Goal: Task Accomplishment & Management: Use online tool/utility

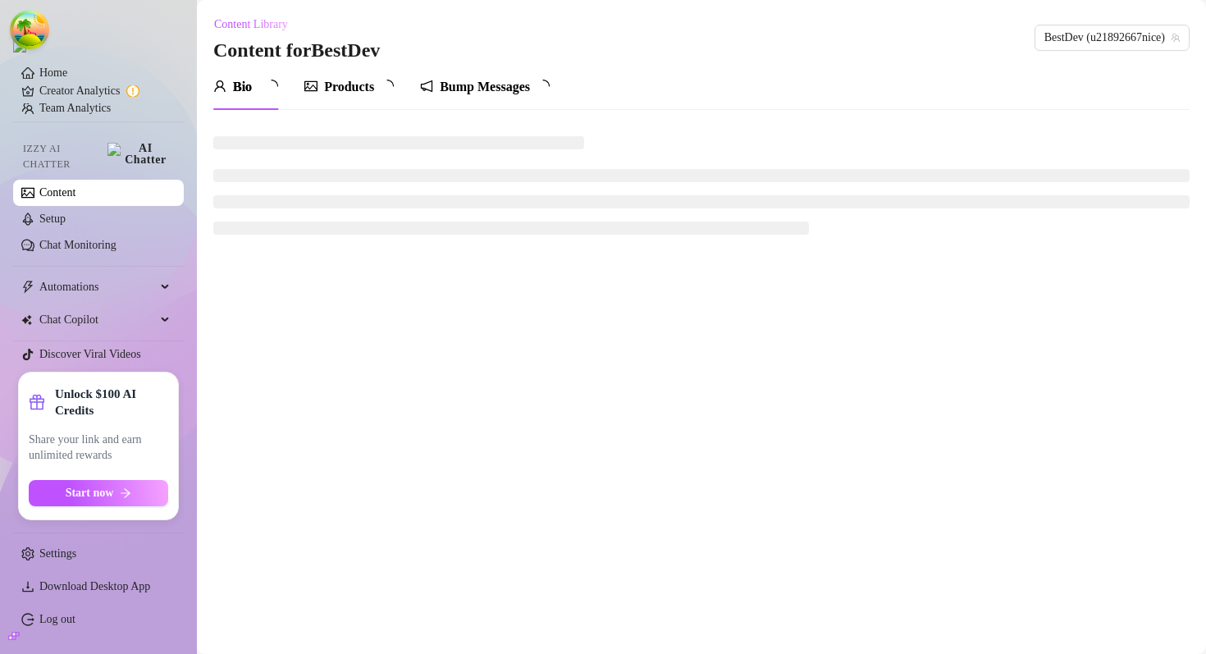
click at [513, 84] on div "Bump Messages" at bounding box center [485, 87] width 90 height 20
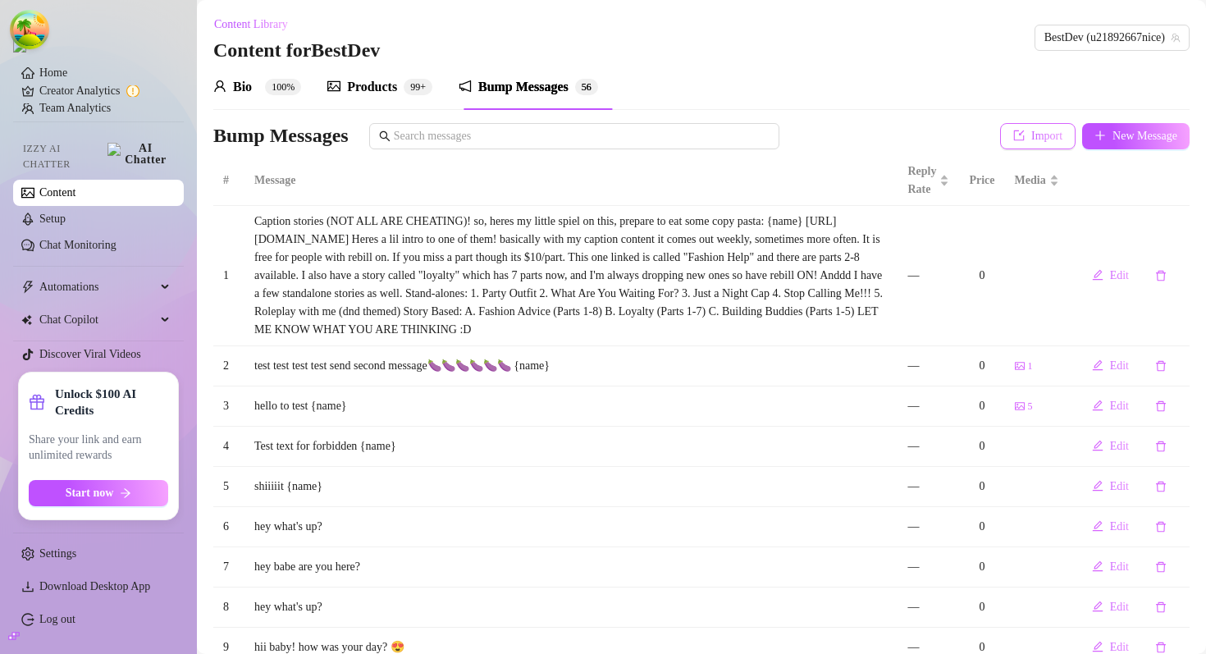
click at [1013, 143] on button "Import" at bounding box center [1037, 136] width 75 height 26
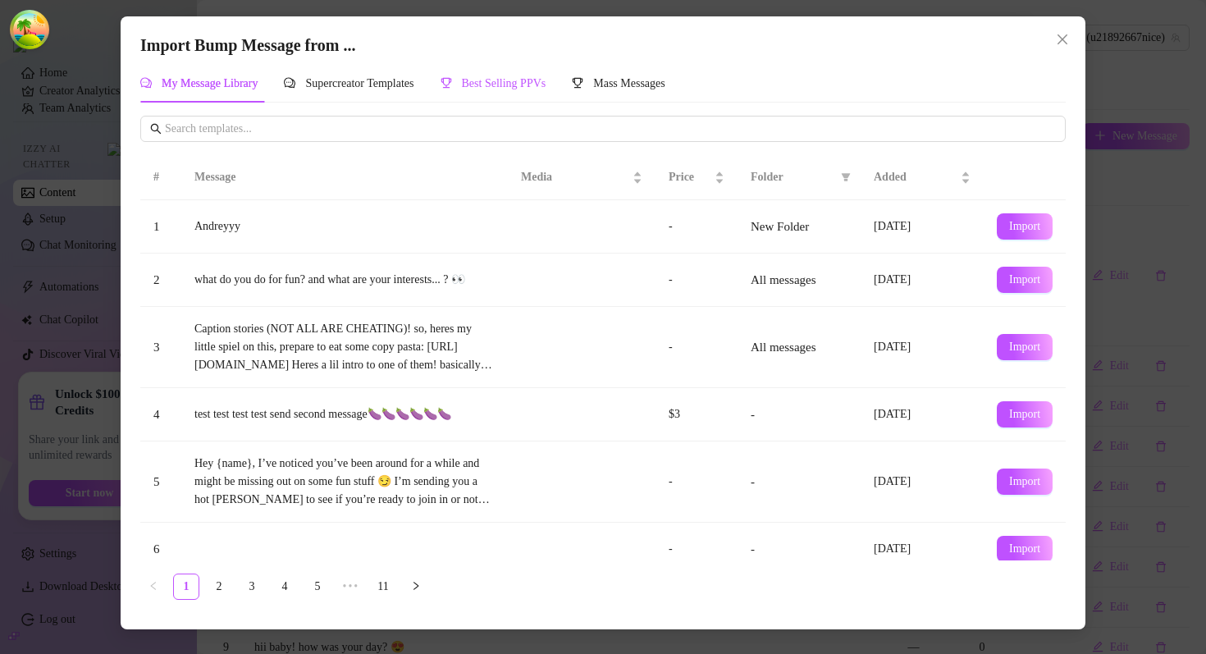
click at [505, 90] on div "Best Selling PPVs" at bounding box center [493, 84] width 106 height 18
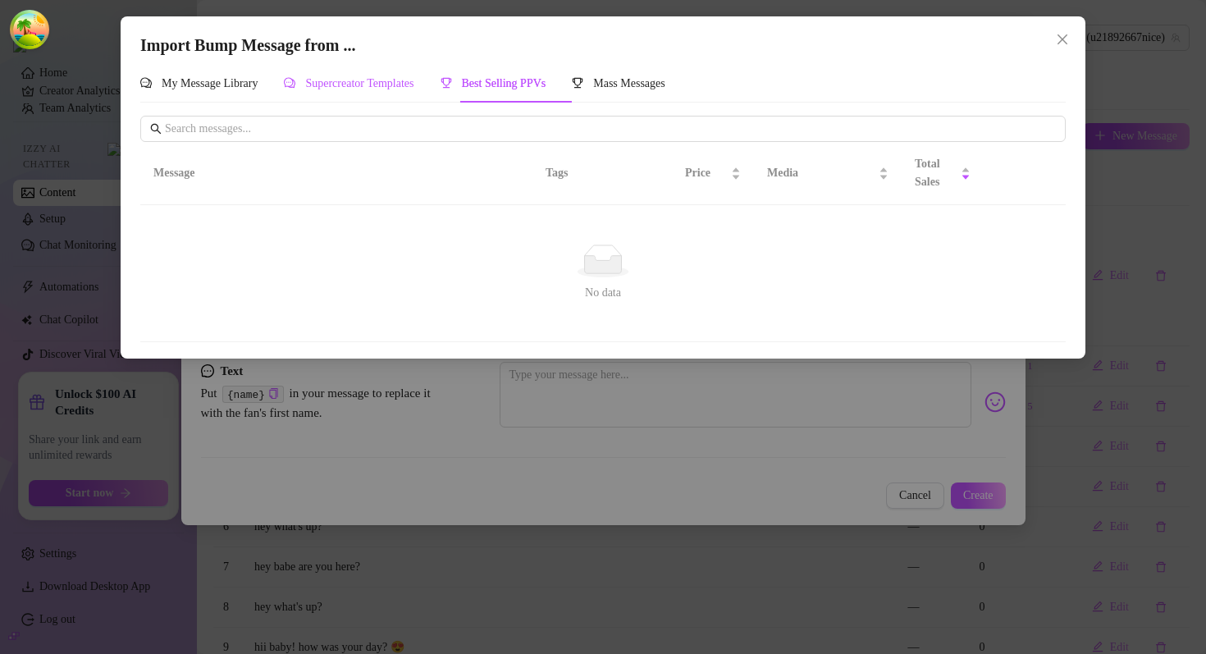
click at [371, 83] on span "Supercreator Templates" at bounding box center [359, 83] width 108 height 12
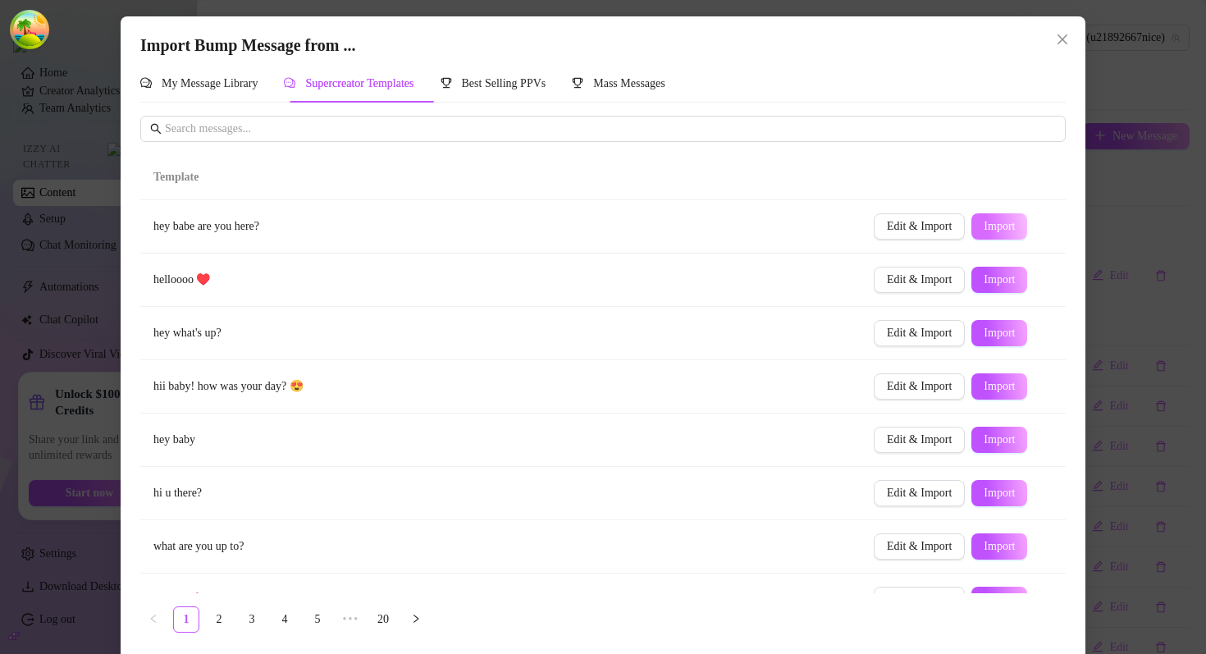
click at [1008, 231] on span "Import" at bounding box center [998, 226] width 31 height 13
click at [927, 334] on span "Edit & Import" at bounding box center [919, 332] width 65 height 13
type textarea "hey what's up?"
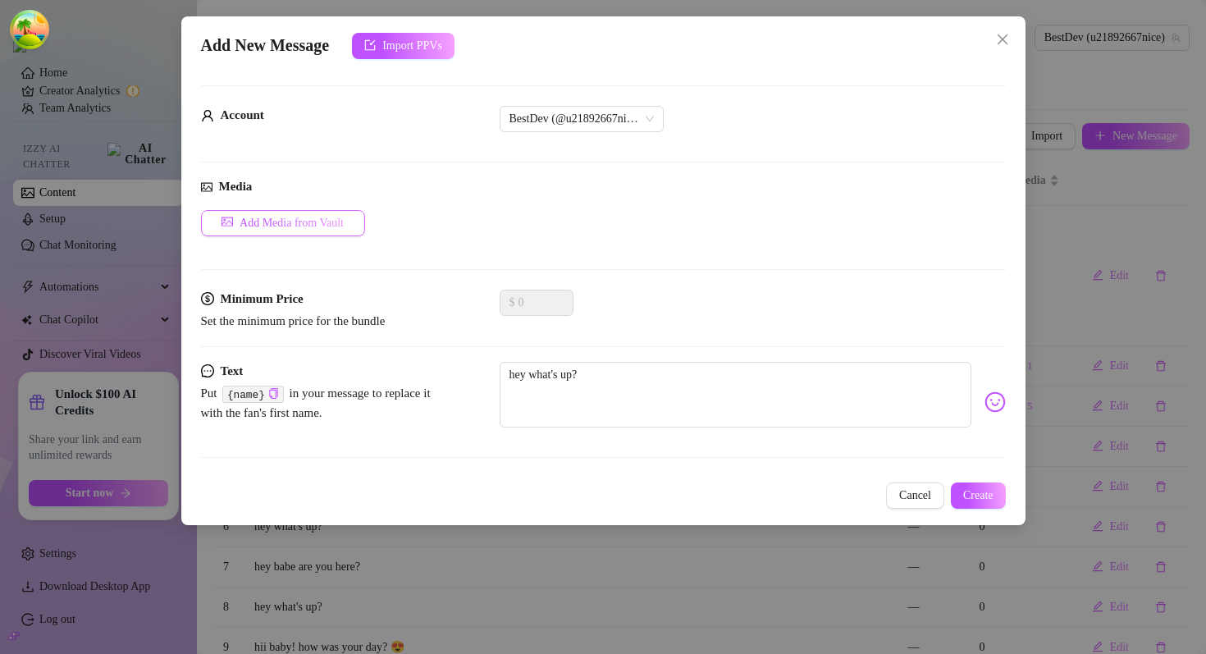
click at [301, 225] on span "Add Media from Vault" at bounding box center [292, 223] width 104 height 13
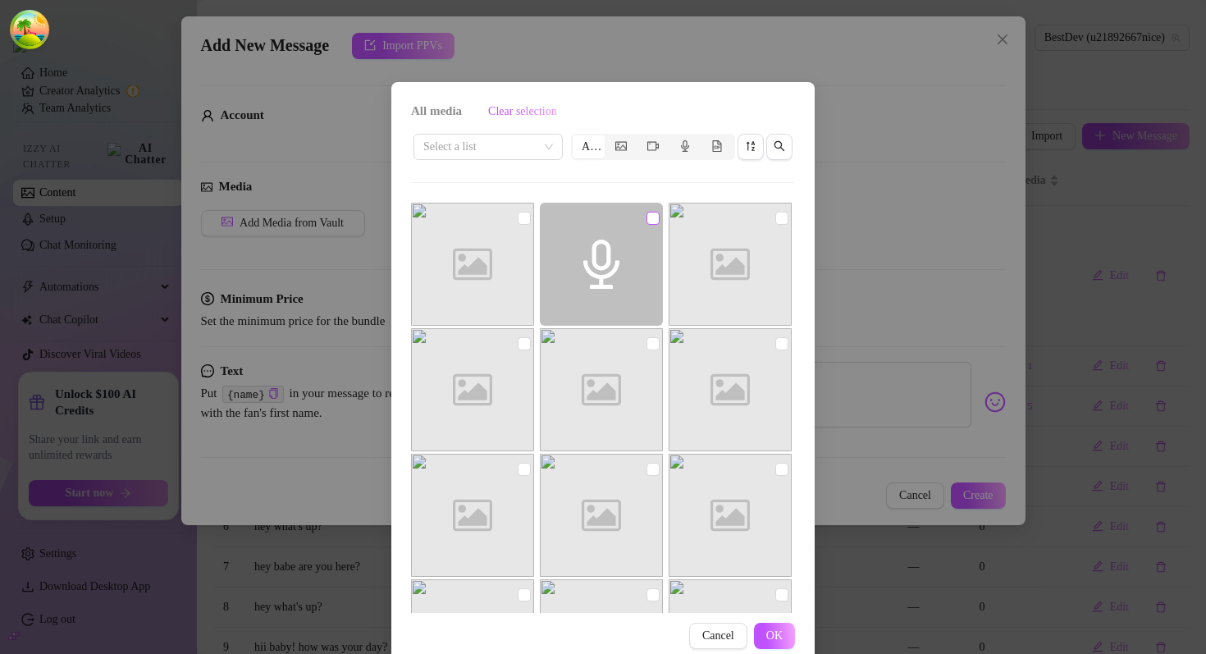
click at [657, 220] on input "checkbox" at bounding box center [652, 218] width 13 height 13
checkbox input "true"
click at [781, 629] on span "OK" at bounding box center [774, 635] width 16 height 13
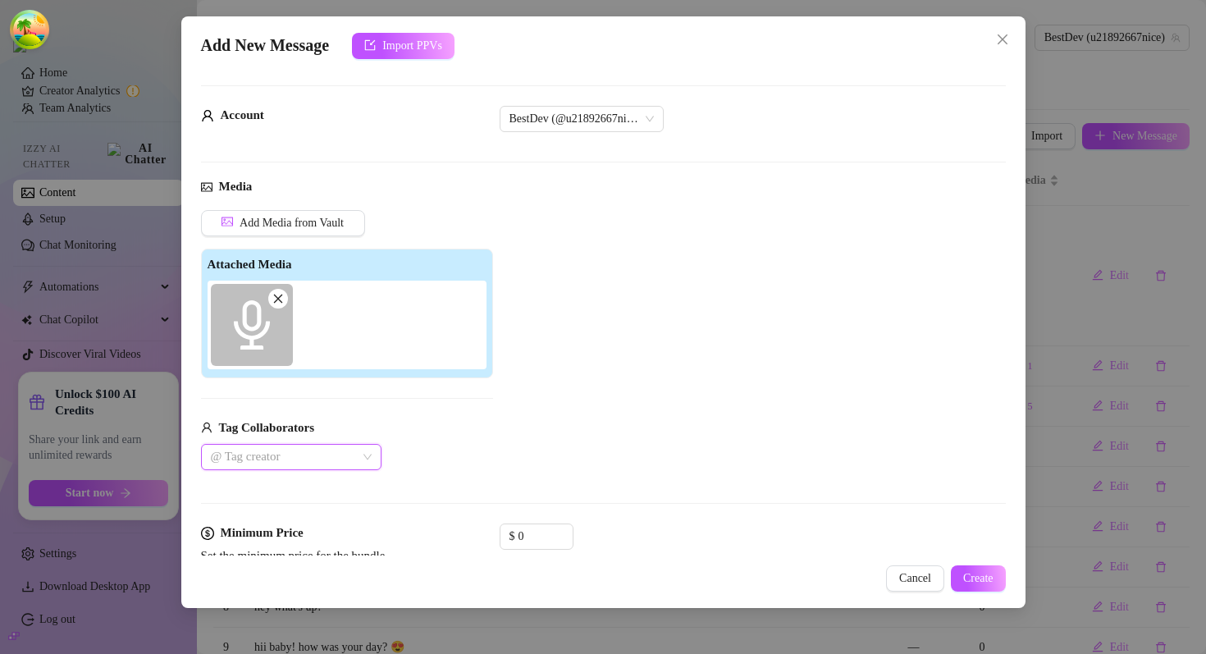
click at [289, 449] on div at bounding box center [282, 456] width 157 height 23
click at [275, 501] on div "Sav 🧿" at bounding box center [291, 490] width 174 height 26
click at [269, 512] on div "dgafbella" at bounding box center [291, 516] width 154 height 18
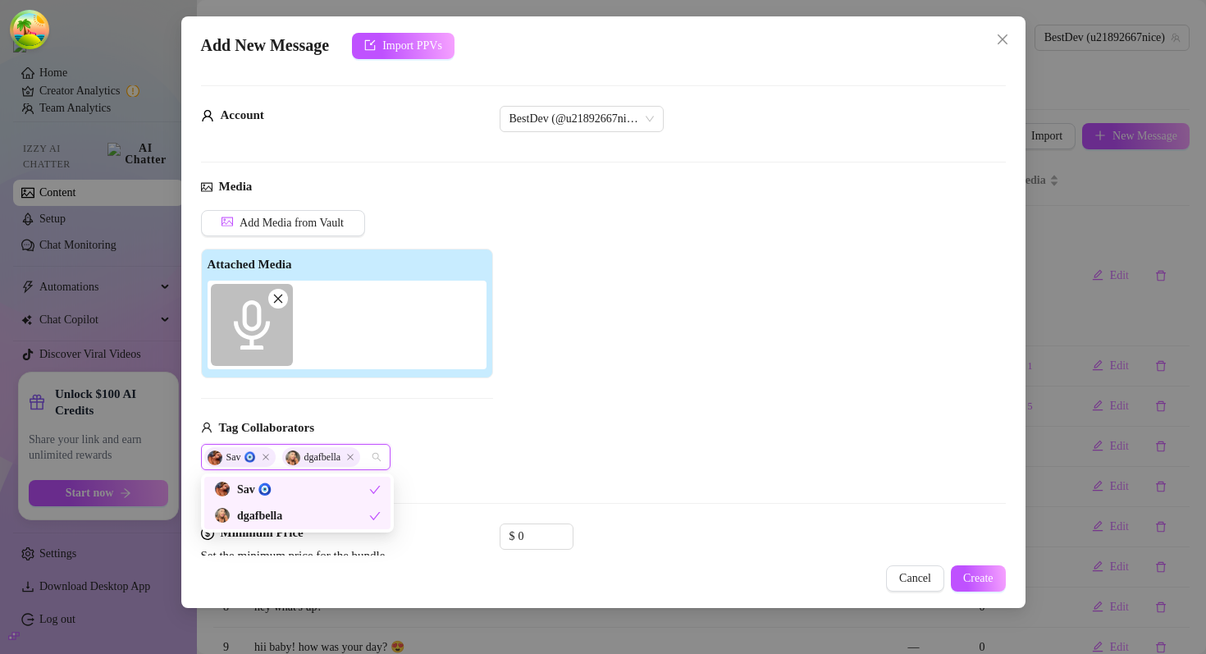
click at [586, 383] on div "Add Media from Vault Attached Media Tag Collaborators Sav 🧿 dgafbella" at bounding box center [603, 340] width 805 height 261
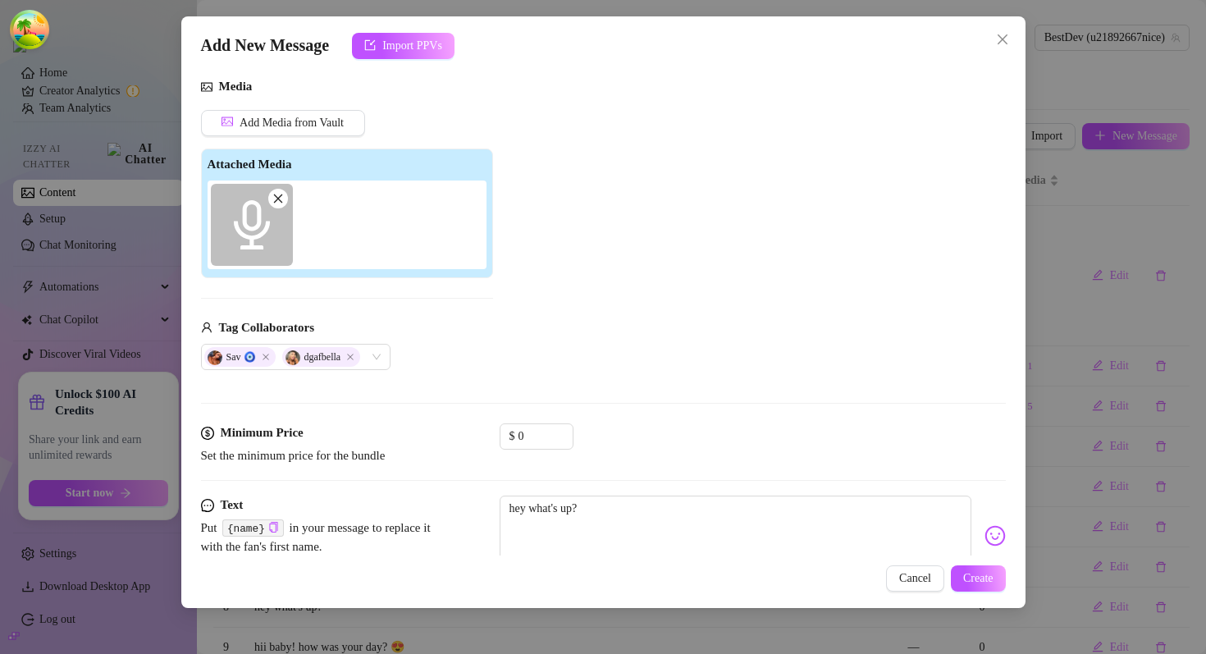
scroll to position [151, 0]
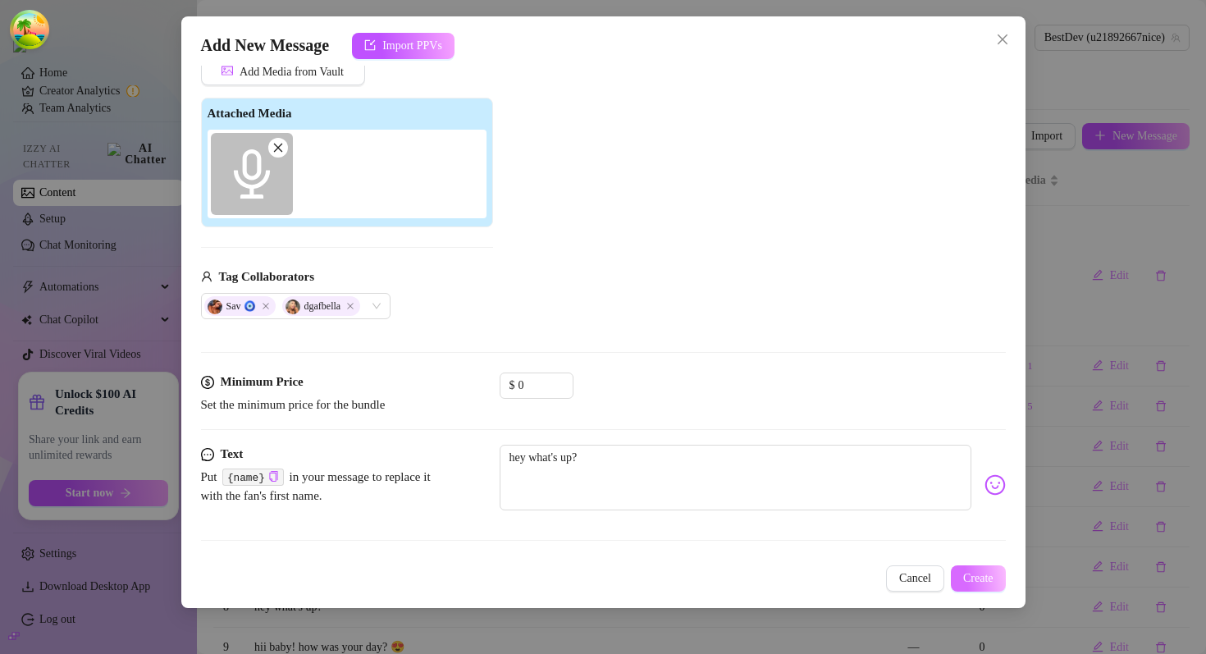
click at [983, 585] on span "Create" at bounding box center [978, 578] width 30 height 13
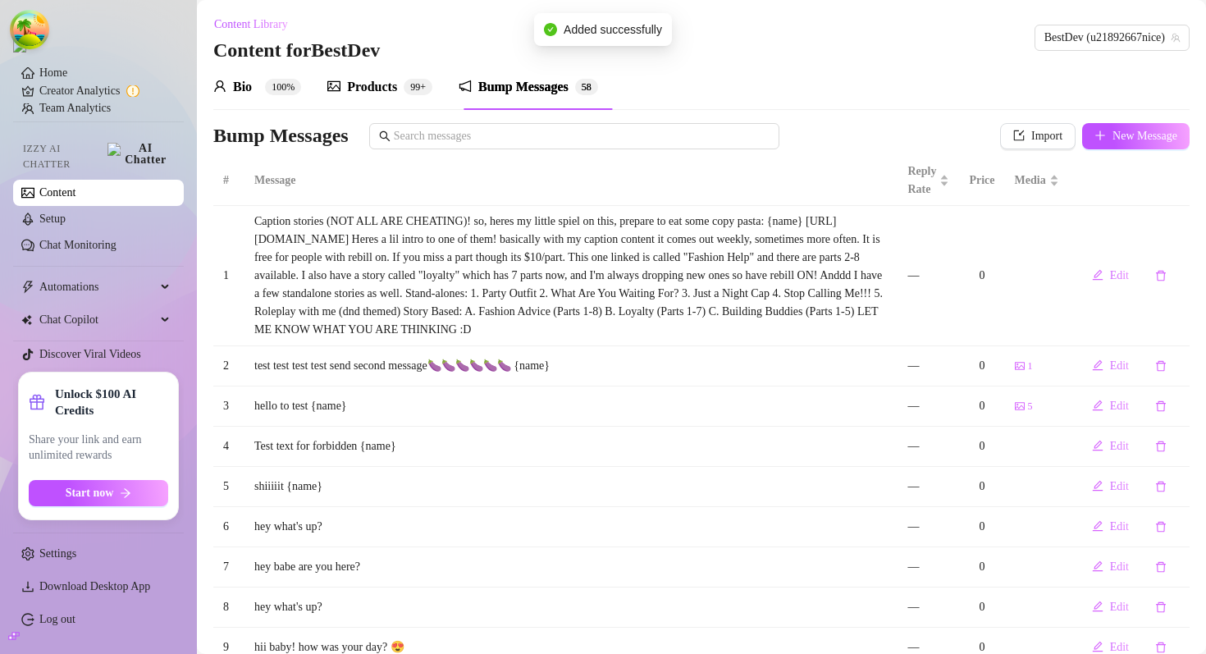
scroll to position [167, 0]
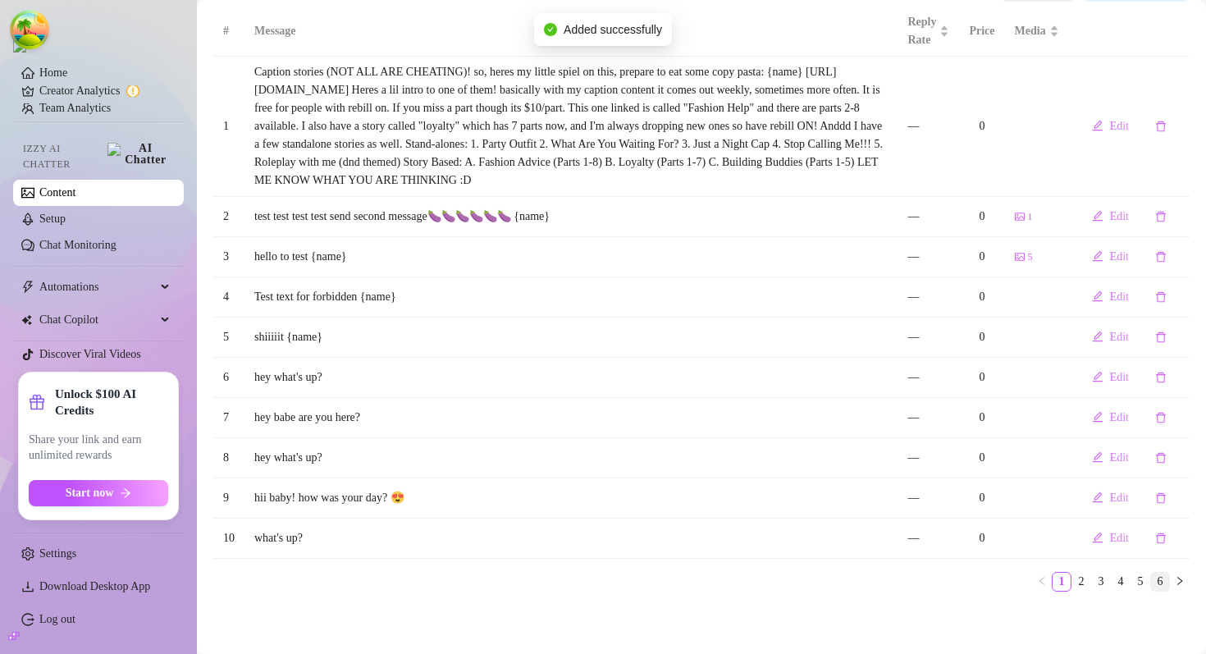
click at [1151, 581] on link "6" at bounding box center [1160, 582] width 18 height 18
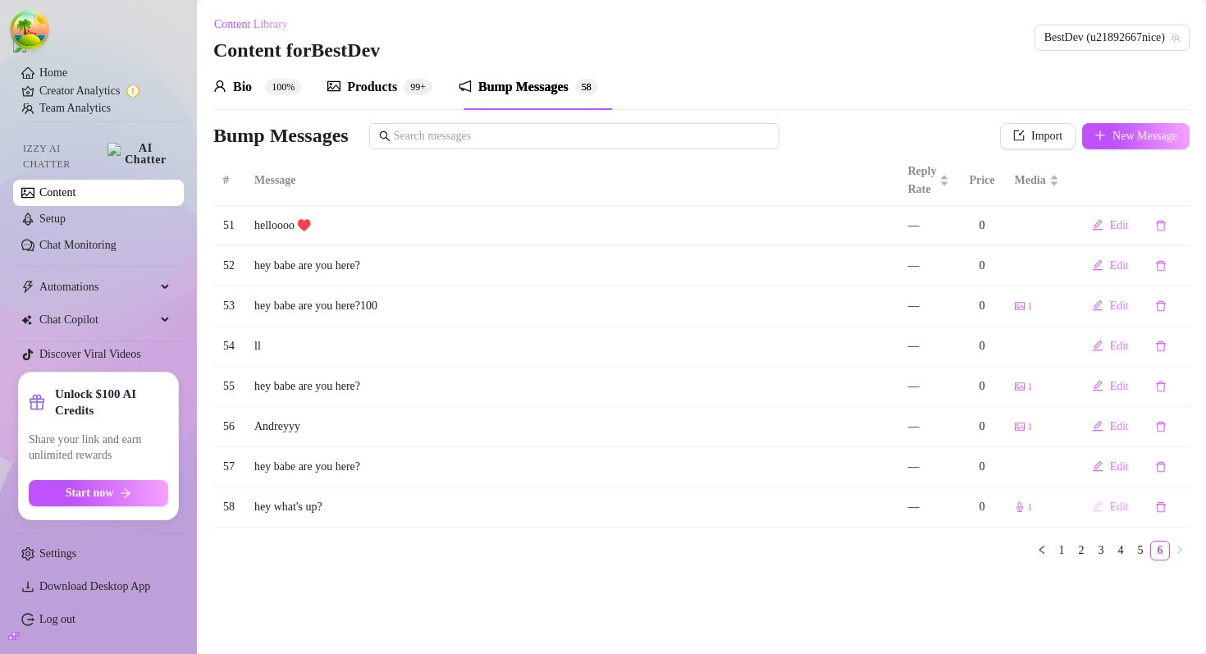
click at [1118, 512] on span "Edit" at bounding box center [1119, 506] width 19 height 13
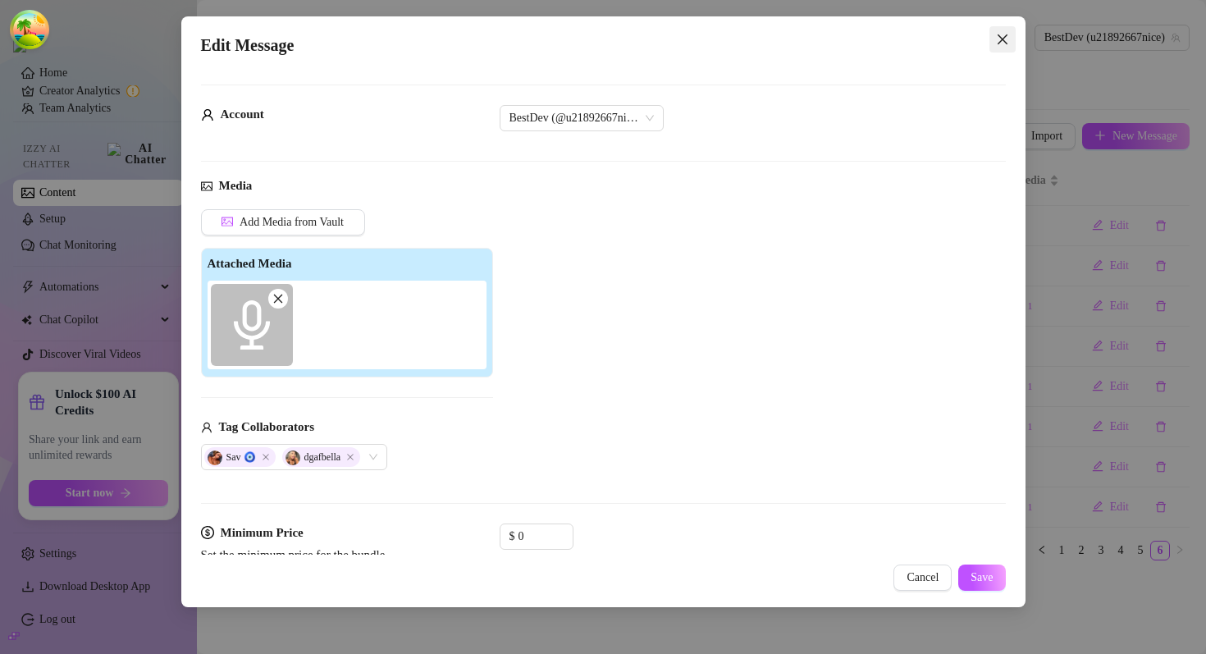
click at [997, 48] on button "Close" at bounding box center [1002, 39] width 26 height 26
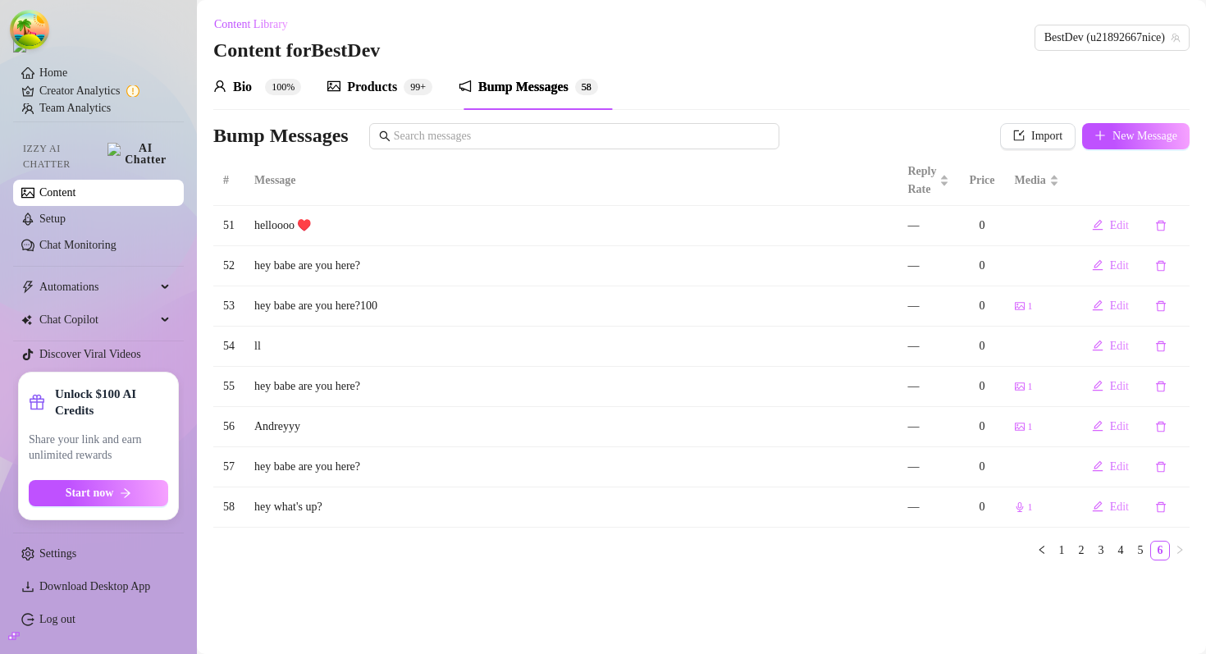
click at [725, 100] on div "Bio 100% Products 99+ Bump Messages 5 8" at bounding box center [701, 87] width 976 height 46
click at [359, 84] on div "Products" at bounding box center [372, 87] width 50 height 20
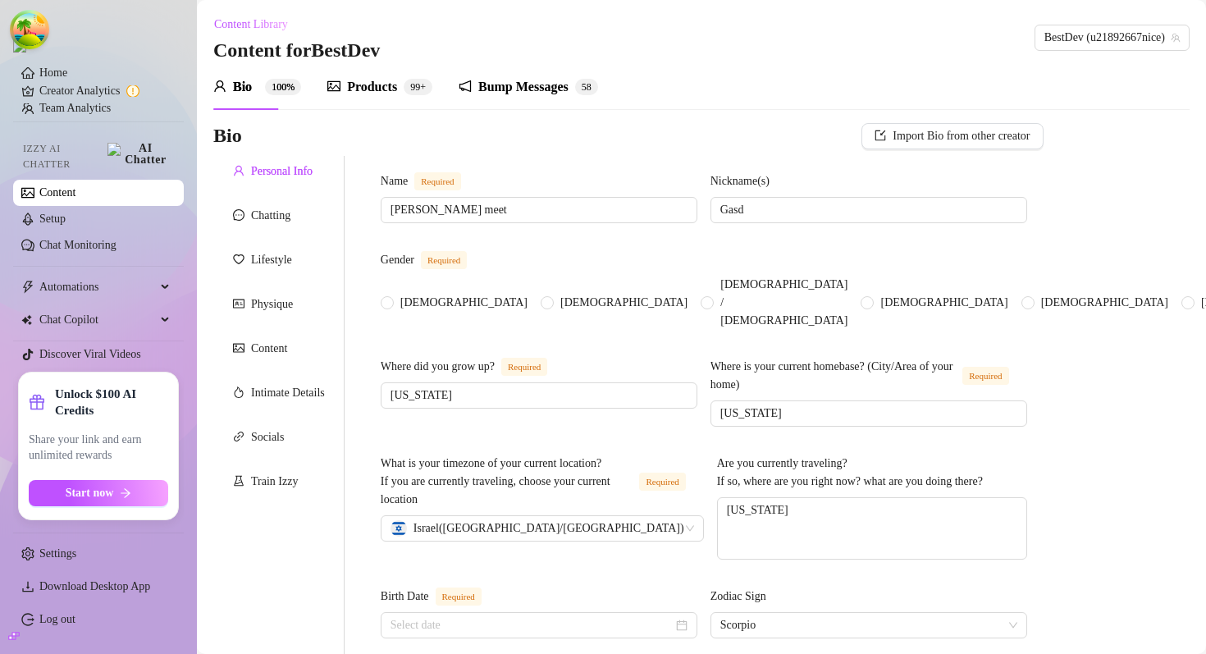
radio input "true"
type input "[DATE]"
click at [75, 191] on link "Content" at bounding box center [57, 192] width 36 height 12
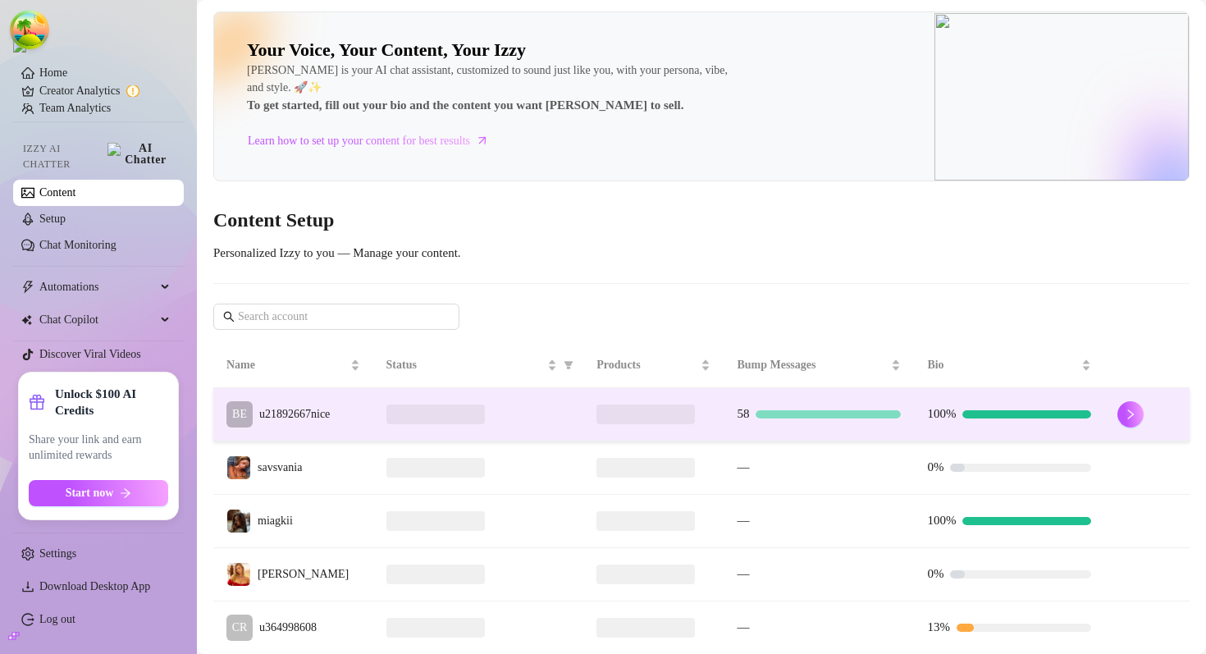
click at [330, 425] on div "BE u21892667nice" at bounding box center [277, 414] width 103 height 26
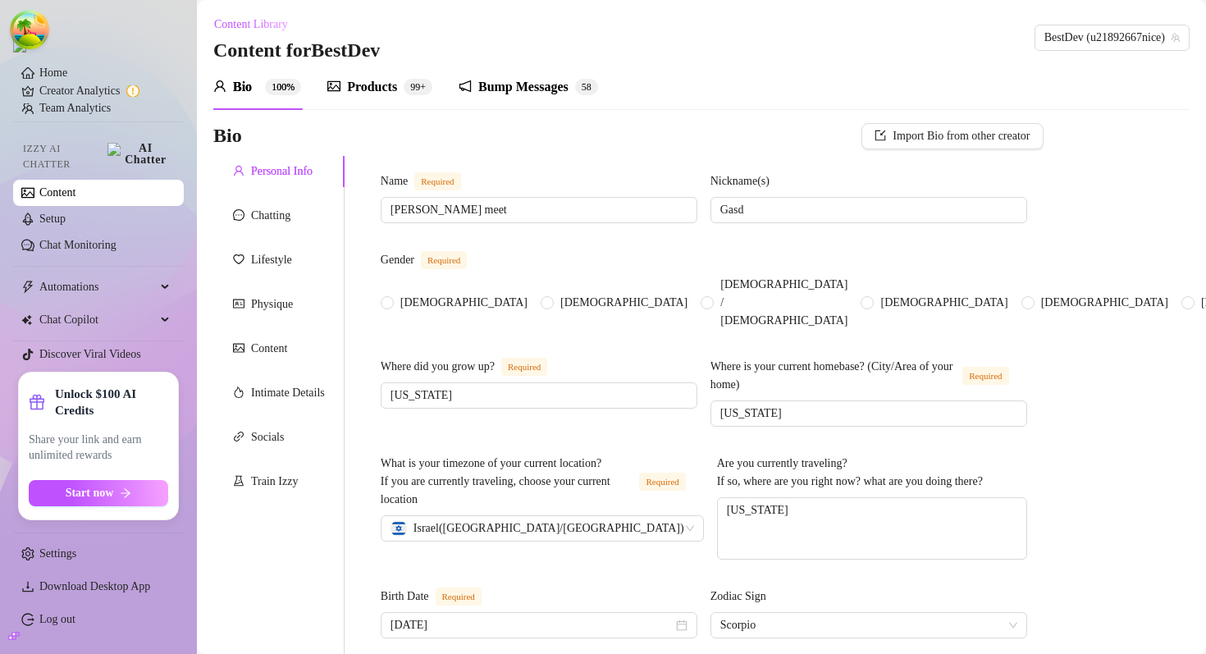
click at [392, 80] on div "Products" at bounding box center [372, 87] width 50 height 20
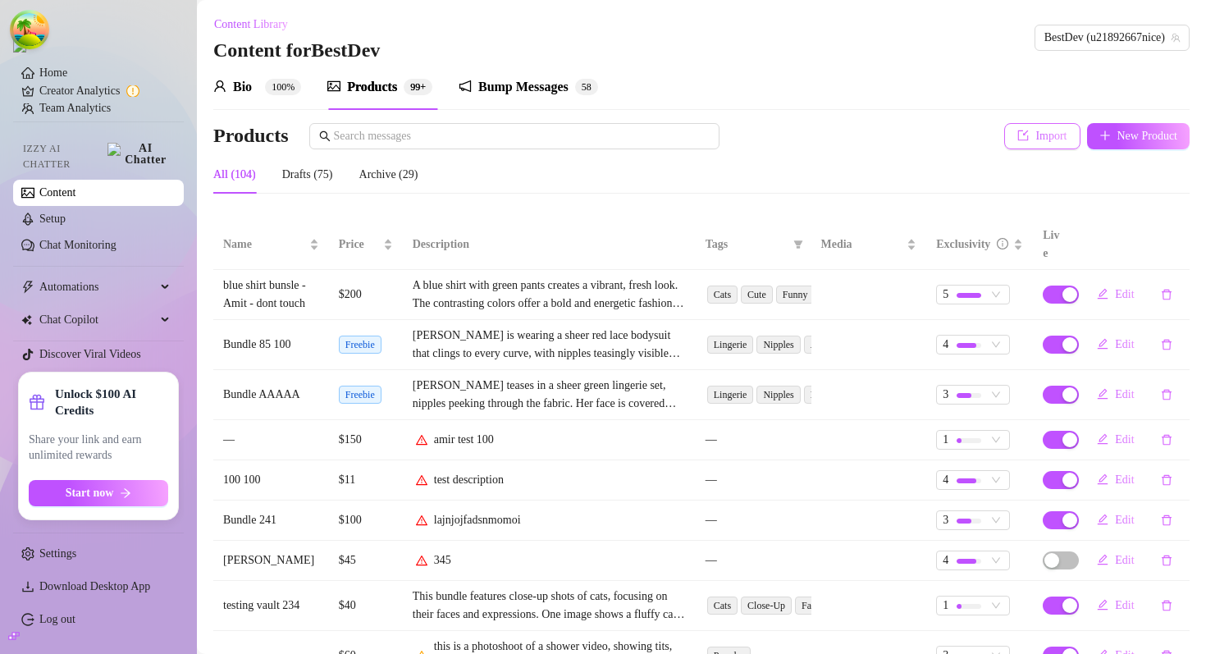
click at [1018, 136] on icon "import" at bounding box center [1023, 135] width 11 height 11
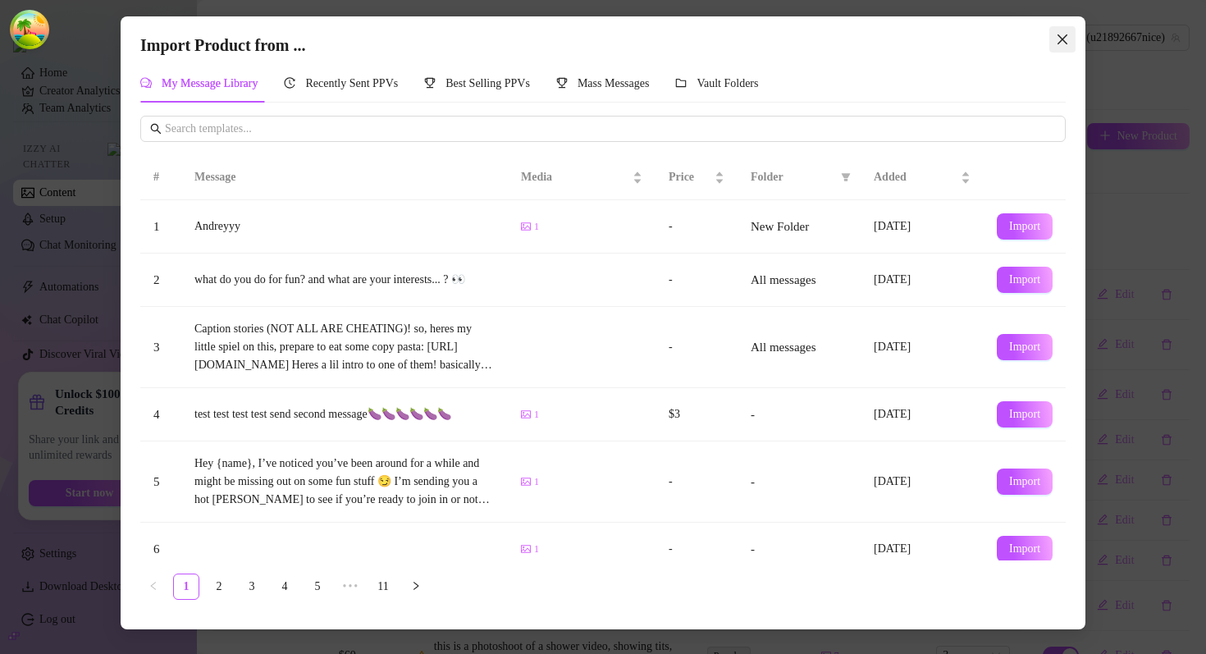
click at [1053, 28] on button "Close" at bounding box center [1062, 39] width 26 height 26
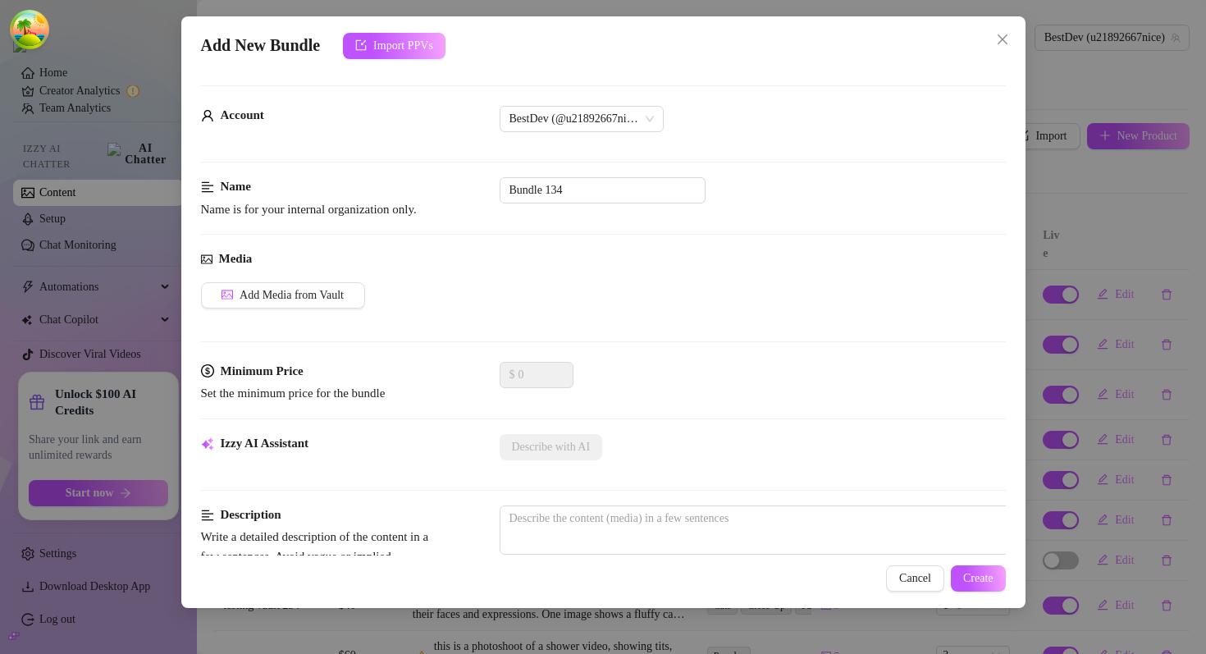
click at [1114, 133] on div "Add New Bundle Import PPVs Account BestDev (@u21892667nice) Name Name is for yo…" at bounding box center [603, 327] width 1206 height 654
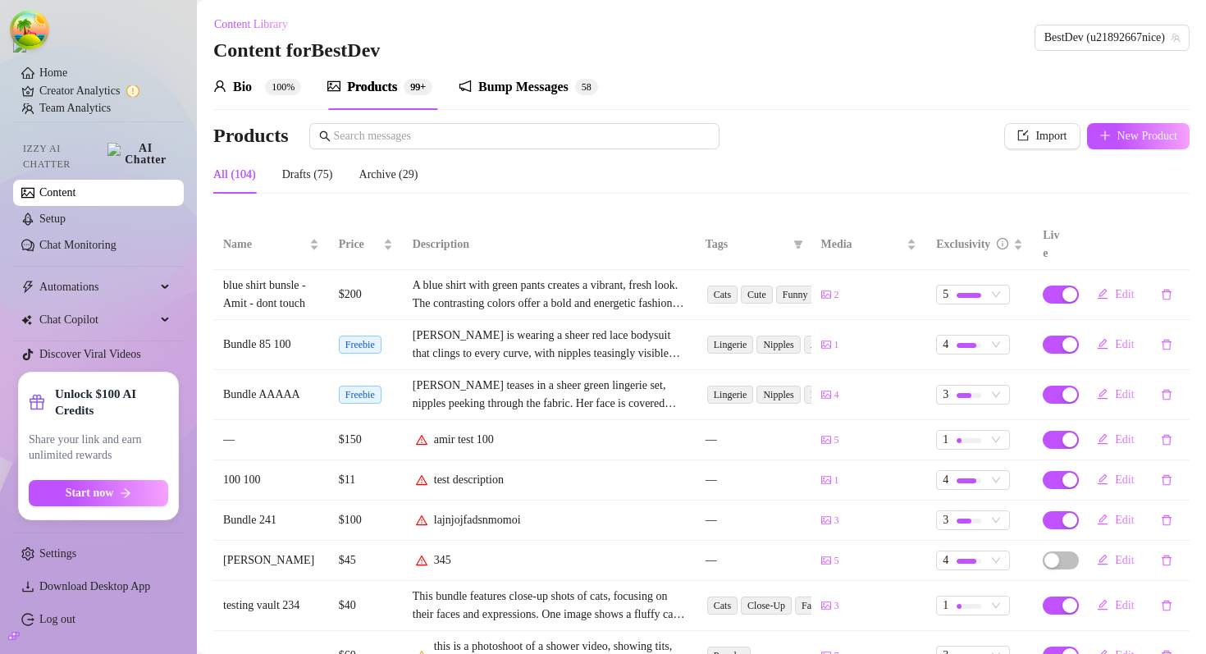
click at [1117, 133] on span "New Product" at bounding box center [1147, 136] width 61 height 13
type textarea "Type your message here..."
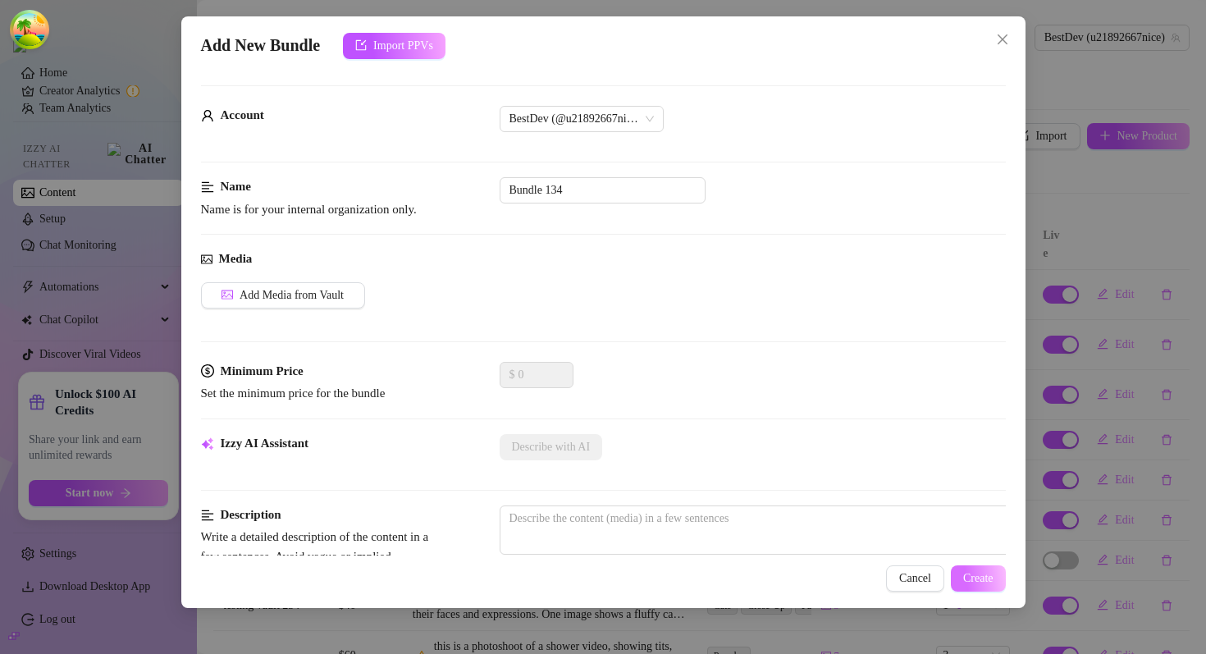
click at [974, 589] on button "Create" at bounding box center [978, 578] width 55 height 26
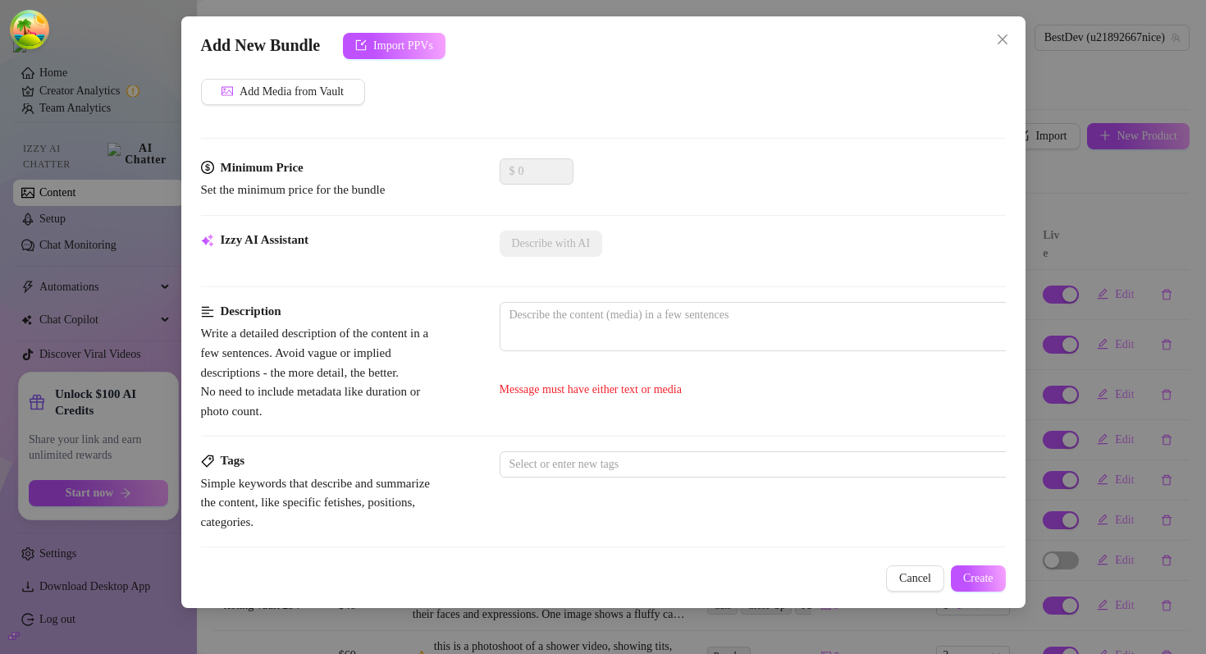
scroll to position [120, 0]
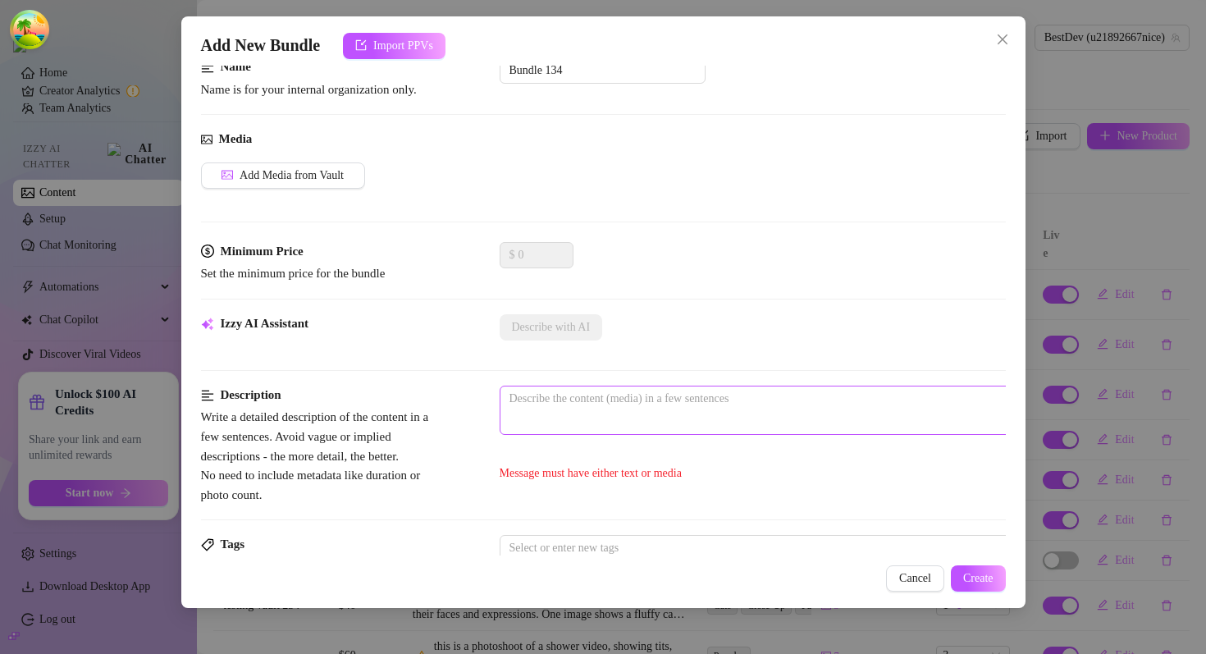
click at [614, 413] on span "0 / 1000" at bounding box center [787, 409] width 574 height 49
click at [613, 405] on textarea at bounding box center [786, 398] width 573 height 25
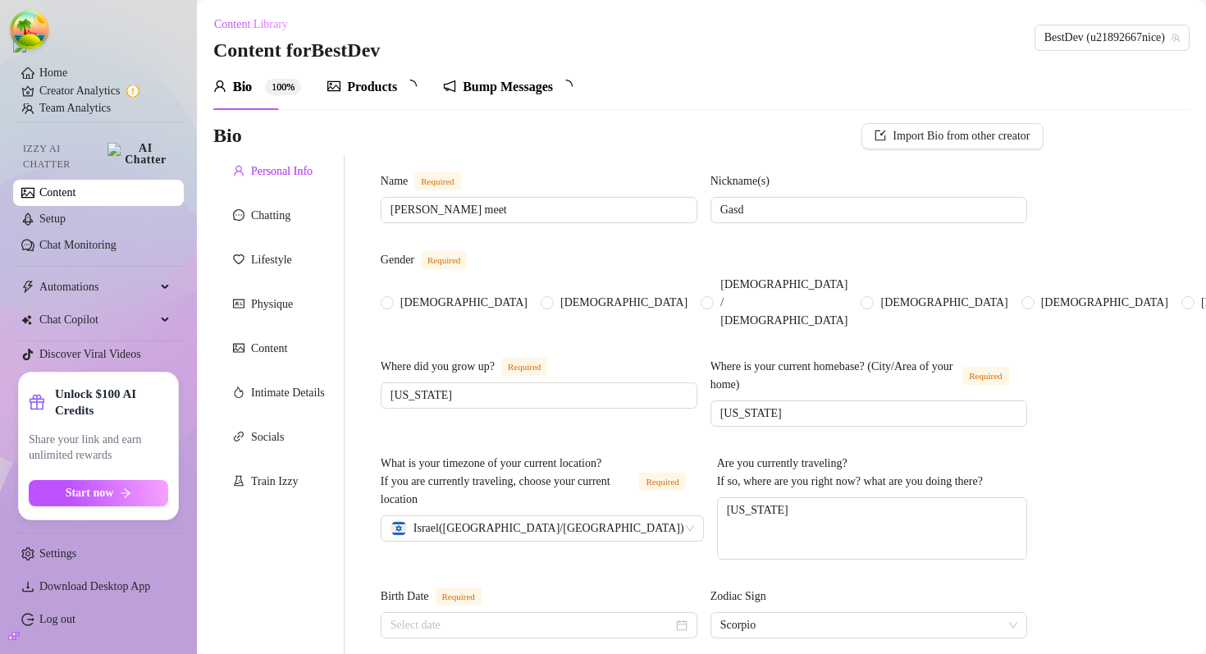
radio input "true"
type input "[DATE]"
click at [396, 97] on div "Products 99+" at bounding box center [379, 87] width 105 height 46
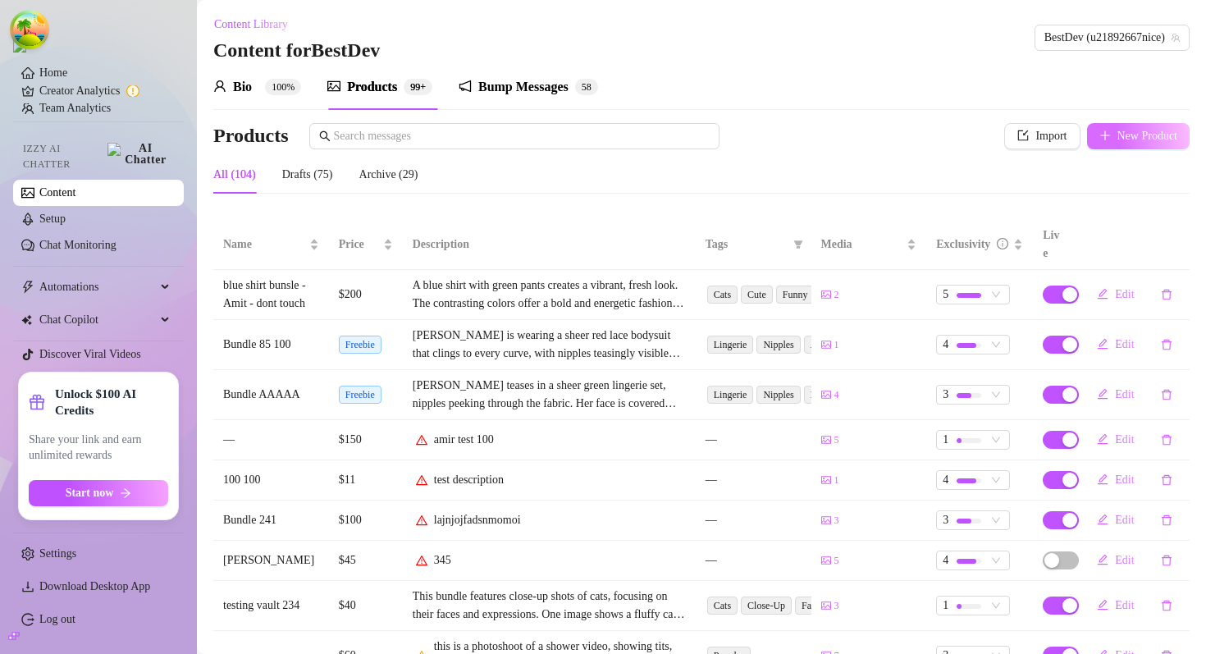
click at [1093, 124] on button "New Product" at bounding box center [1138, 136] width 103 height 26
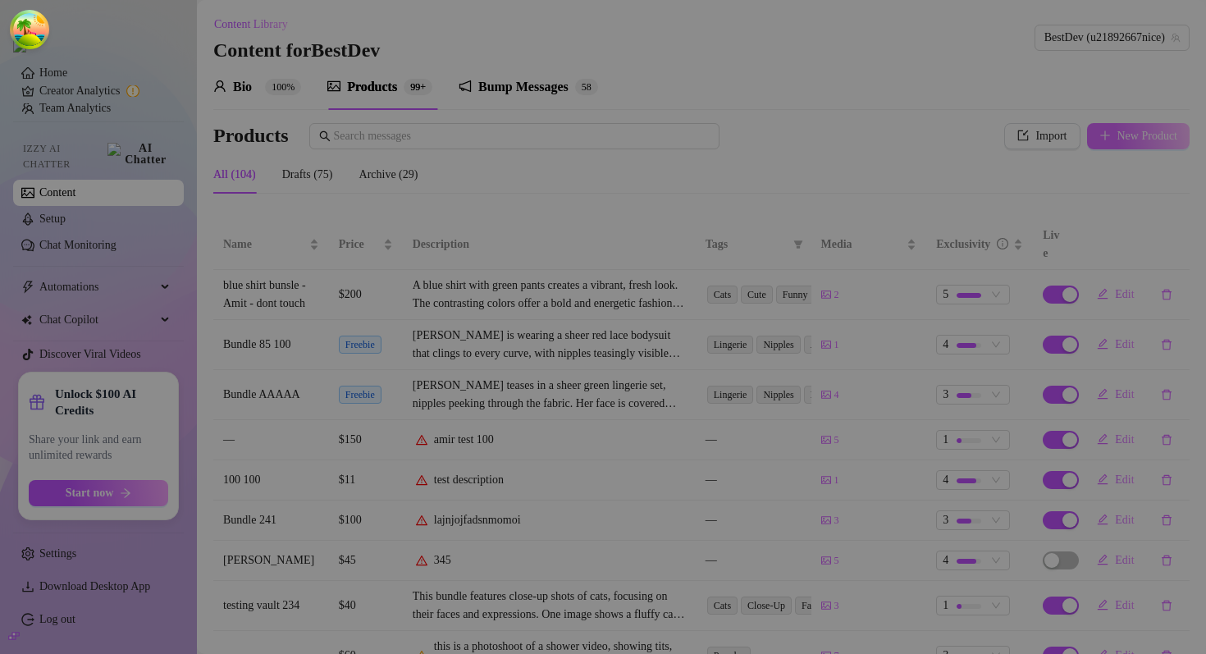
type textarea "Type your message here..."
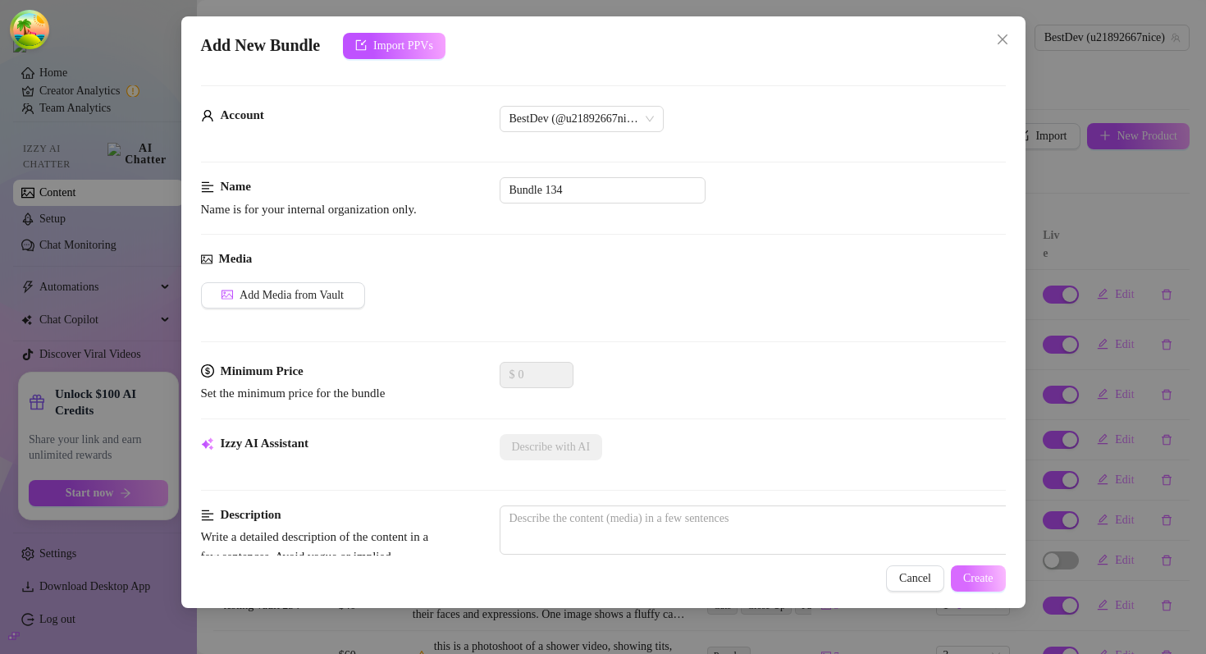
click at [960, 570] on button "Create" at bounding box center [978, 578] width 55 height 26
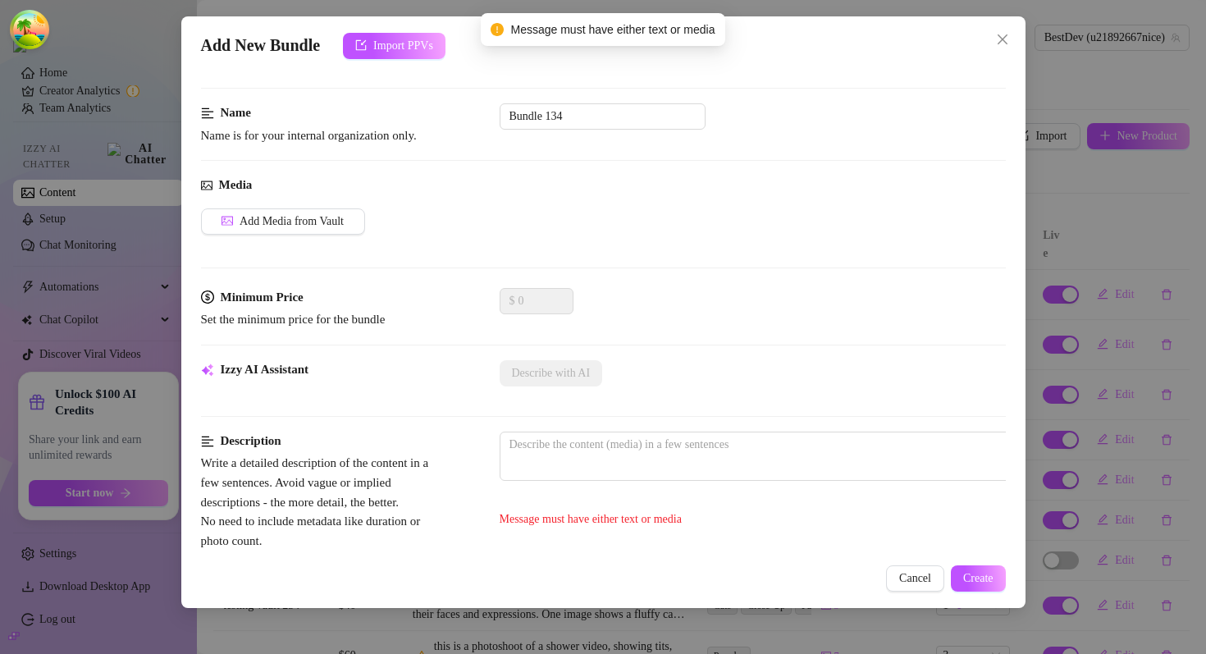
scroll to position [24, 0]
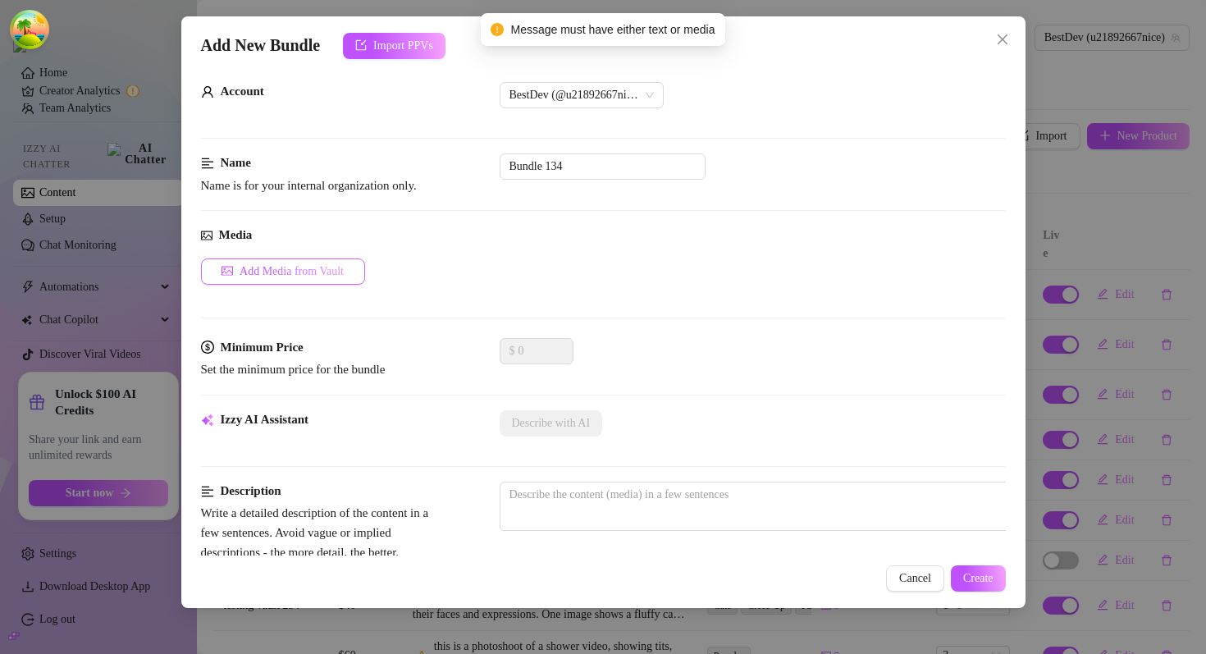
click at [320, 284] on button "Add Media from Vault" at bounding box center [283, 271] width 164 height 26
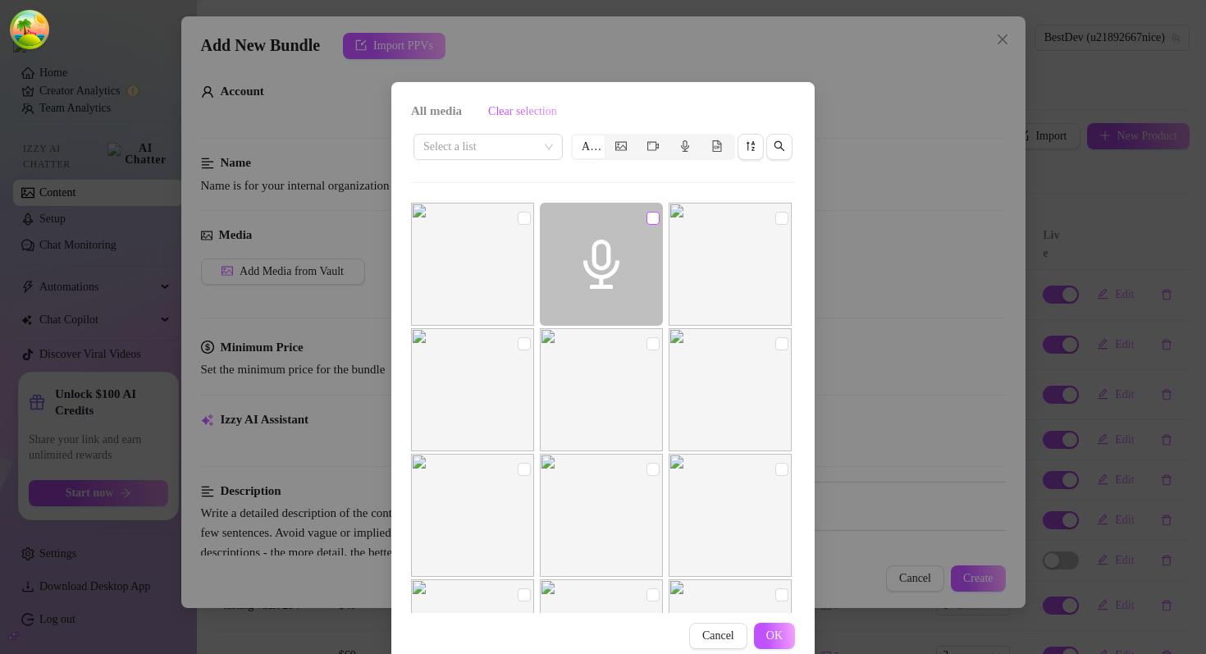
click at [654, 218] on input "checkbox" at bounding box center [652, 218] width 13 height 13
checkbox input "true"
click at [780, 221] on input "checkbox" at bounding box center [781, 218] width 13 height 13
checkbox input "true"
click at [773, 635] on span "OK" at bounding box center [774, 635] width 16 height 13
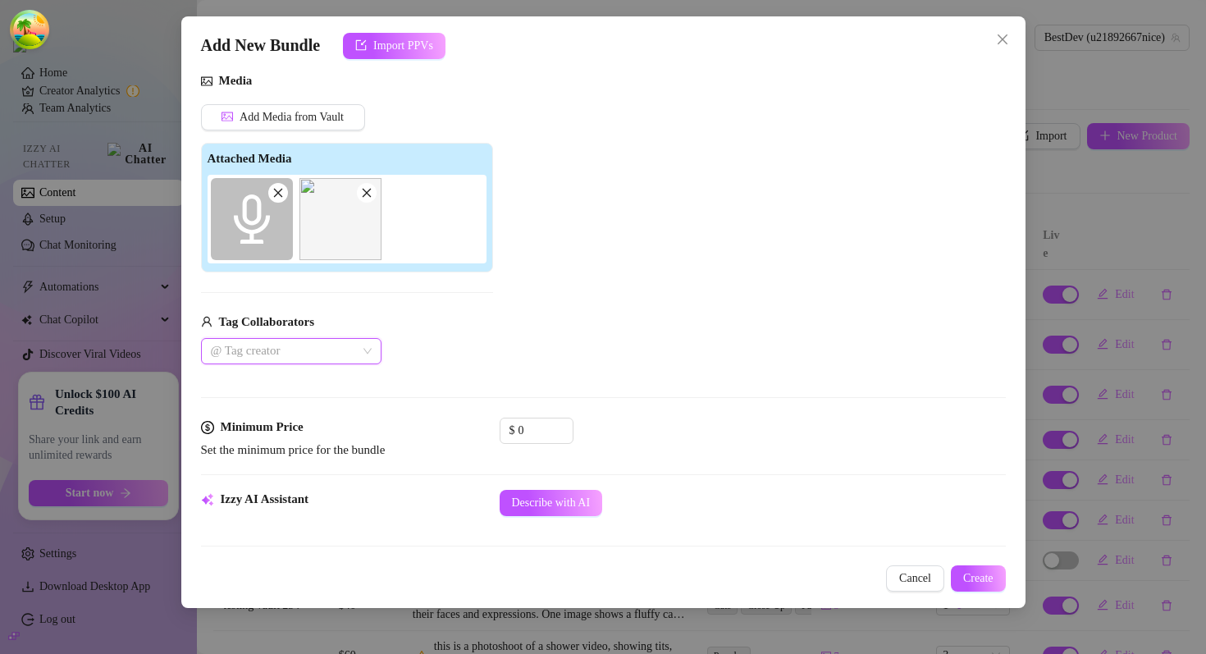
scroll to position [233, 0]
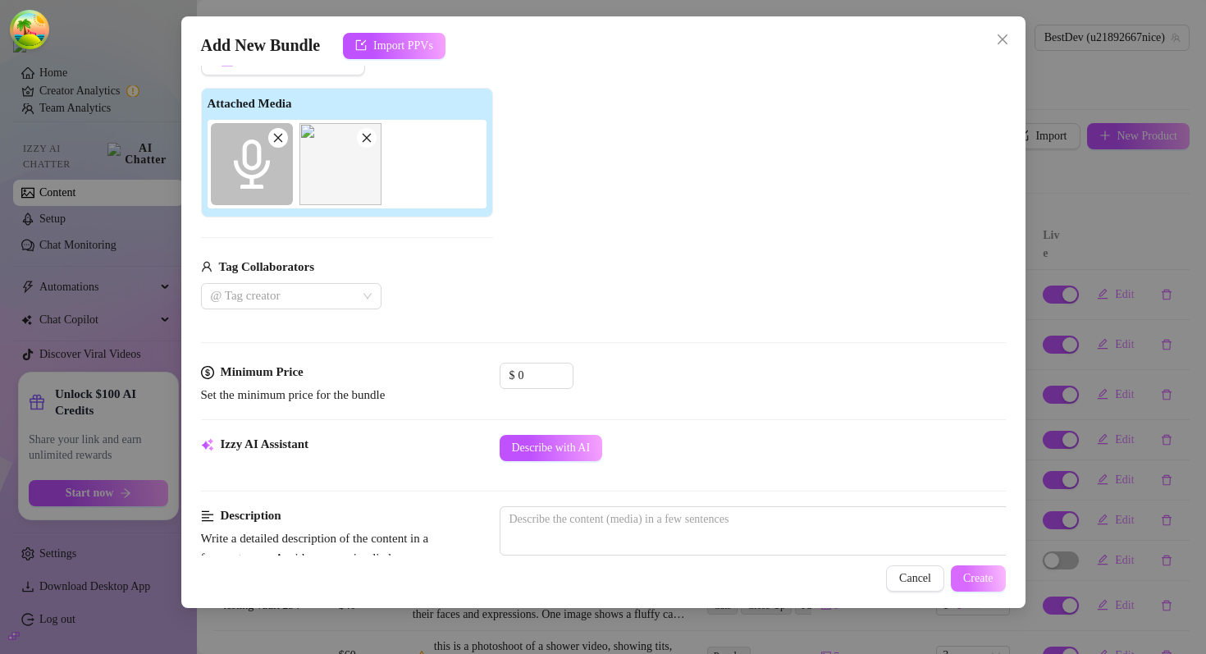
click at [974, 571] on button "Create" at bounding box center [978, 578] width 55 height 26
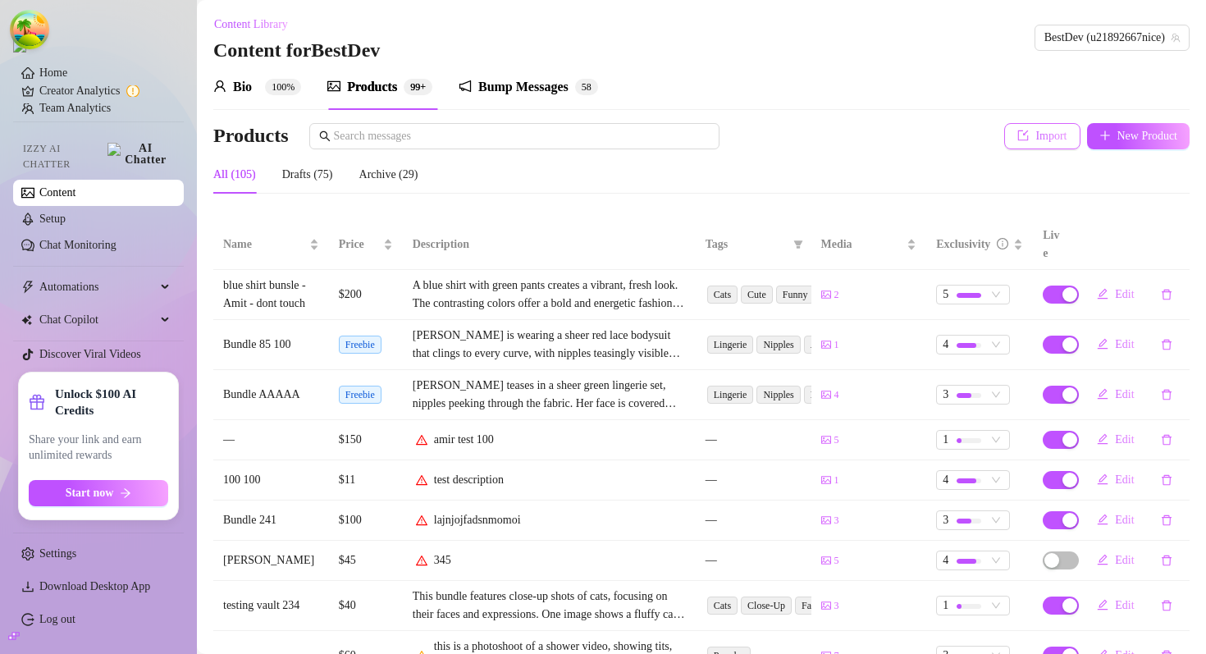
click at [1013, 128] on button "Import" at bounding box center [1041, 136] width 75 height 26
type textarea "Type your message here..."
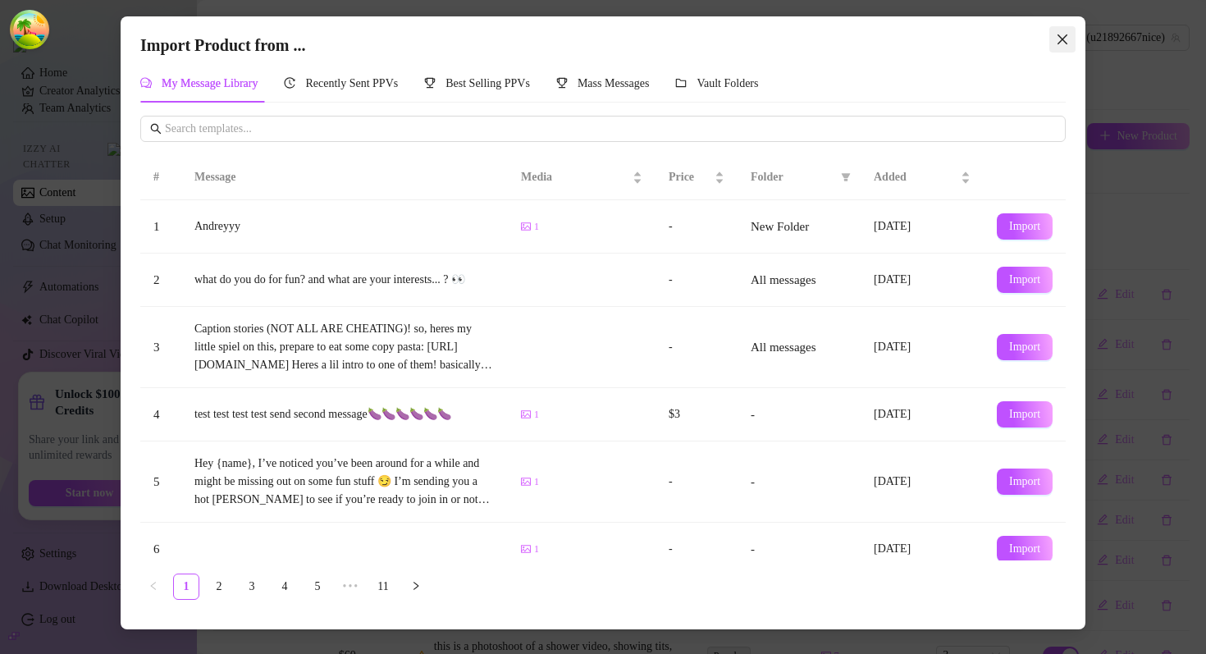
click at [1052, 52] on button "Close" at bounding box center [1062, 39] width 26 height 26
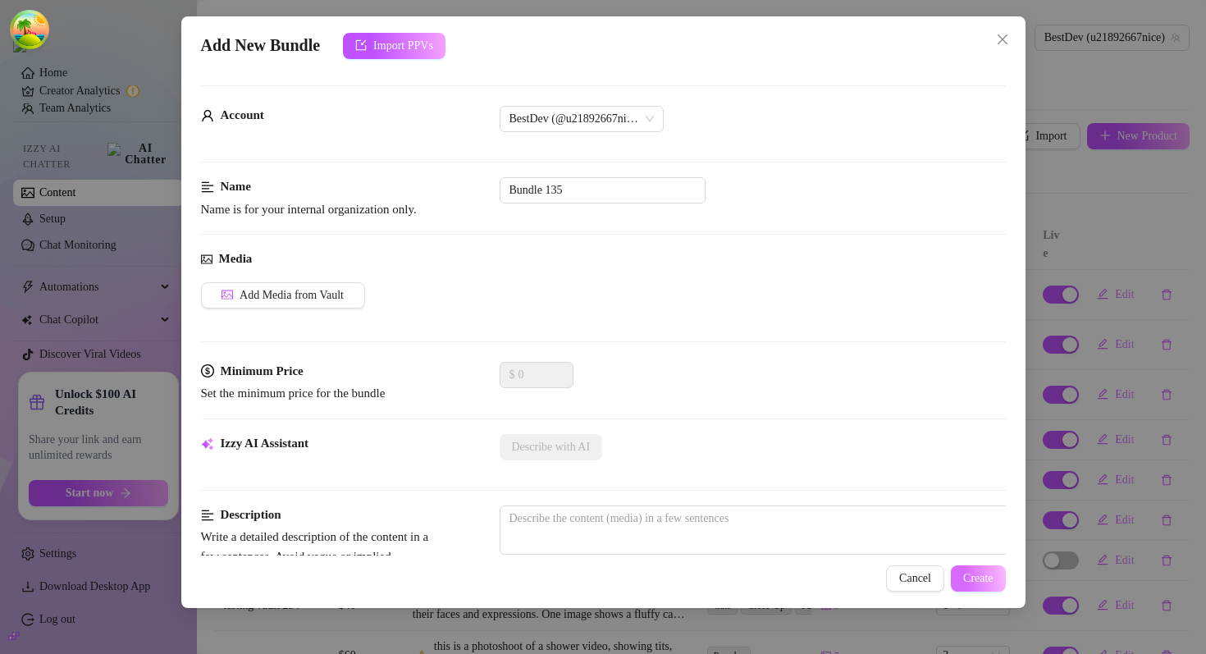
click at [966, 579] on span "Create" at bounding box center [978, 578] width 30 height 13
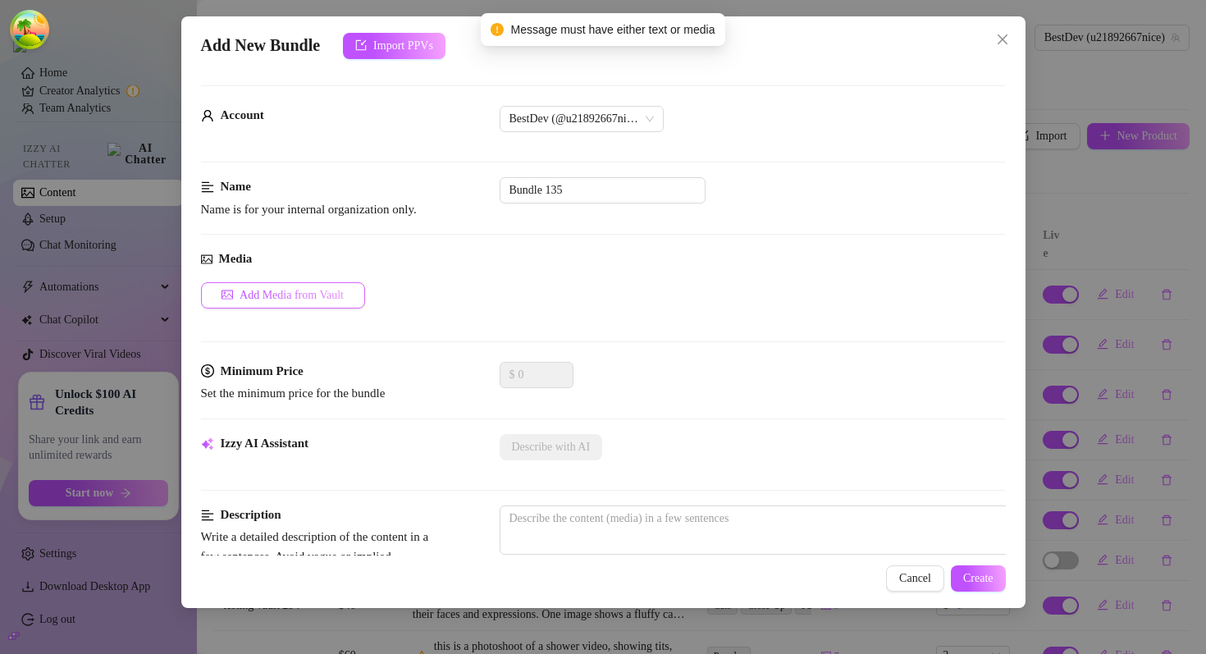
click at [329, 304] on button "Add Media from Vault" at bounding box center [283, 295] width 164 height 26
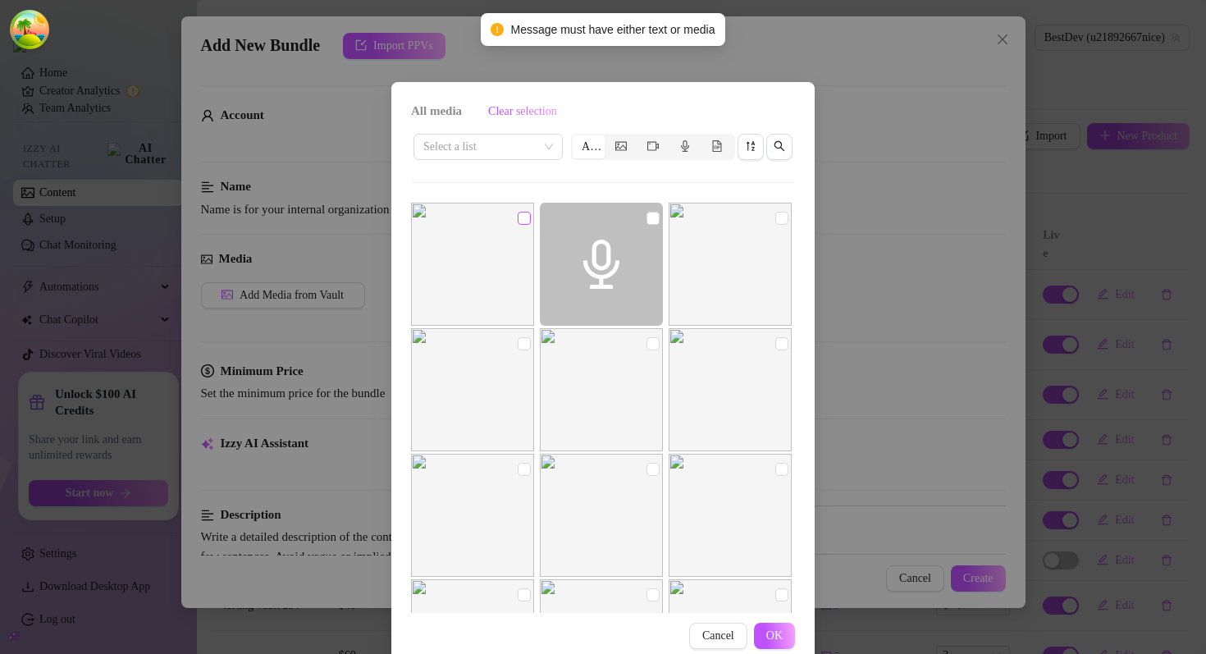
click at [523, 219] on input "checkbox" at bounding box center [524, 218] width 13 height 13
checkbox input "true"
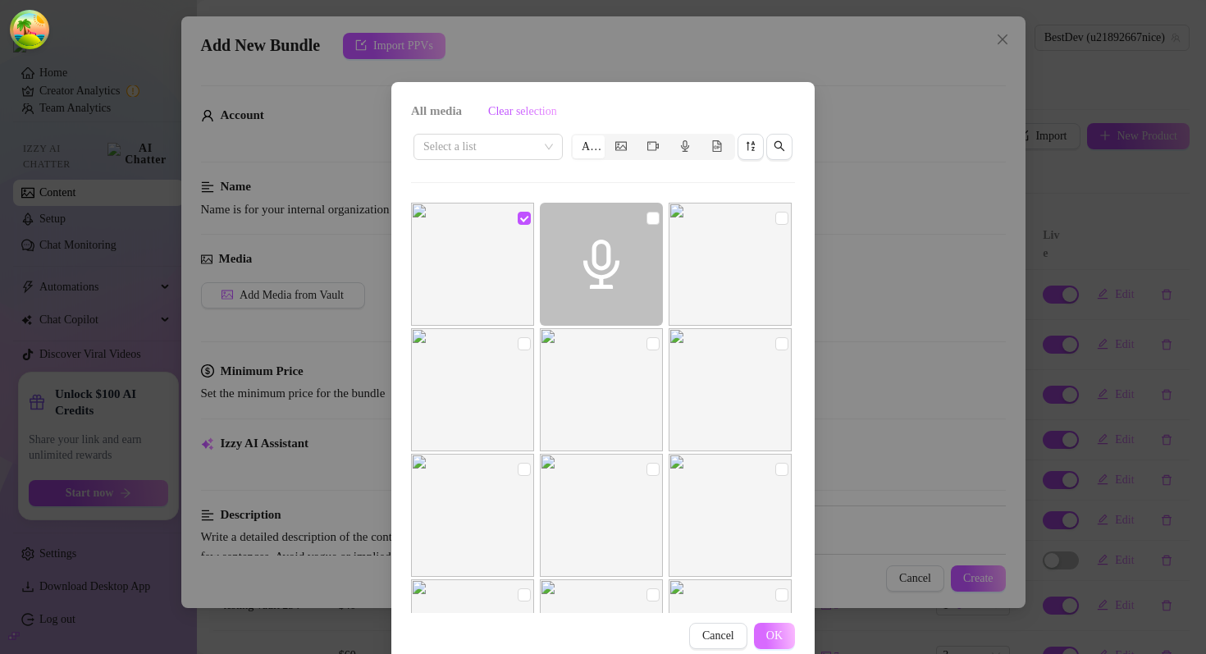
click at [763, 627] on button "OK" at bounding box center [774, 636] width 41 height 26
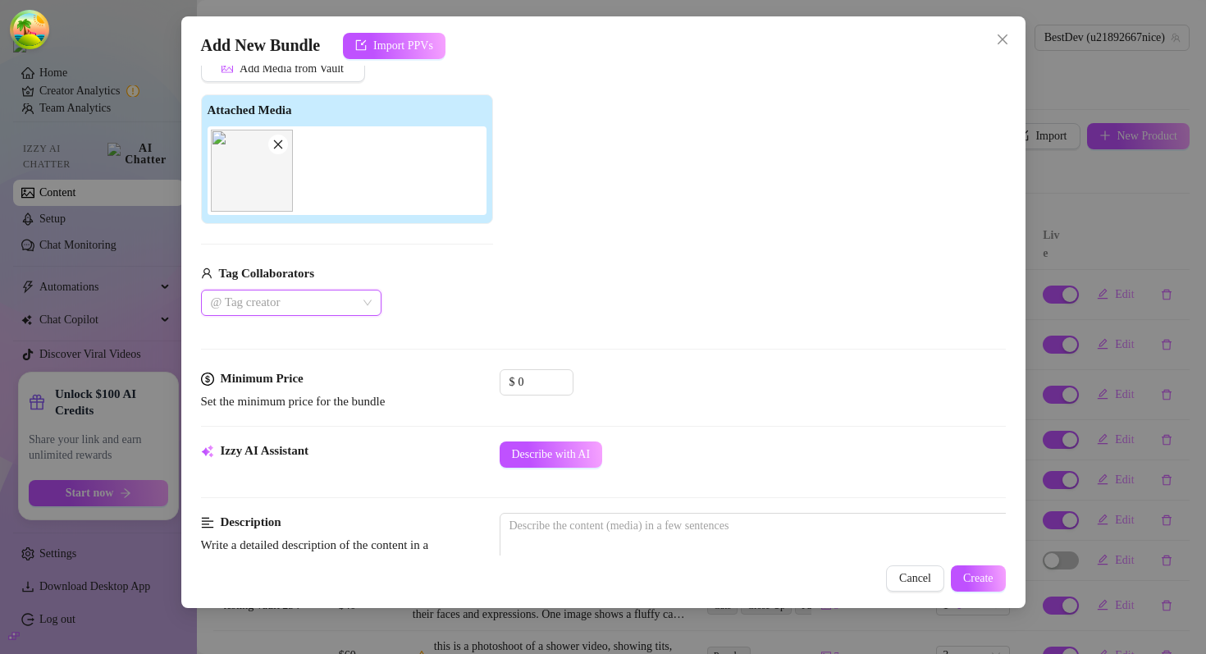
scroll to position [449, 0]
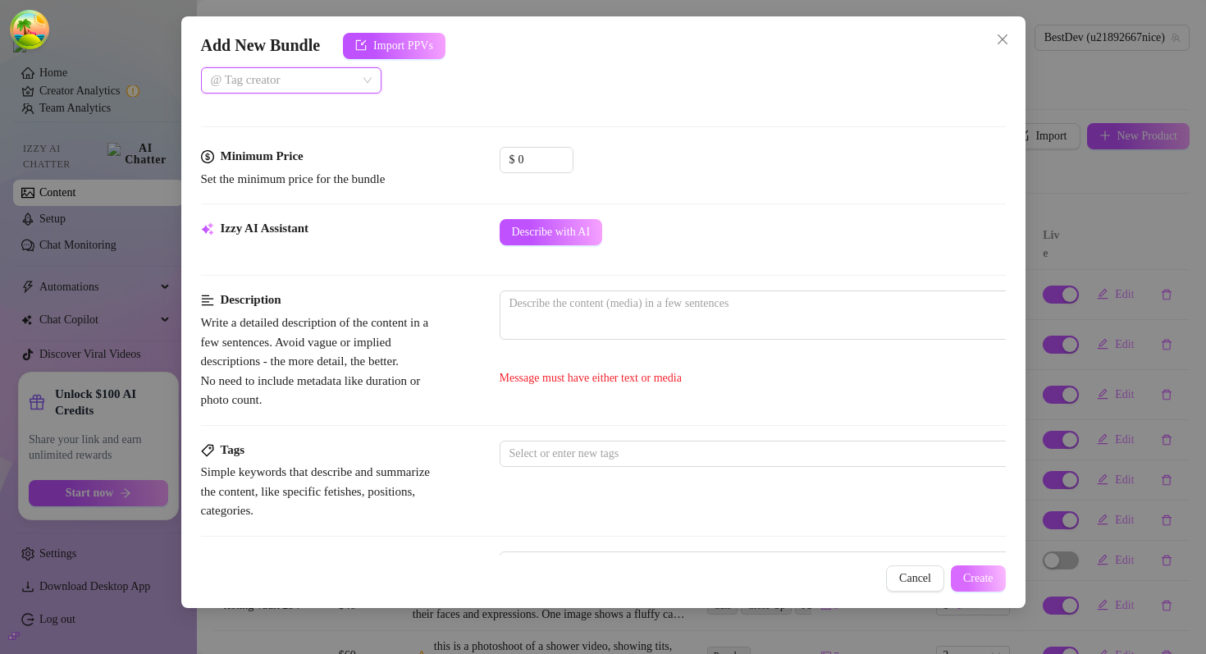
click at [973, 586] on button "Create" at bounding box center [978, 578] width 55 height 26
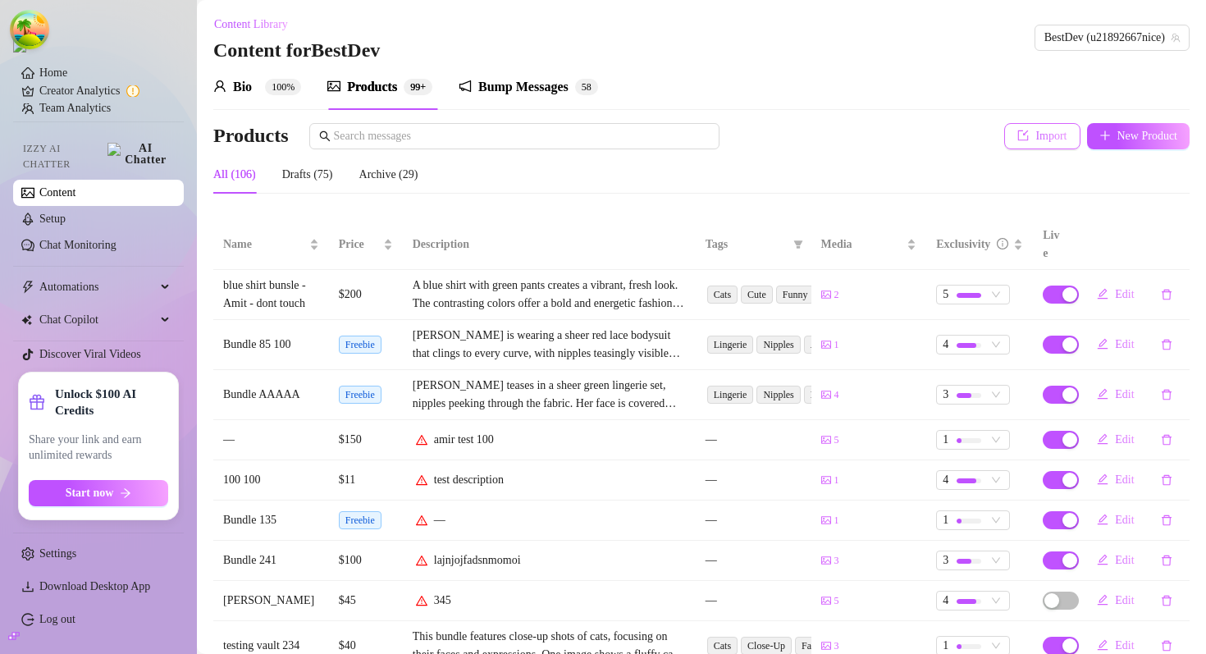
click at [1025, 141] on button "Import" at bounding box center [1041, 136] width 75 height 26
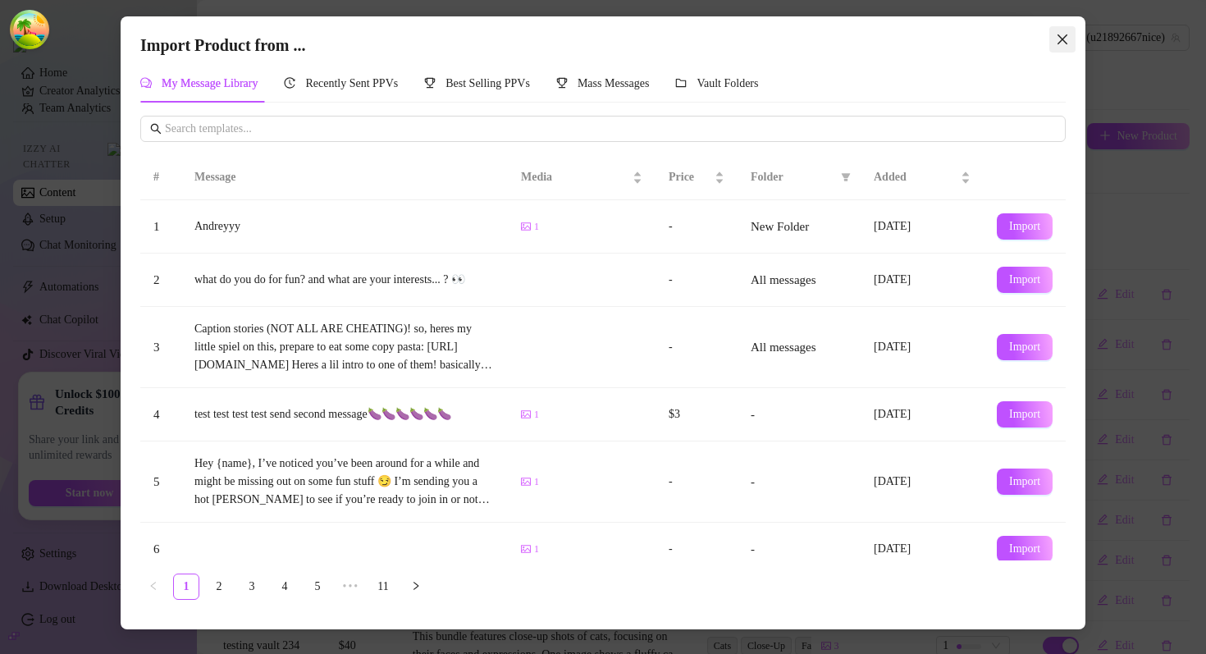
click at [1065, 38] on icon "close" at bounding box center [1062, 39] width 13 height 13
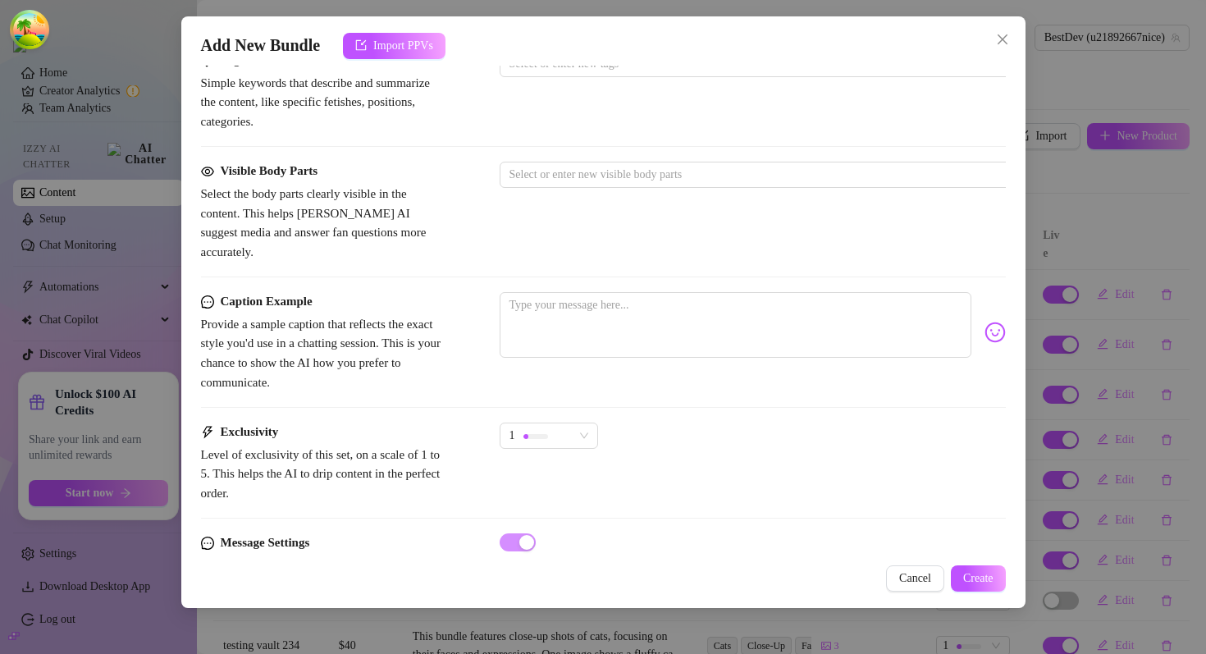
scroll to position [654, 0]
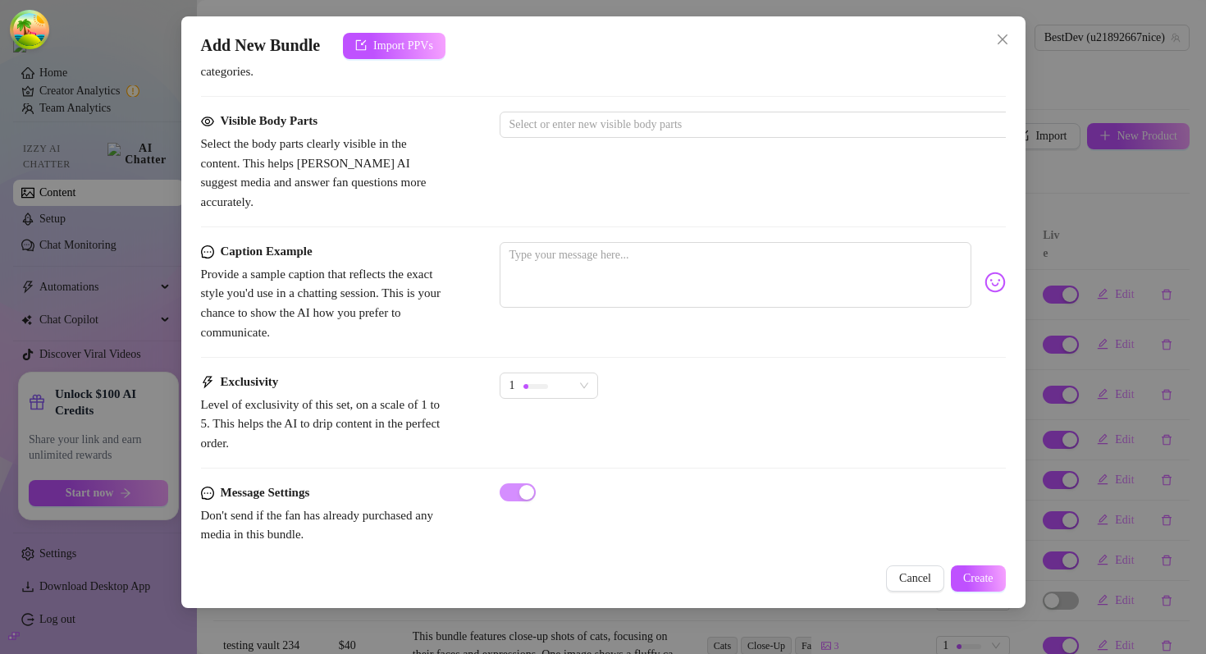
click at [983, 39] on div "Add New Bundle Import PPVs" at bounding box center [603, 46] width 805 height 26
click at [1006, 39] on icon "close" at bounding box center [1002, 39] width 13 height 13
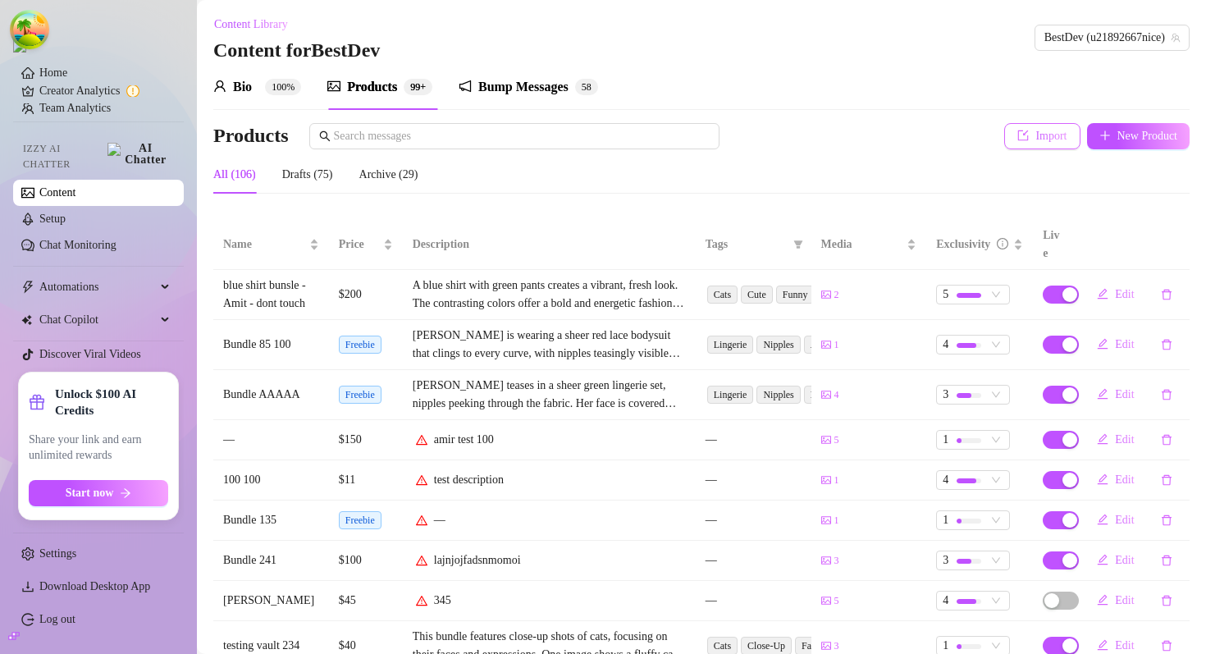
click at [1004, 139] on button "Import" at bounding box center [1041, 136] width 75 height 26
type textarea "Type your message here..."
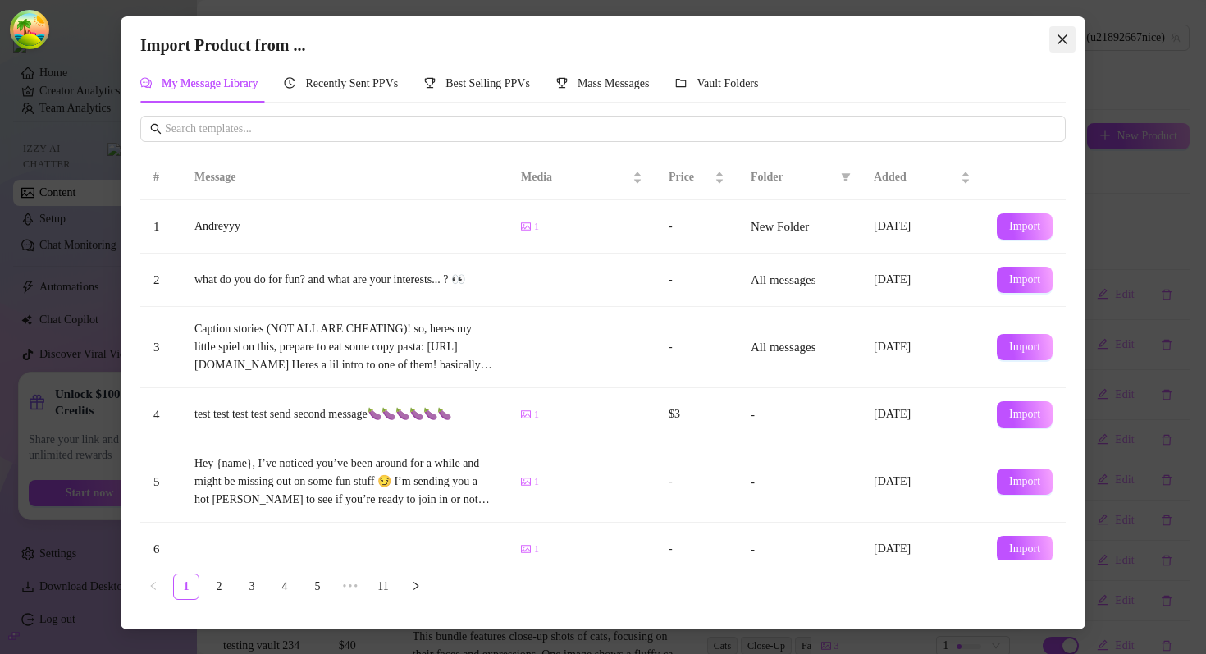
click at [1057, 34] on icon "close" at bounding box center [1062, 39] width 10 height 10
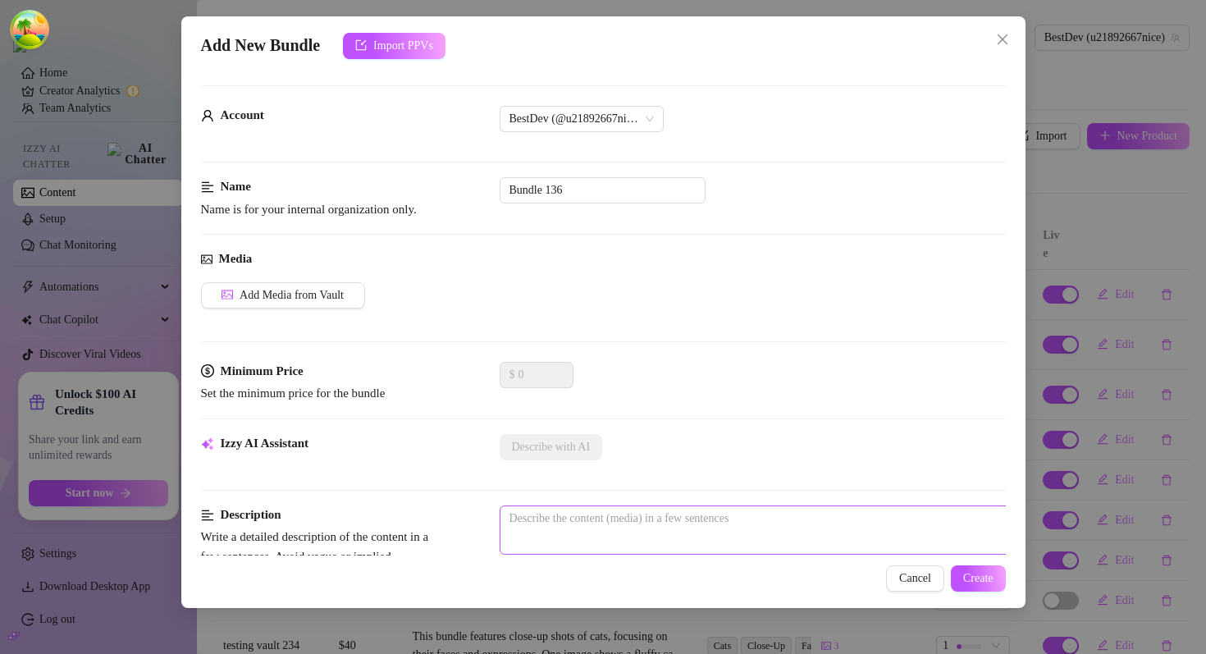
scroll to position [64, 0]
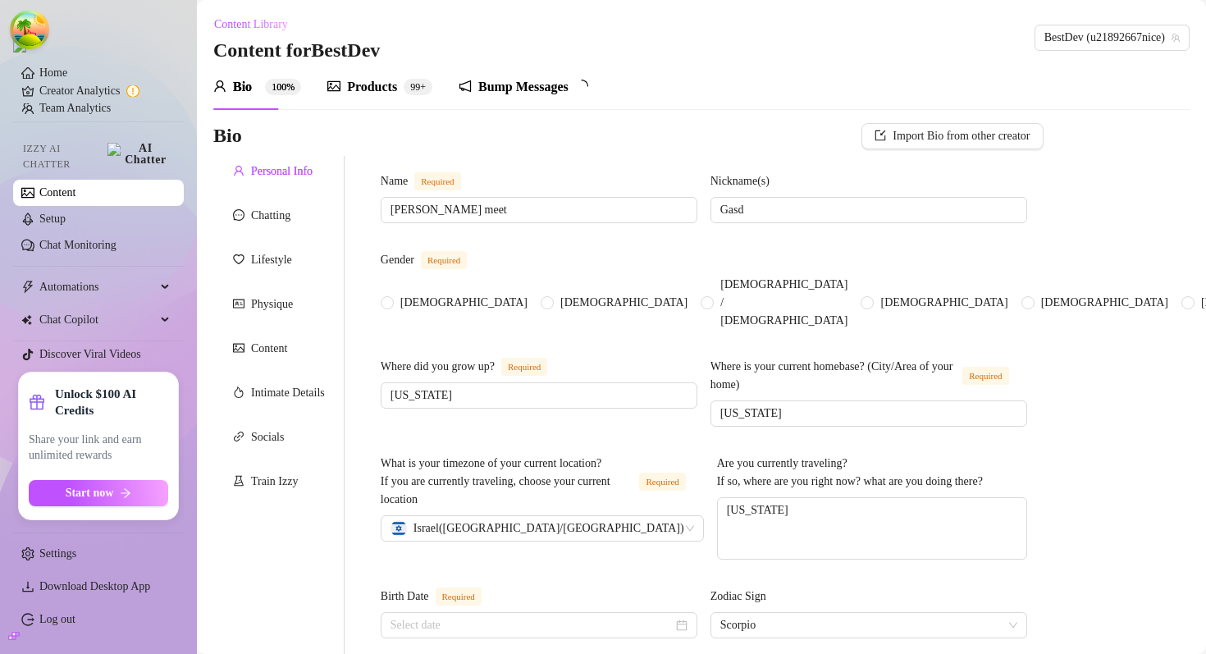
radio input "true"
type input "[DATE]"
click at [379, 83] on div "Products" at bounding box center [372, 87] width 50 height 20
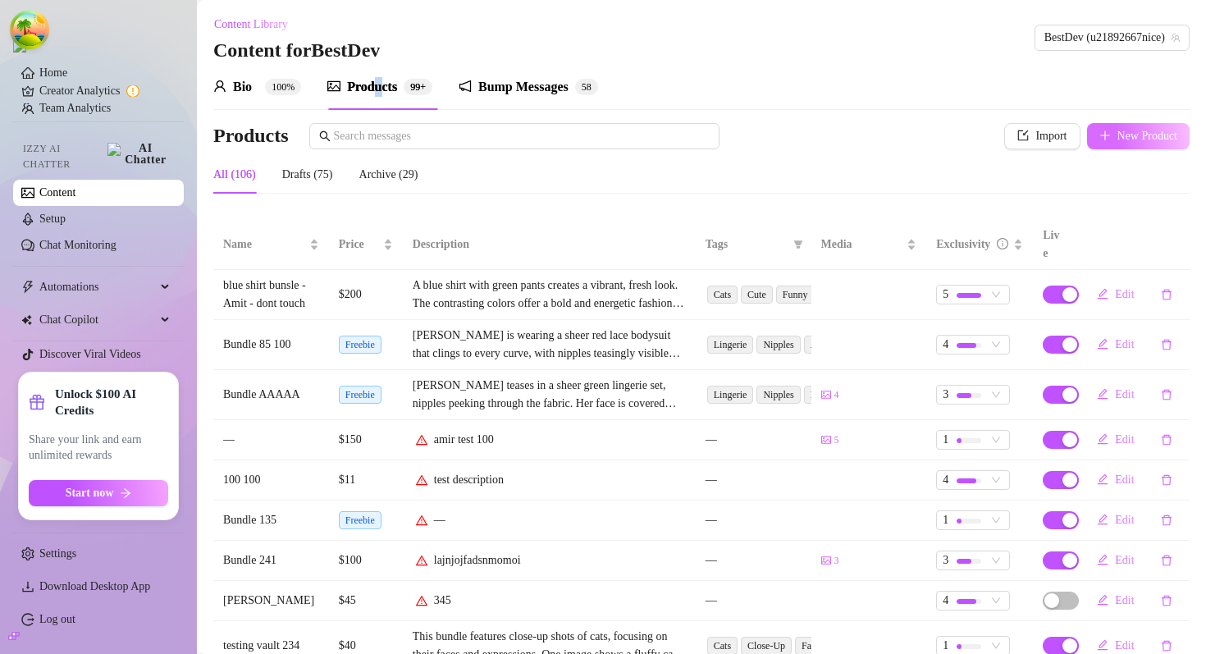
click at [1102, 141] on icon "plus" at bounding box center [1104, 135] width 11 height 11
type textarea "Type your message here..."
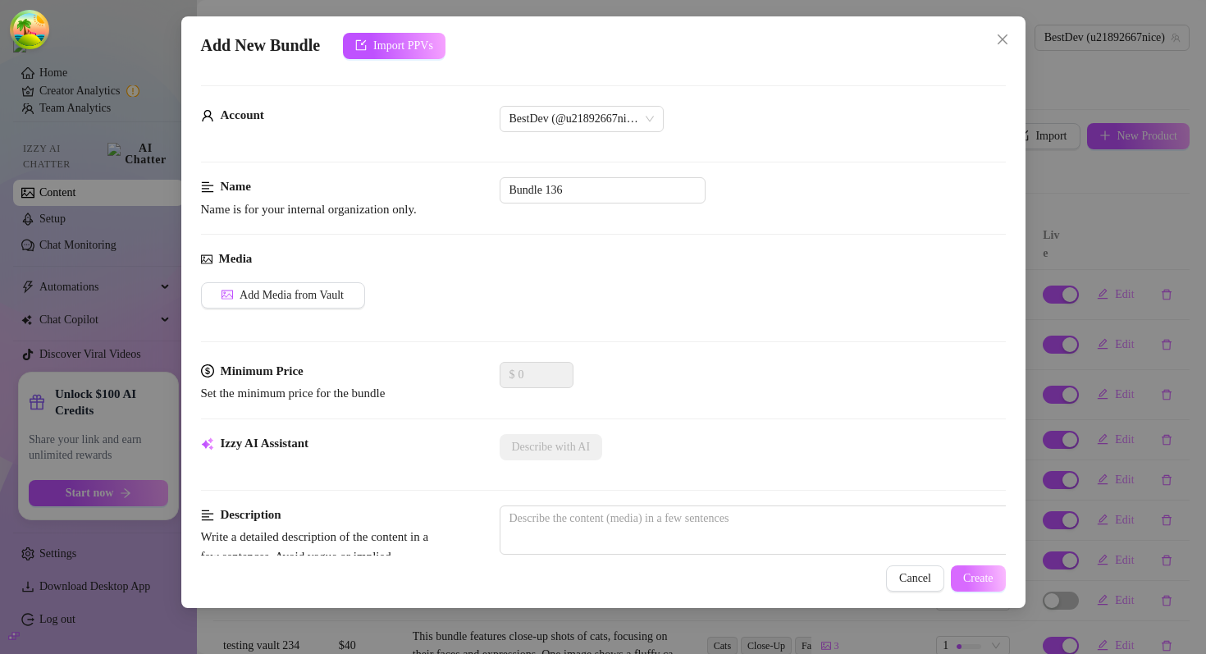
click at [963, 579] on span "Create" at bounding box center [978, 578] width 30 height 13
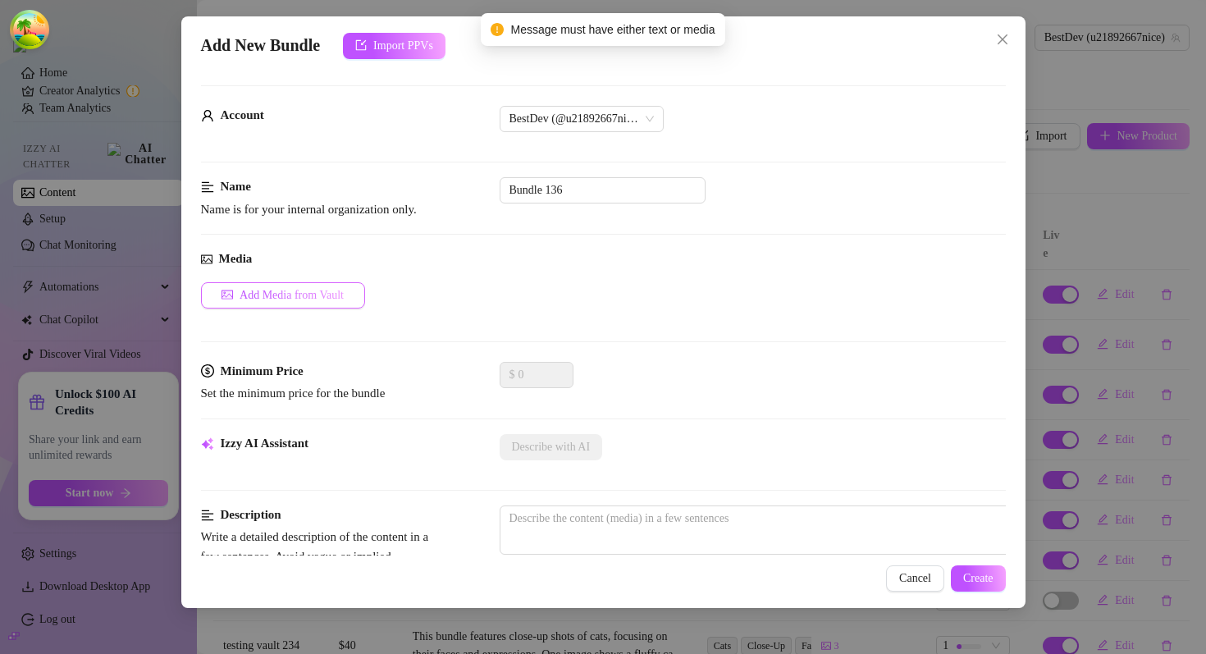
click at [267, 295] on span "Add Media from Vault" at bounding box center [292, 295] width 104 height 13
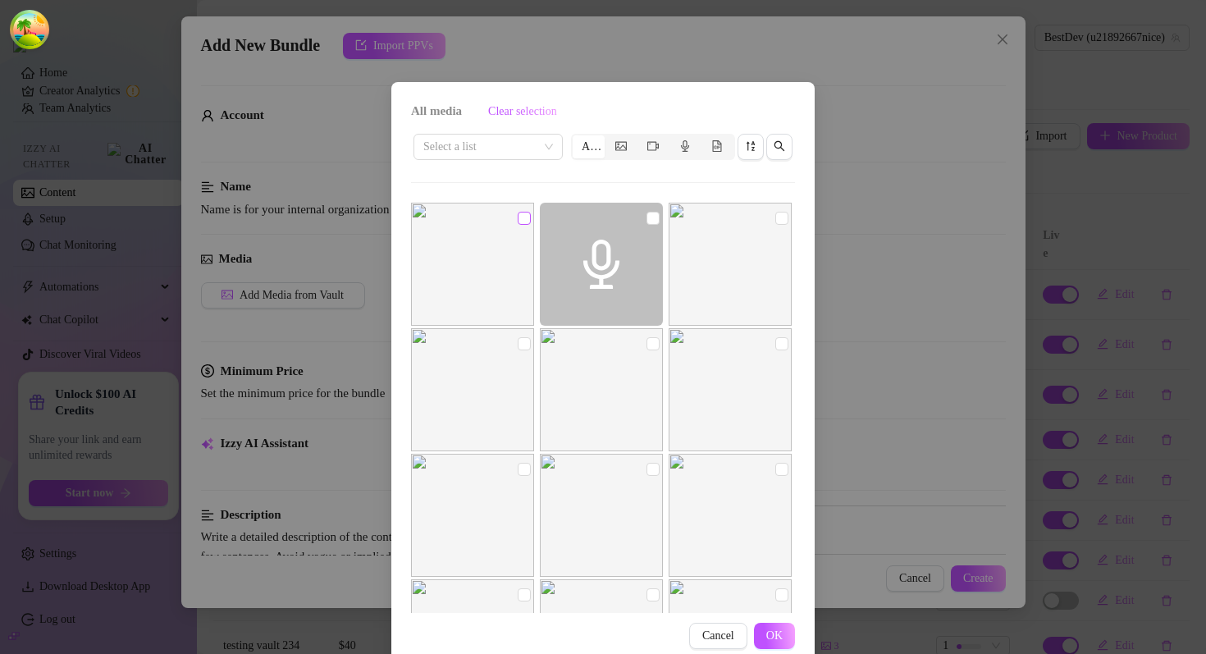
click at [525, 215] on input "checkbox" at bounding box center [524, 218] width 13 height 13
checkbox input "true"
click at [777, 636] on span "OK" at bounding box center [774, 635] width 16 height 13
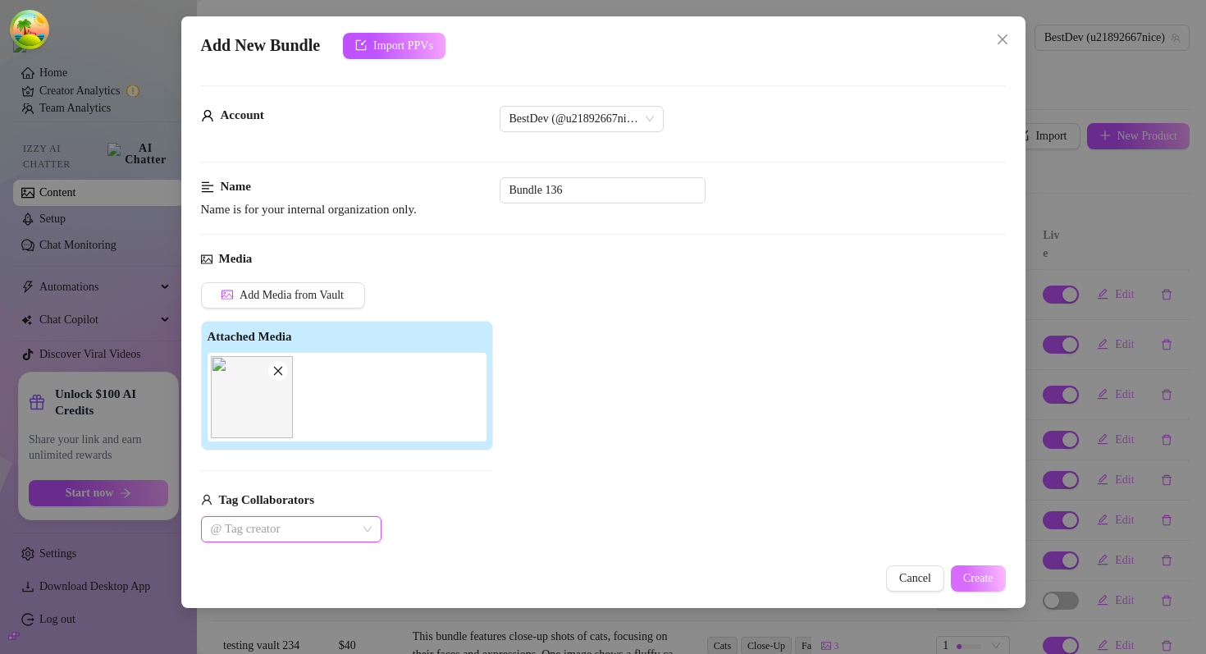
click at [965, 577] on span "Create" at bounding box center [978, 578] width 30 height 13
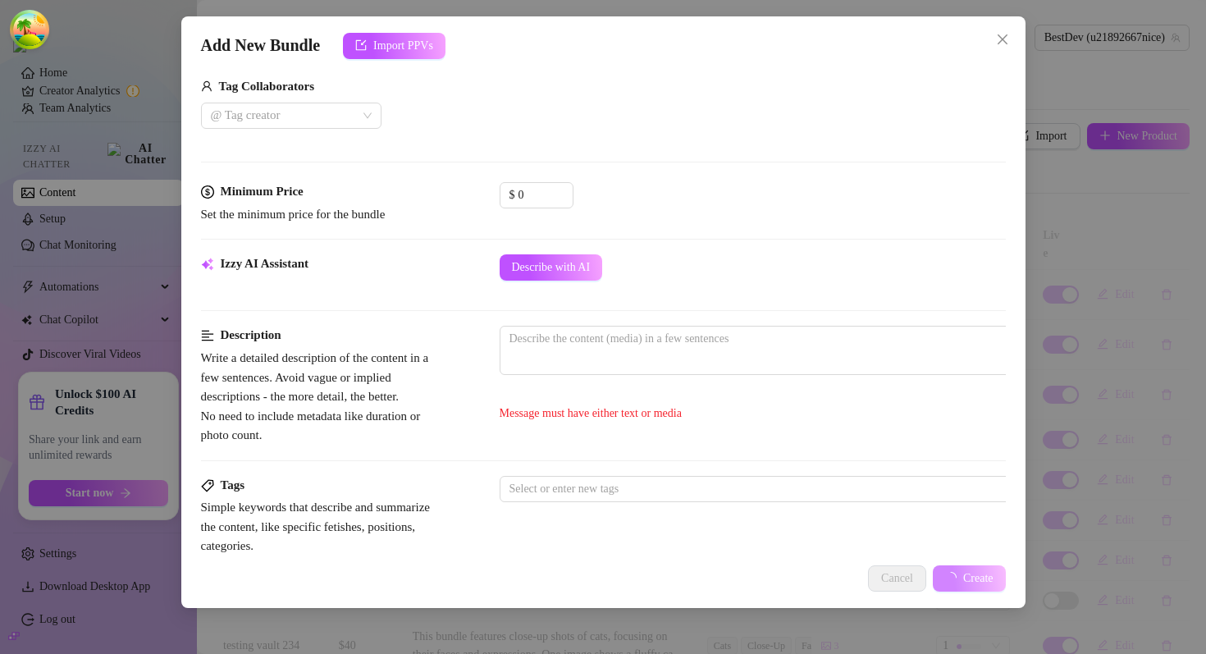
scroll to position [435, 0]
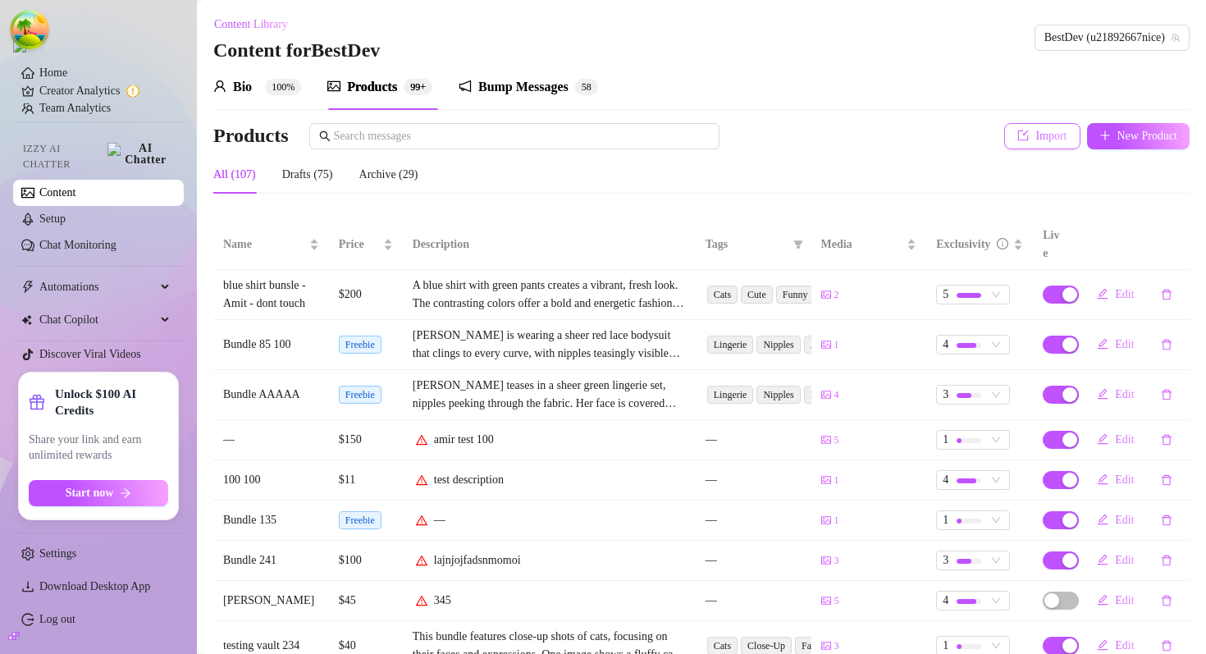
click at [1010, 145] on button "Import" at bounding box center [1041, 136] width 75 height 26
type textarea "Type your message here..."
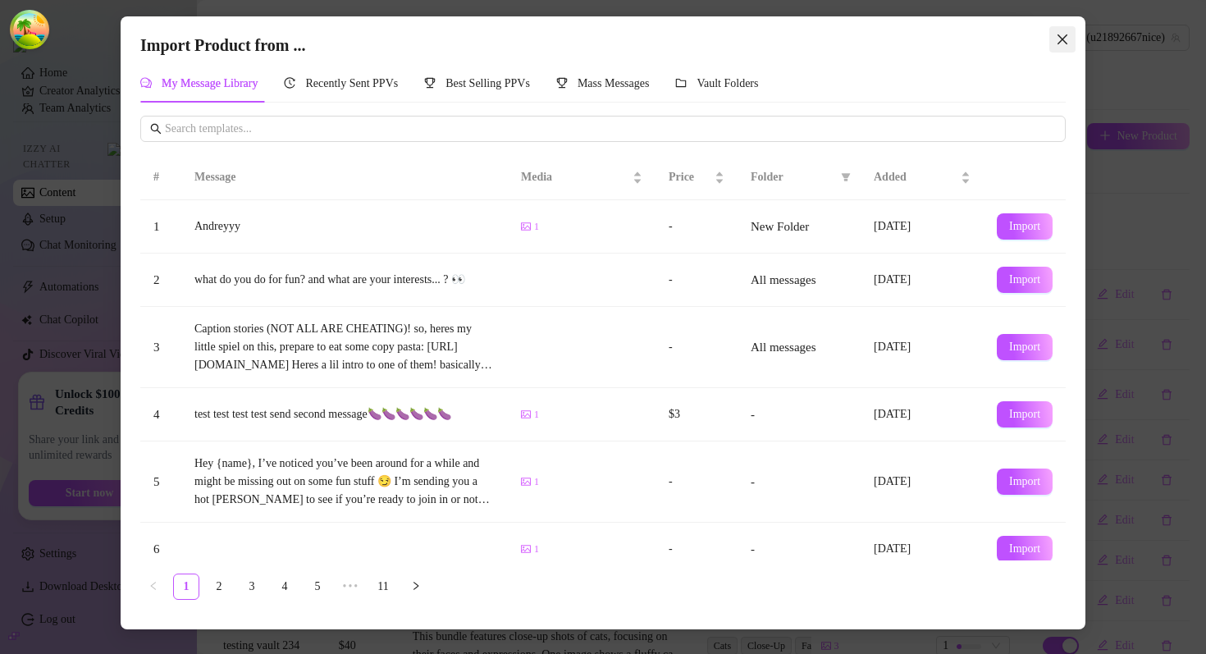
click at [1066, 42] on icon "close" at bounding box center [1062, 39] width 13 height 13
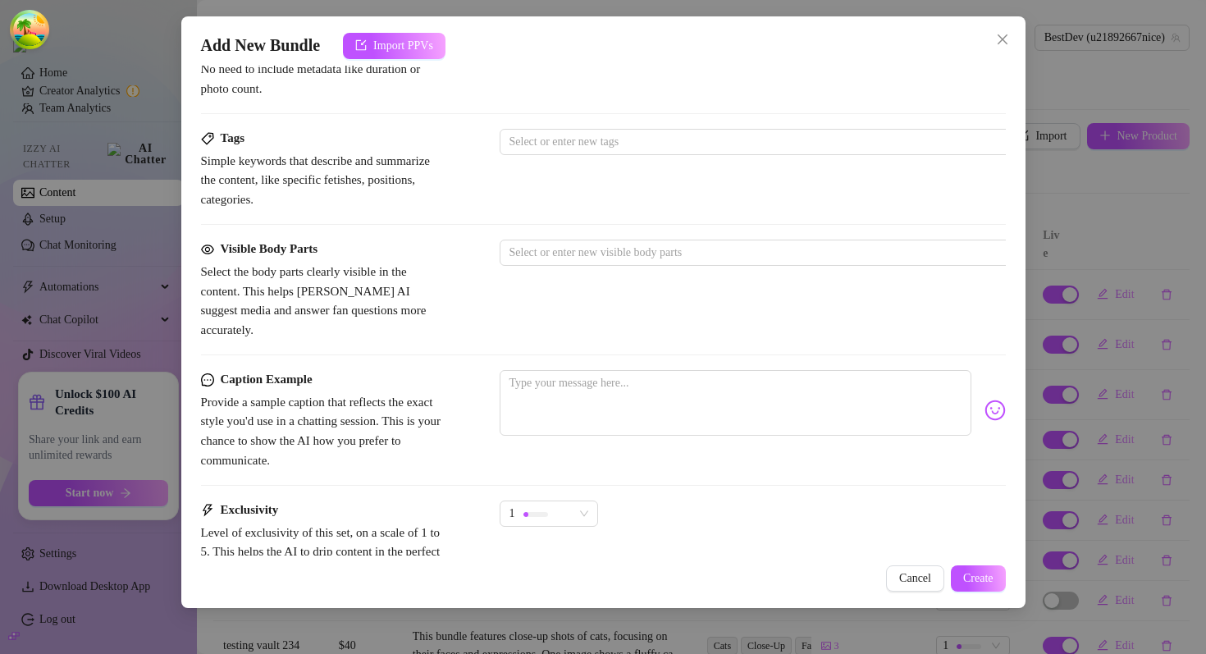
scroll to position [654, 0]
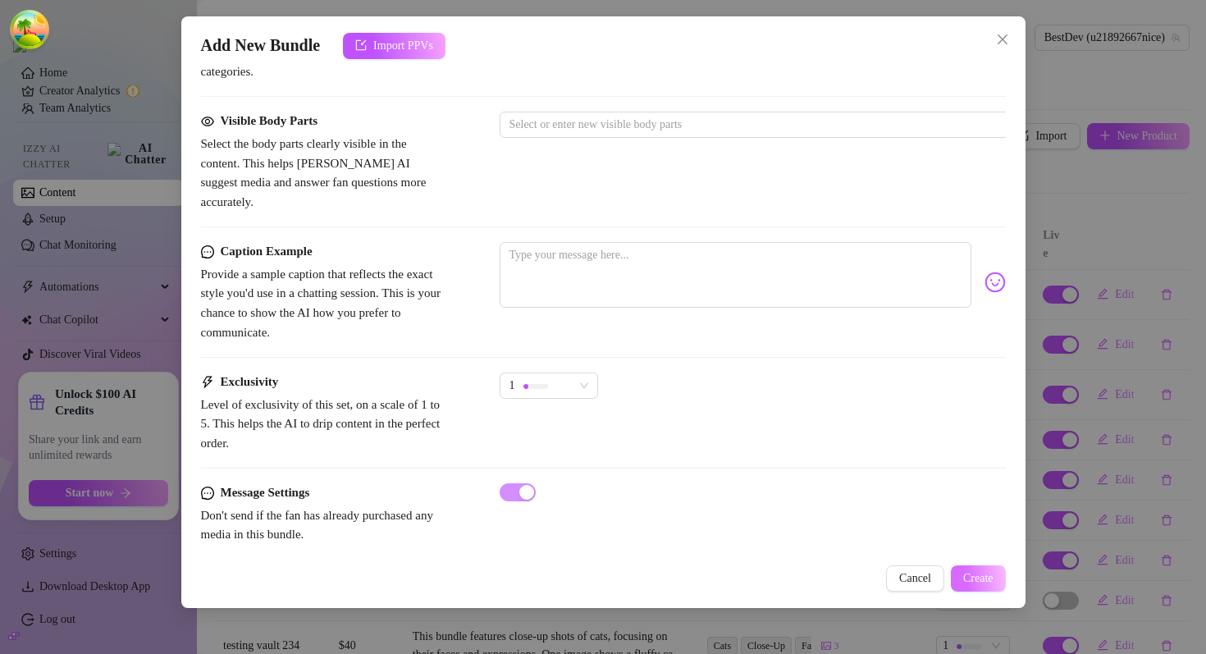
click at [977, 577] on span "Create" at bounding box center [978, 578] width 30 height 13
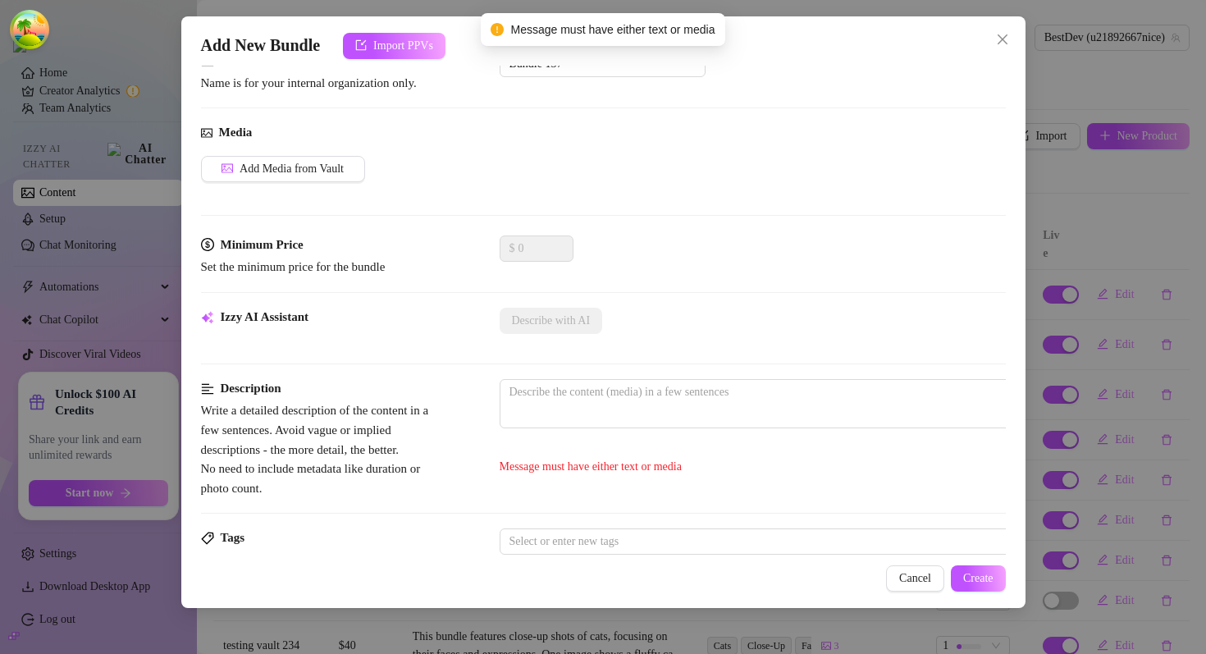
scroll to position [125, 0]
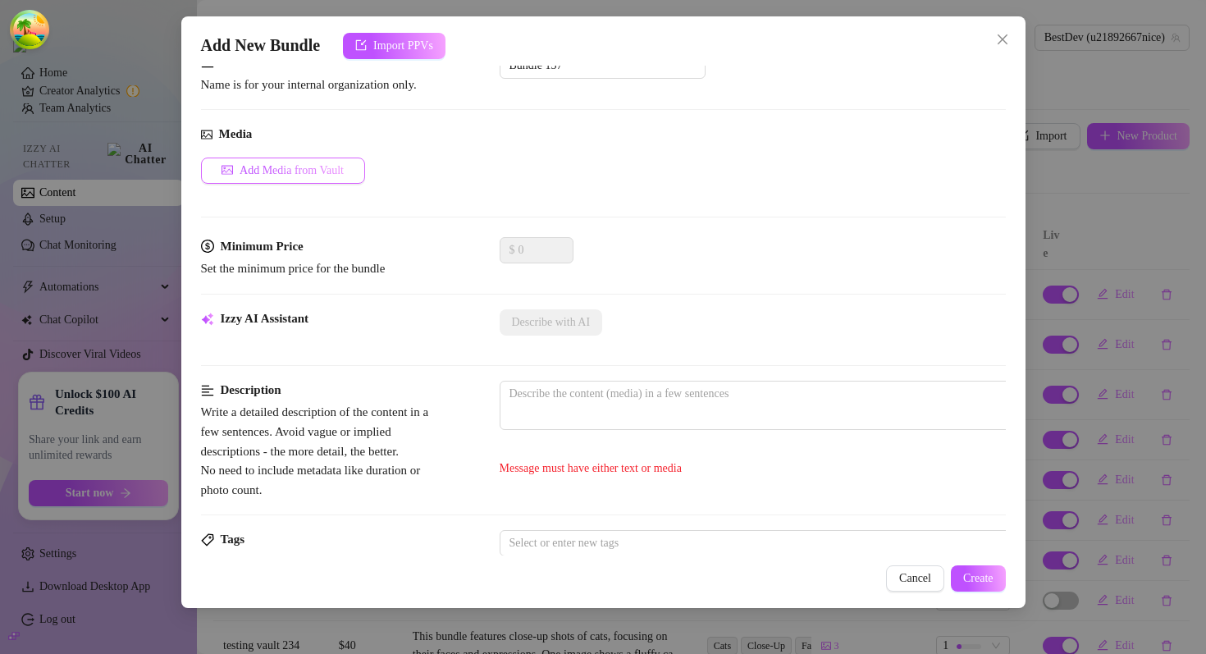
click at [268, 173] on span "Add Media from Vault" at bounding box center [292, 170] width 104 height 13
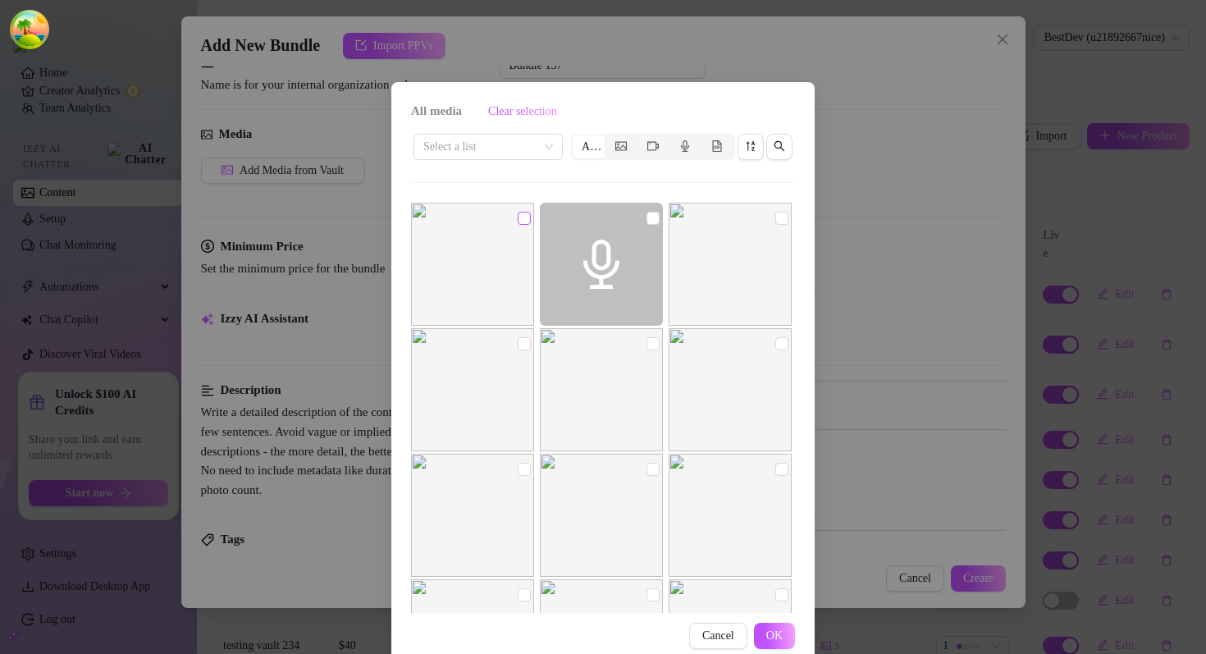
click at [519, 217] on input "checkbox" at bounding box center [524, 218] width 13 height 13
checkbox input "true"
click at [771, 638] on span "OK" at bounding box center [774, 635] width 16 height 13
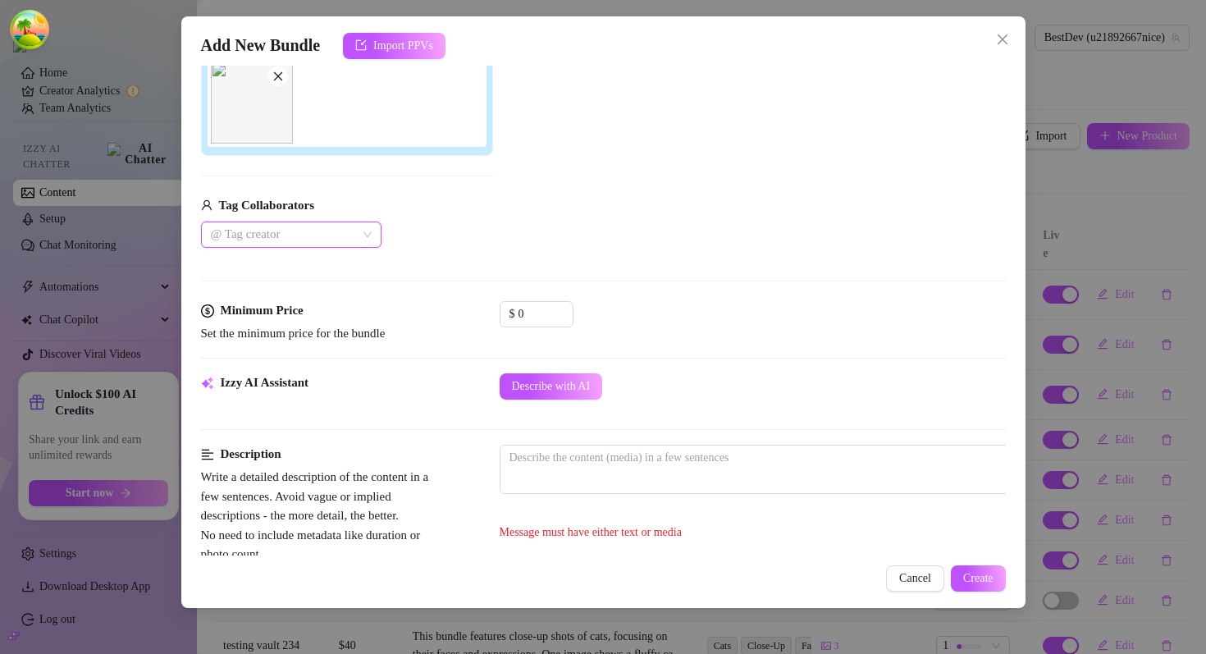
scroll to position [422, 0]
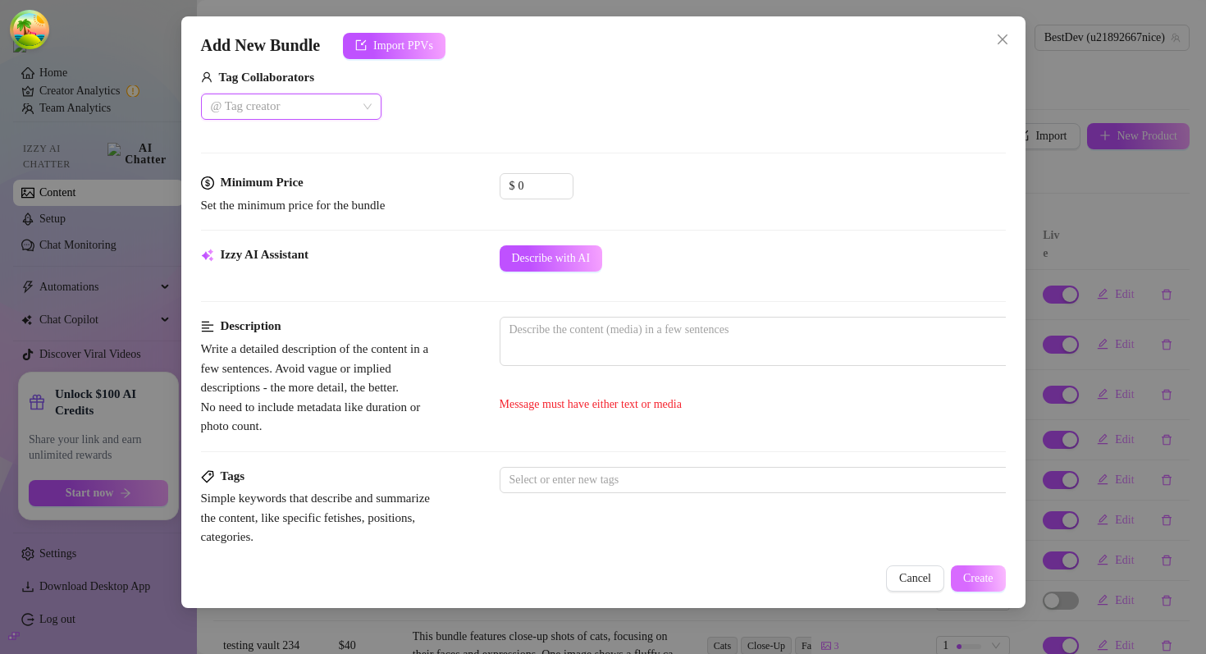
click at [976, 589] on button "Create" at bounding box center [978, 578] width 55 height 26
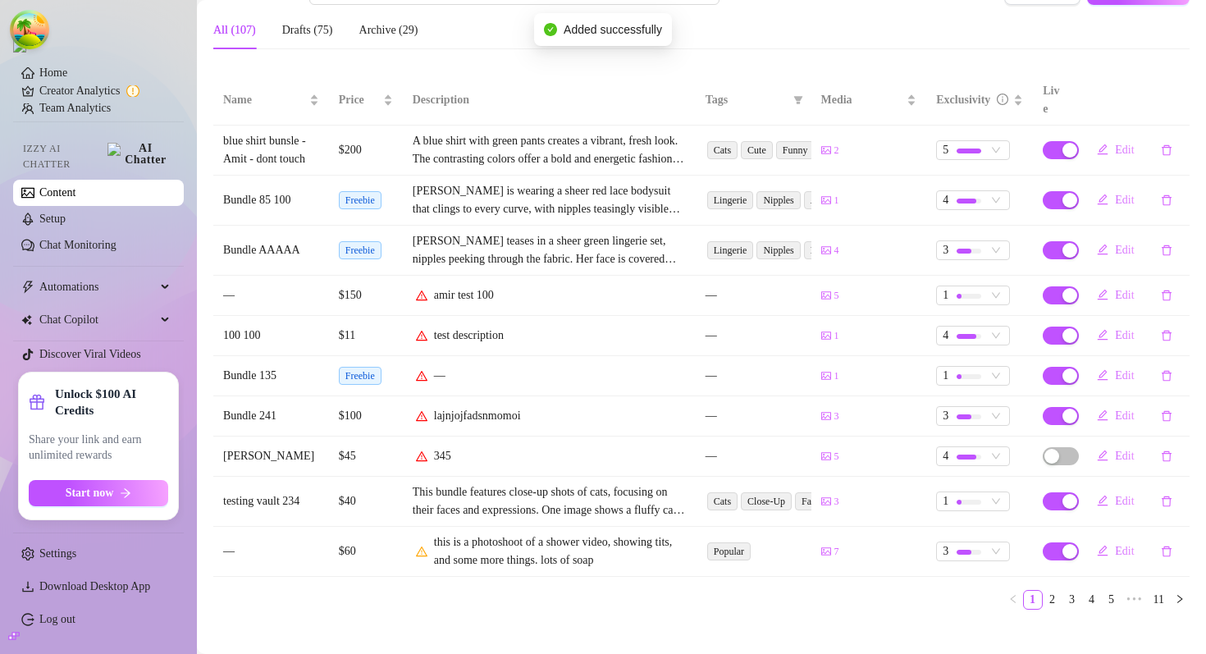
scroll to position [0, 0]
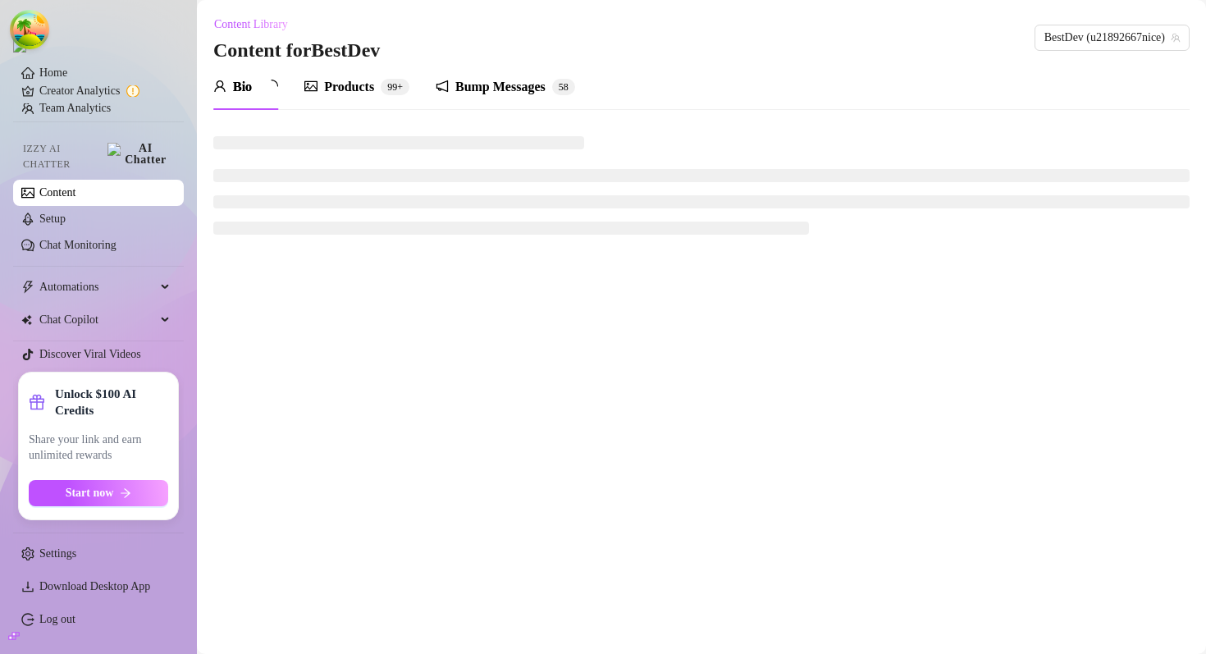
click at [356, 88] on div "Products" at bounding box center [349, 87] width 50 height 20
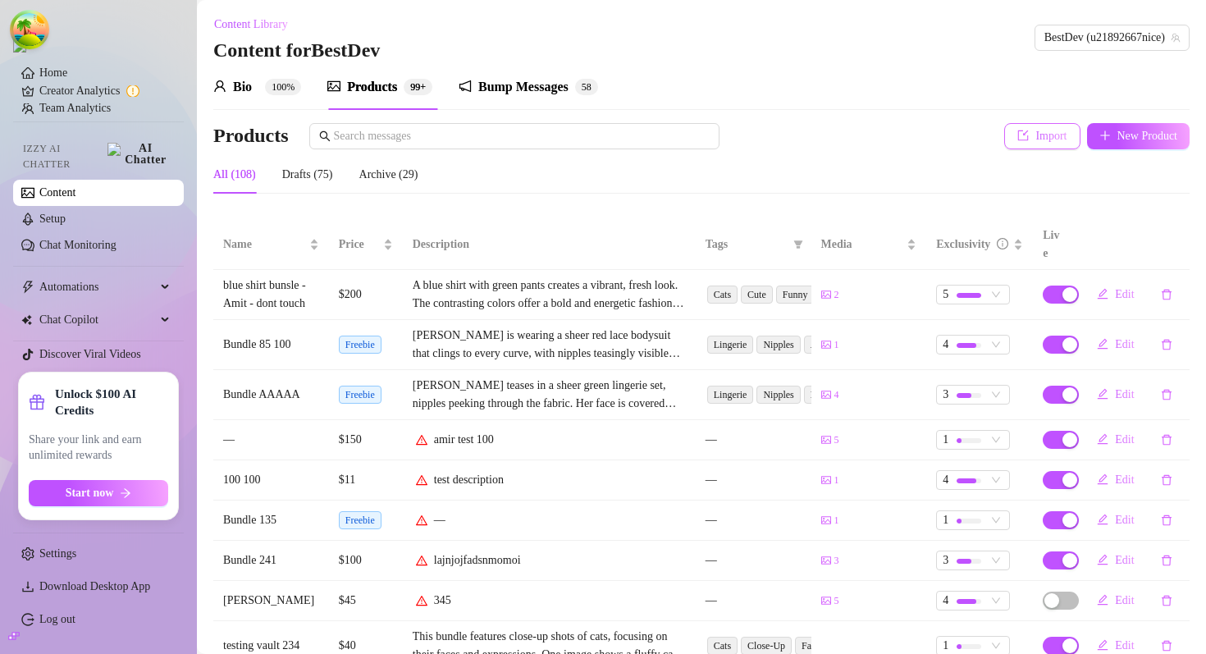
click at [1022, 144] on button "Import" at bounding box center [1041, 136] width 75 height 26
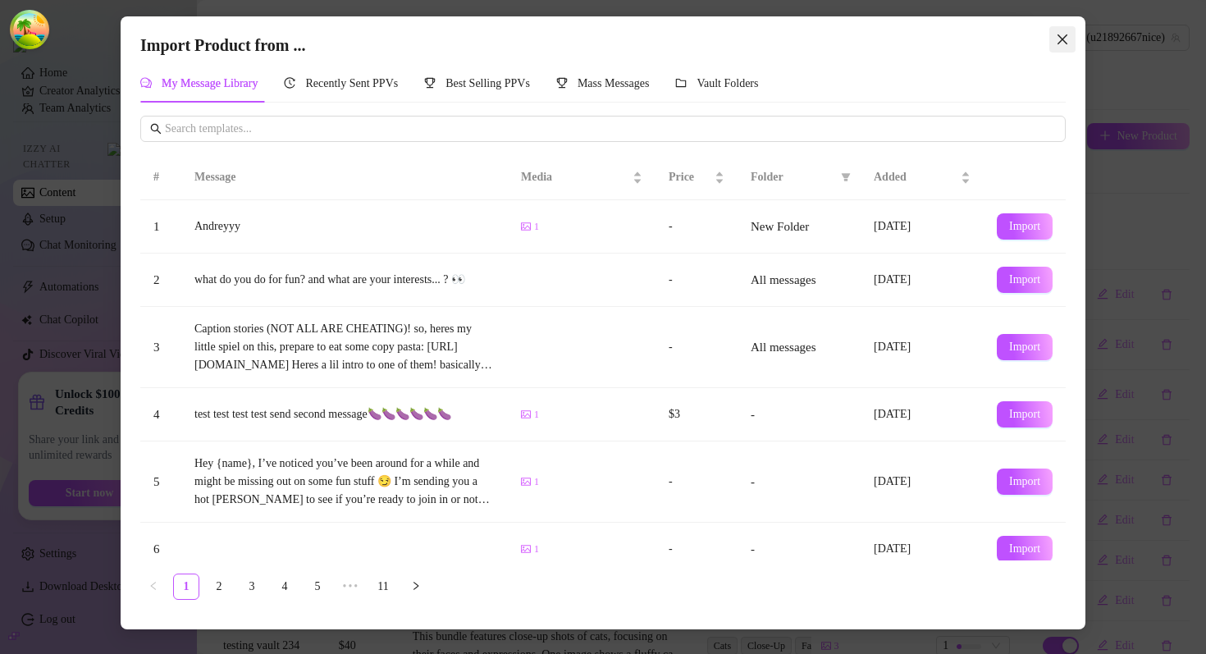
click at [1056, 44] on icon "close" at bounding box center [1062, 39] width 13 height 13
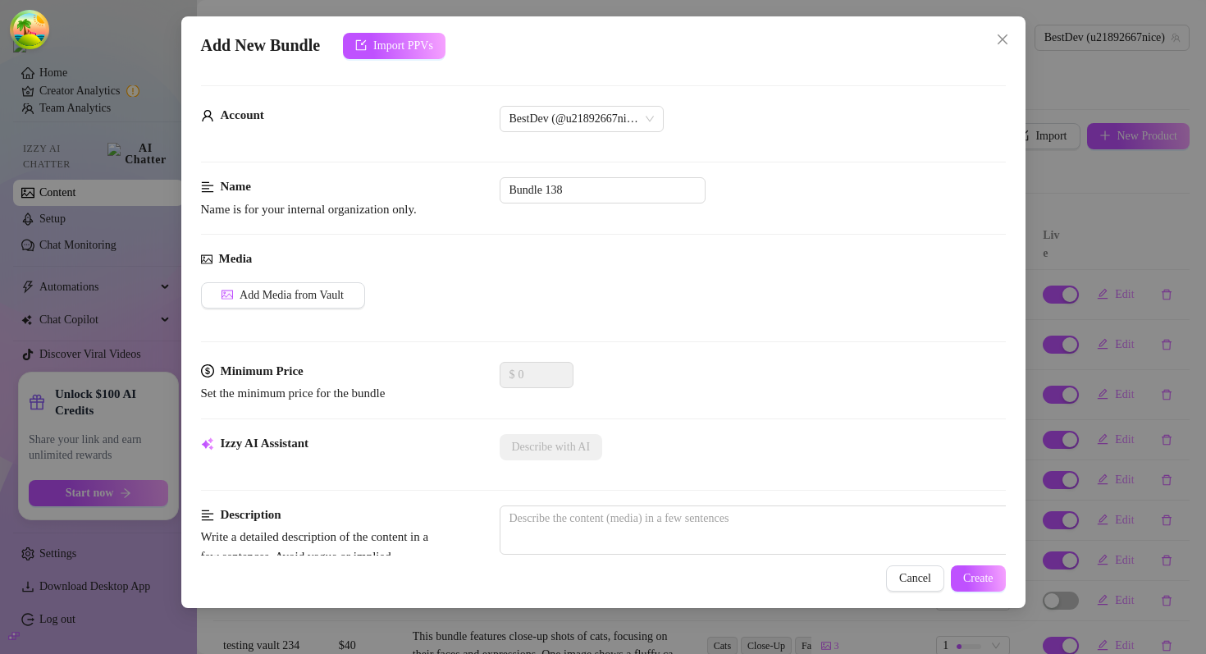
scroll to position [347, 0]
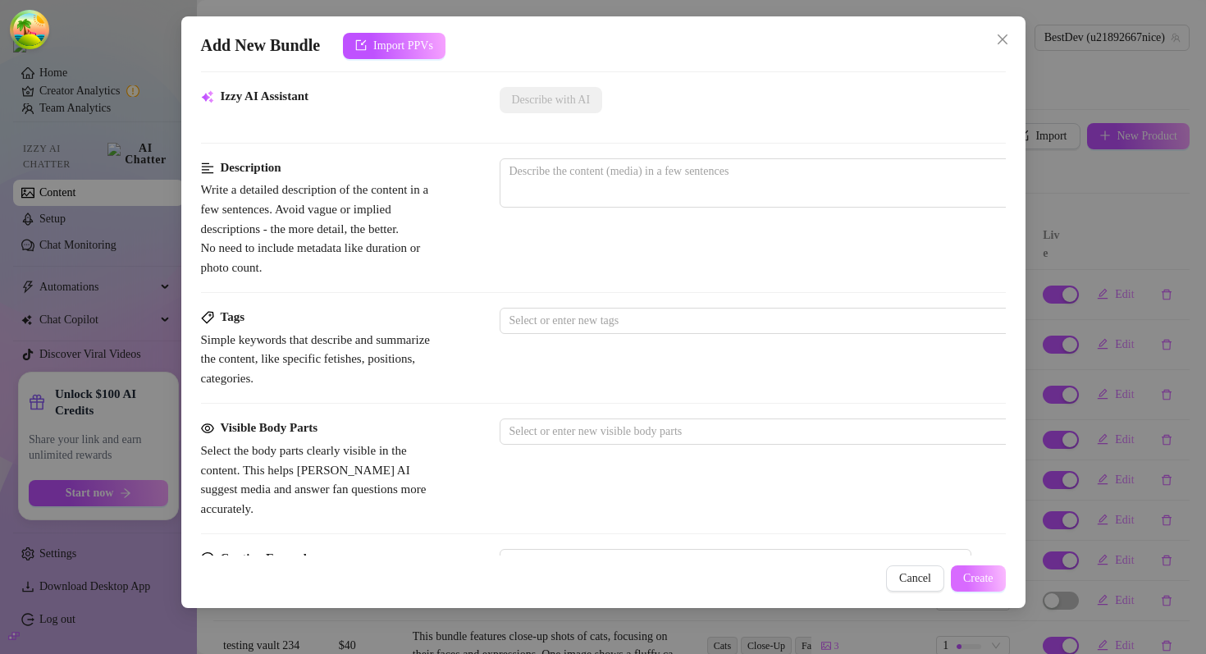
click at [992, 583] on button "Create" at bounding box center [978, 578] width 55 height 26
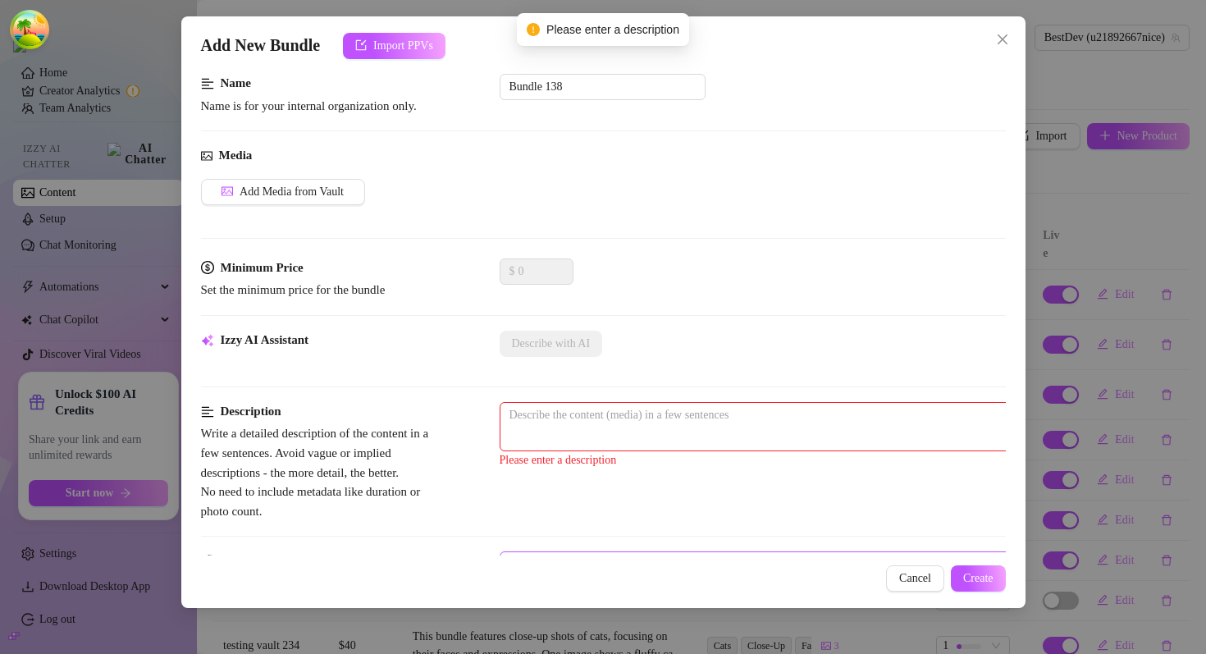
scroll to position [206, 0]
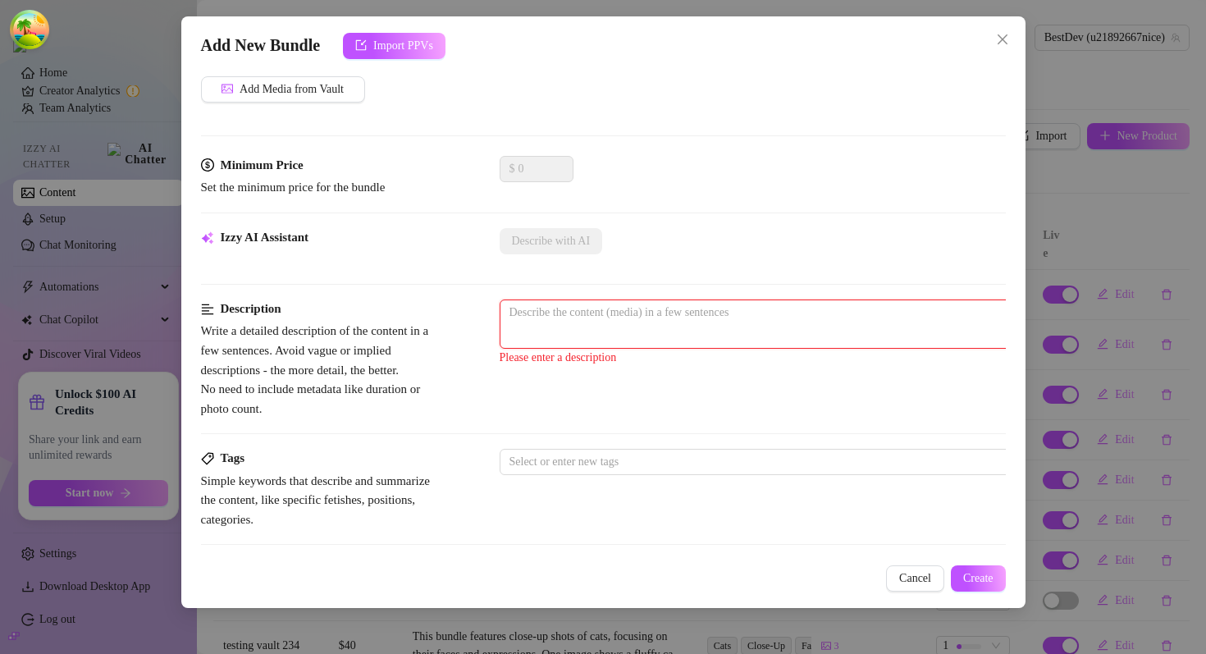
click at [530, 316] on textarea at bounding box center [786, 312] width 573 height 25
type textarea "1"
type textarea "12"
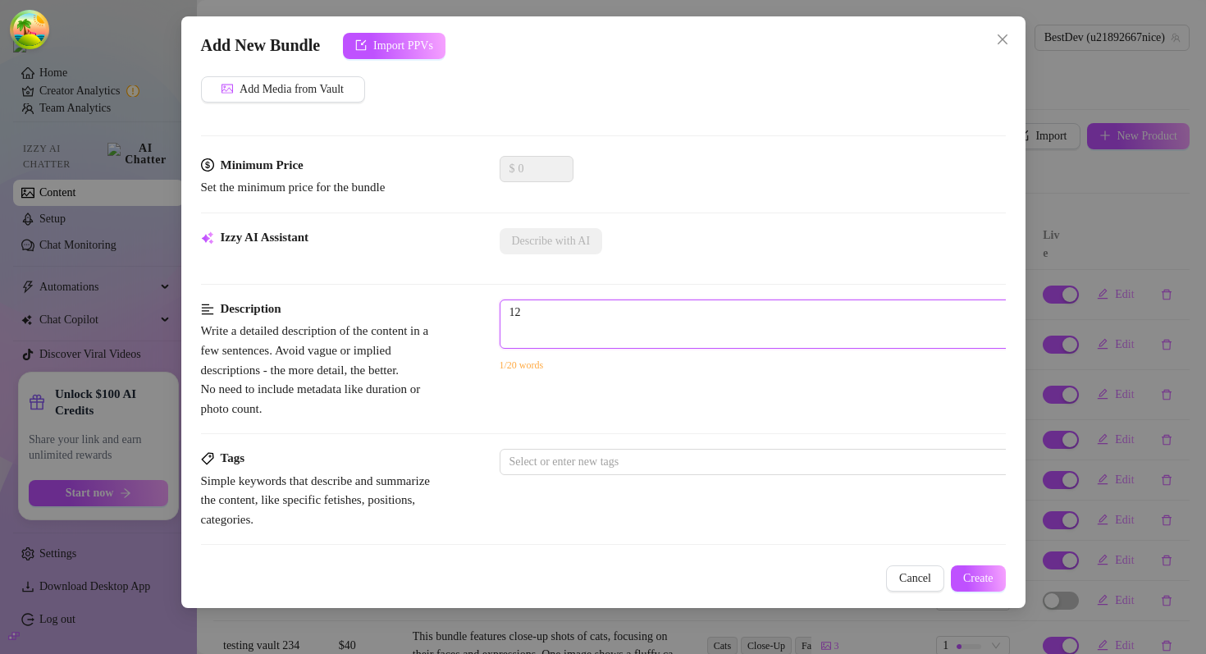
type textarea "123"
click at [972, 578] on span "Create" at bounding box center [978, 578] width 30 height 13
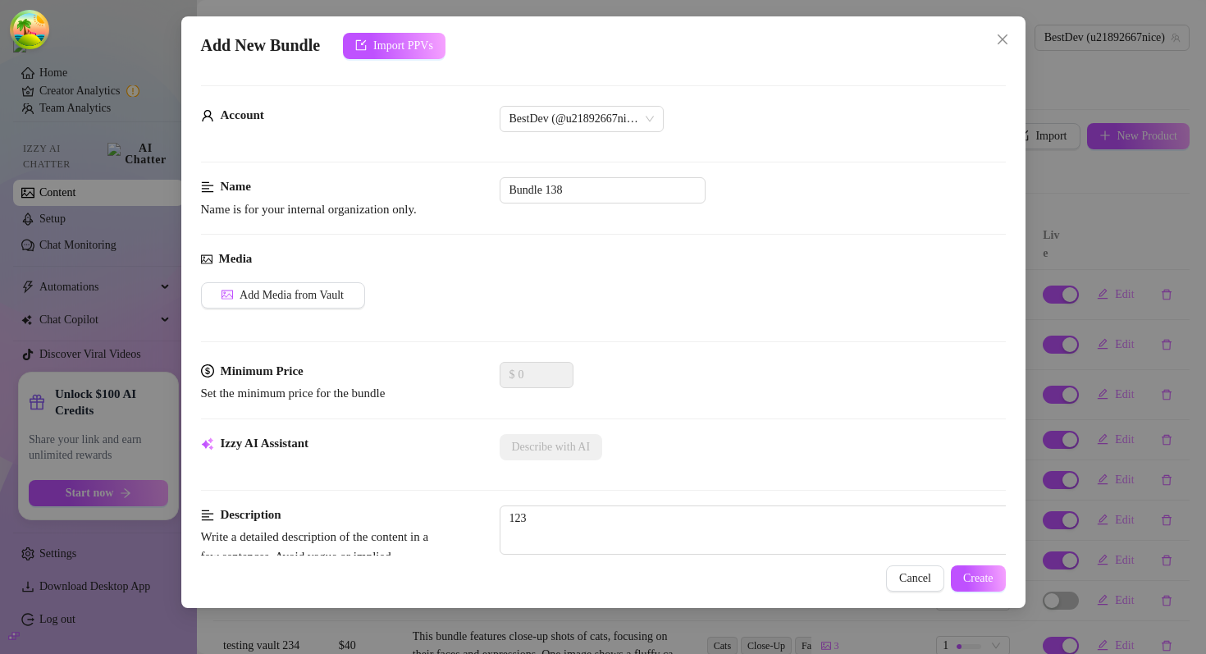
scroll to position [84, 0]
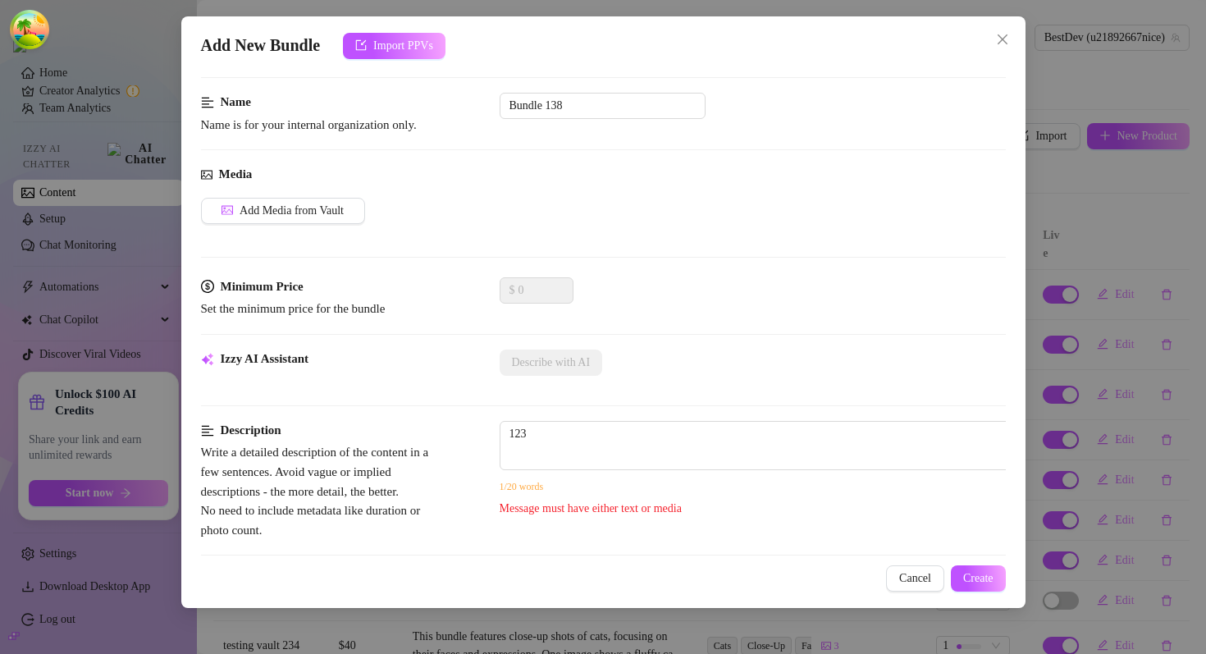
click at [513, 513] on div "Message must have either text or media" at bounding box center [787, 509] width 574 height 18
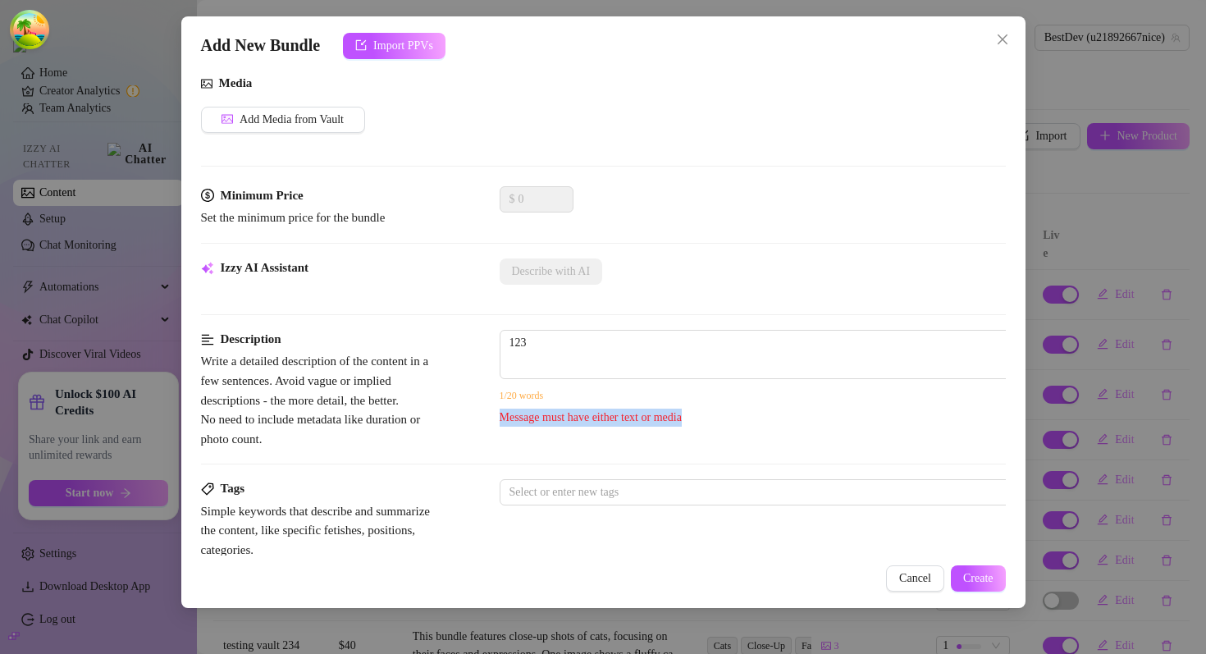
scroll to position [225, 0]
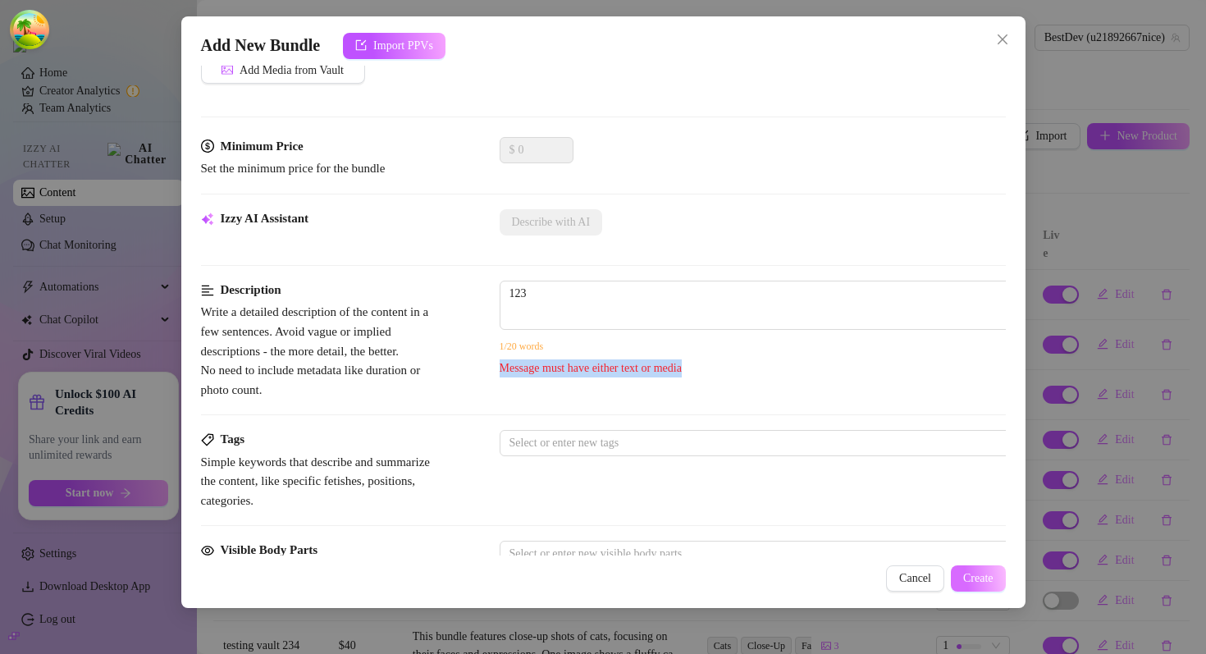
click at [981, 579] on span "Create" at bounding box center [978, 578] width 30 height 13
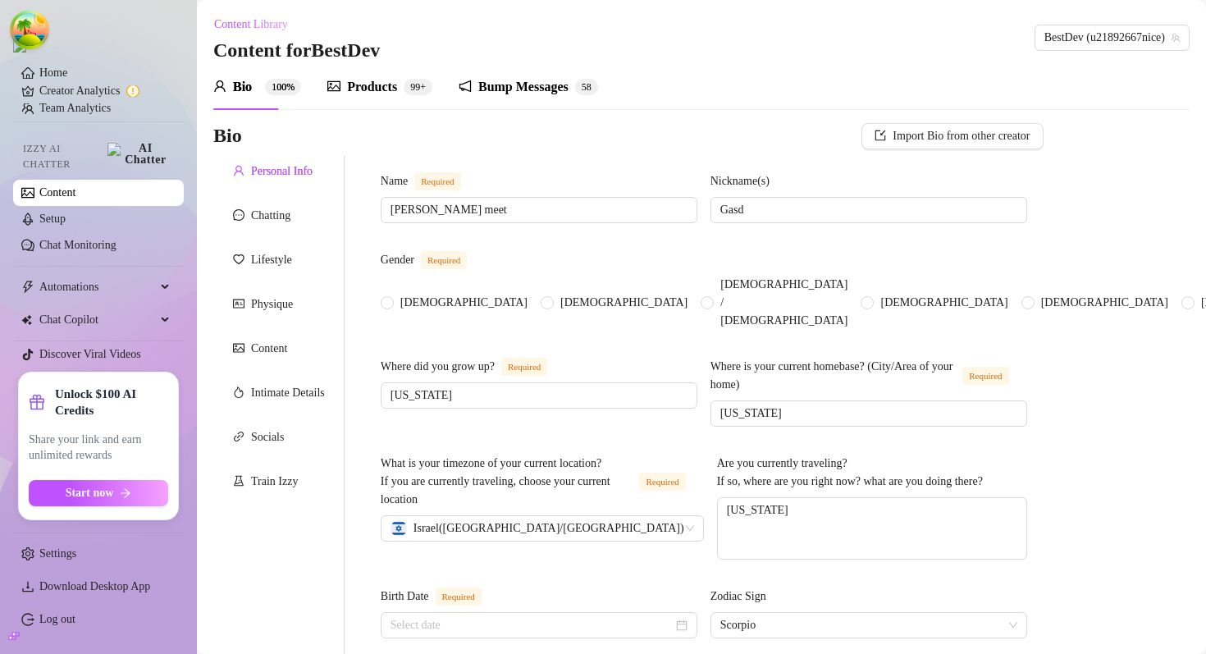
radio input "true"
type input "[DATE]"
click at [380, 92] on div "Products" at bounding box center [372, 87] width 50 height 20
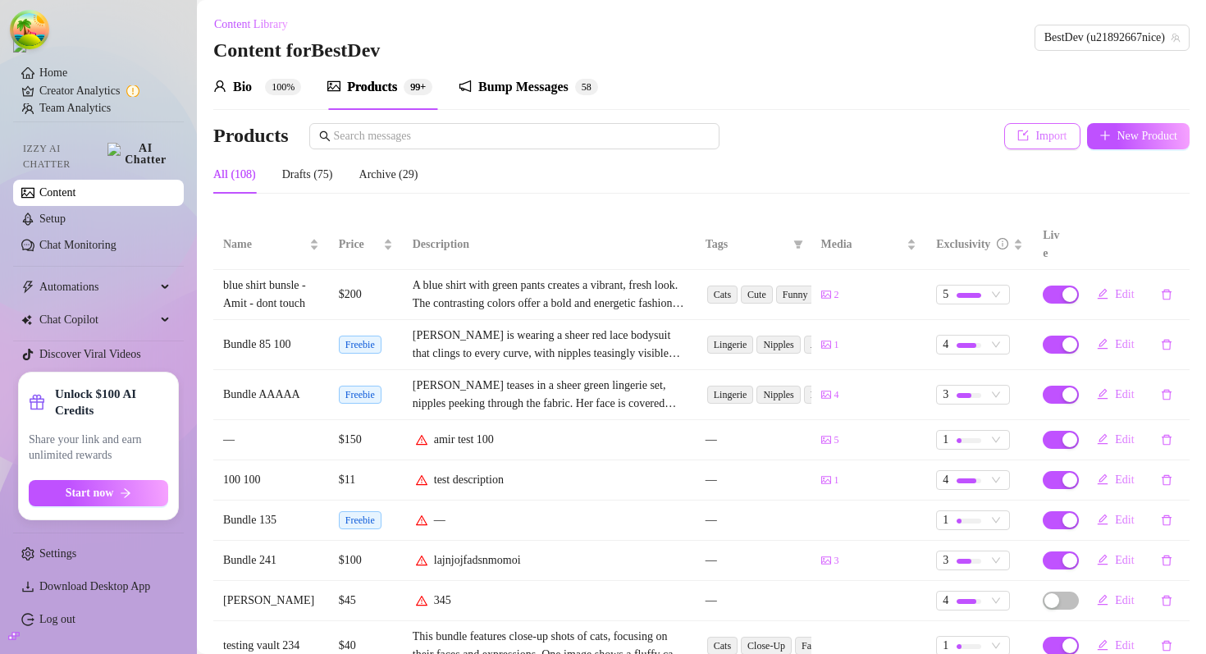
click at [1036, 148] on button "Import" at bounding box center [1041, 136] width 75 height 26
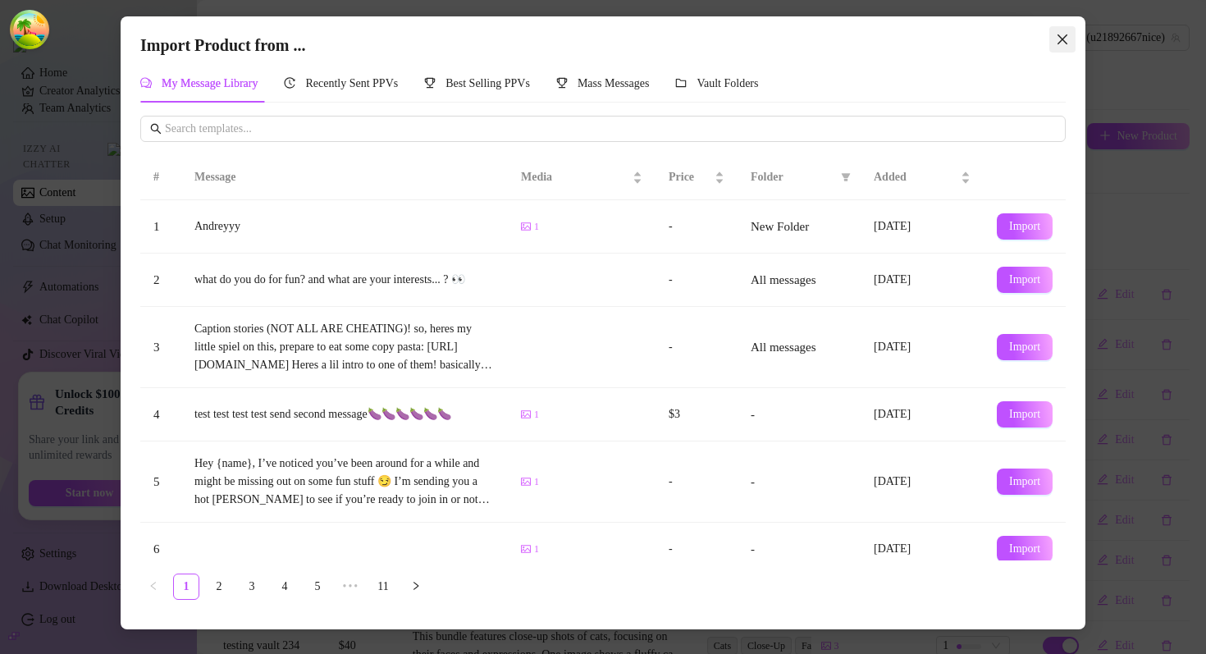
click at [1050, 42] on span "Close" at bounding box center [1062, 39] width 26 height 13
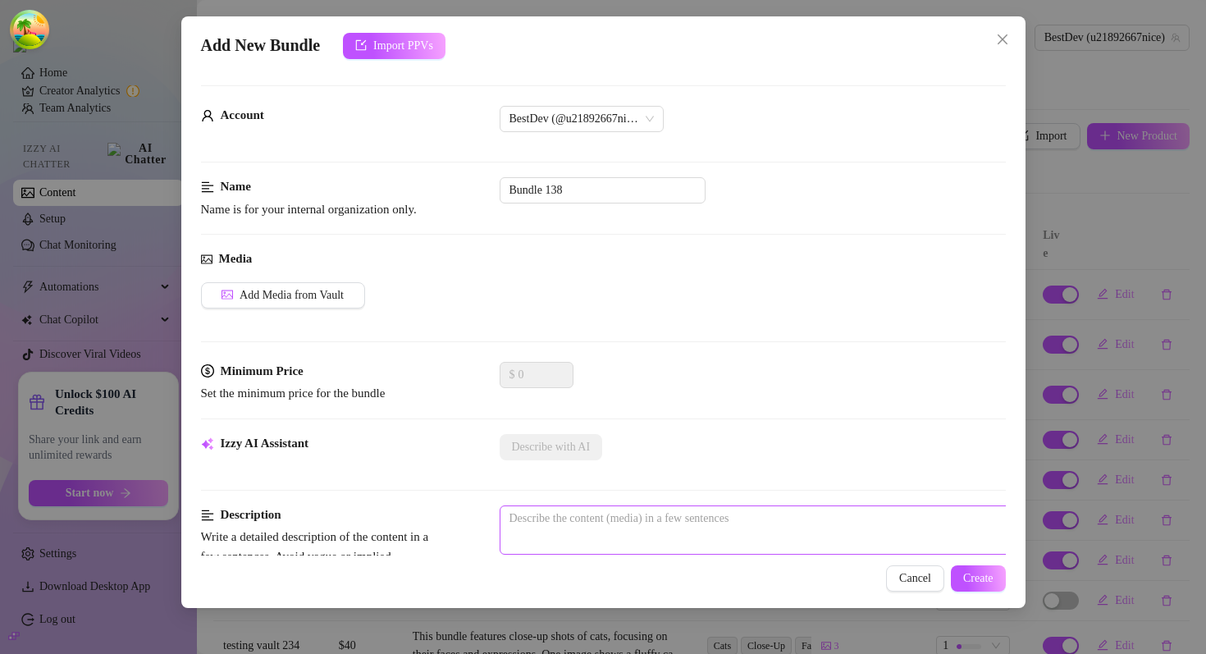
click at [727, 533] on span "0 / 1000" at bounding box center [787, 529] width 574 height 49
click at [700, 518] on textarea at bounding box center [786, 518] width 573 height 25
type textarea "t"
type textarea "te"
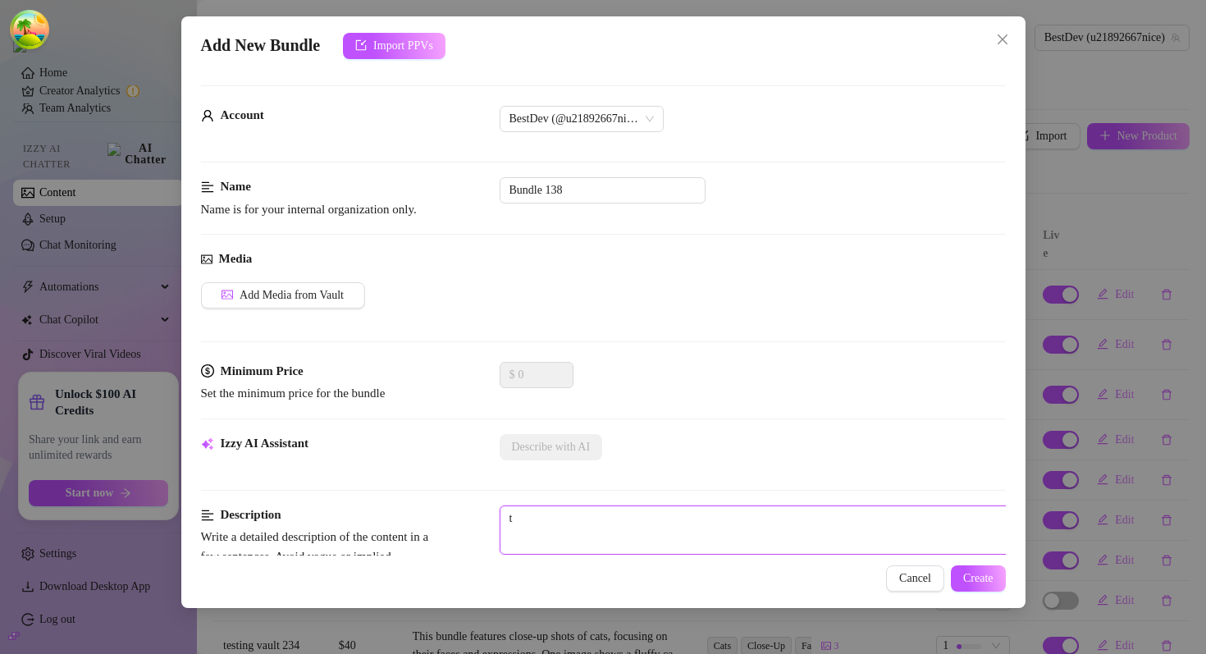
type textarea "te"
type textarea "tes"
type textarea "test"
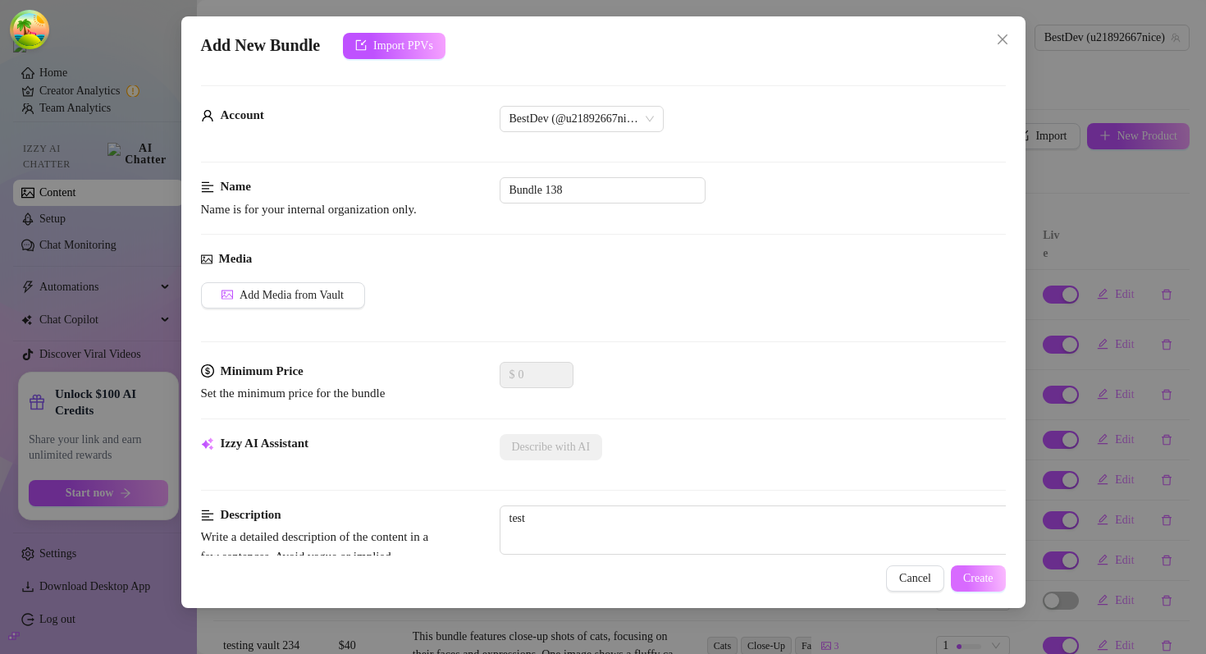
click at [969, 570] on button "Create" at bounding box center [978, 578] width 55 height 26
click at [334, 290] on span "Add Media from Vault" at bounding box center [292, 295] width 104 height 13
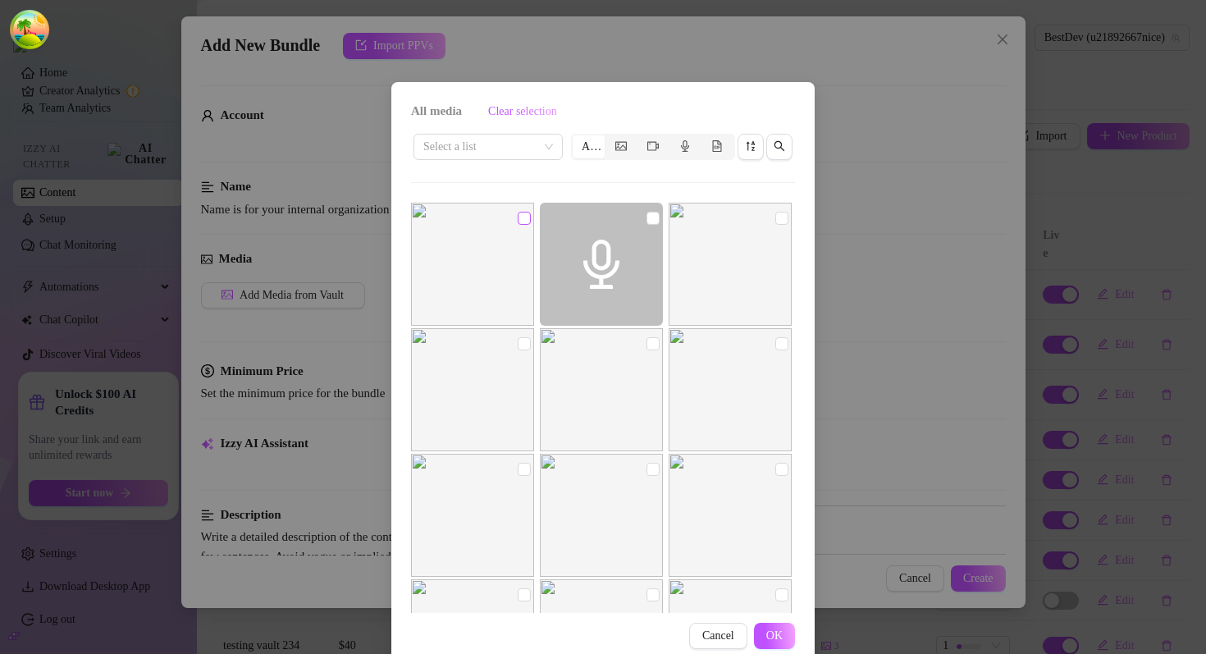
click at [521, 219] on input "checkbox" at bounding box center [524, 218] width 13 height 13
checkbox input "true"
click at [773, 629] on span "OK" at bounding box center [774, 635] width 16 height 13
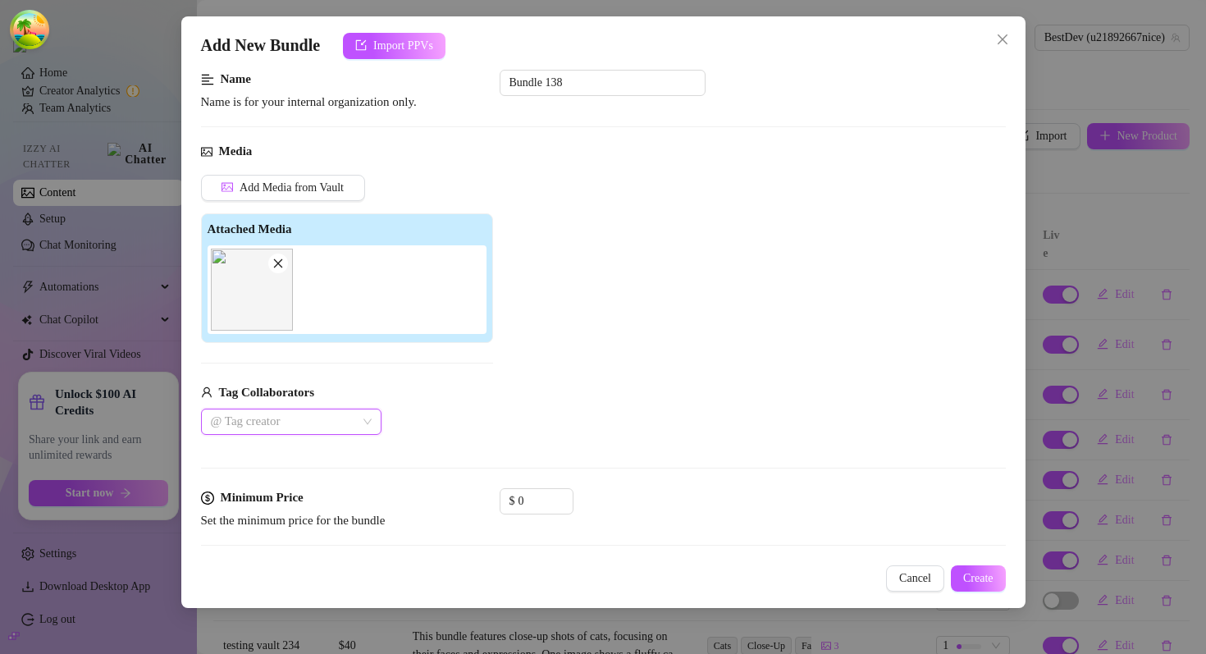
scroll to position [154, 0]
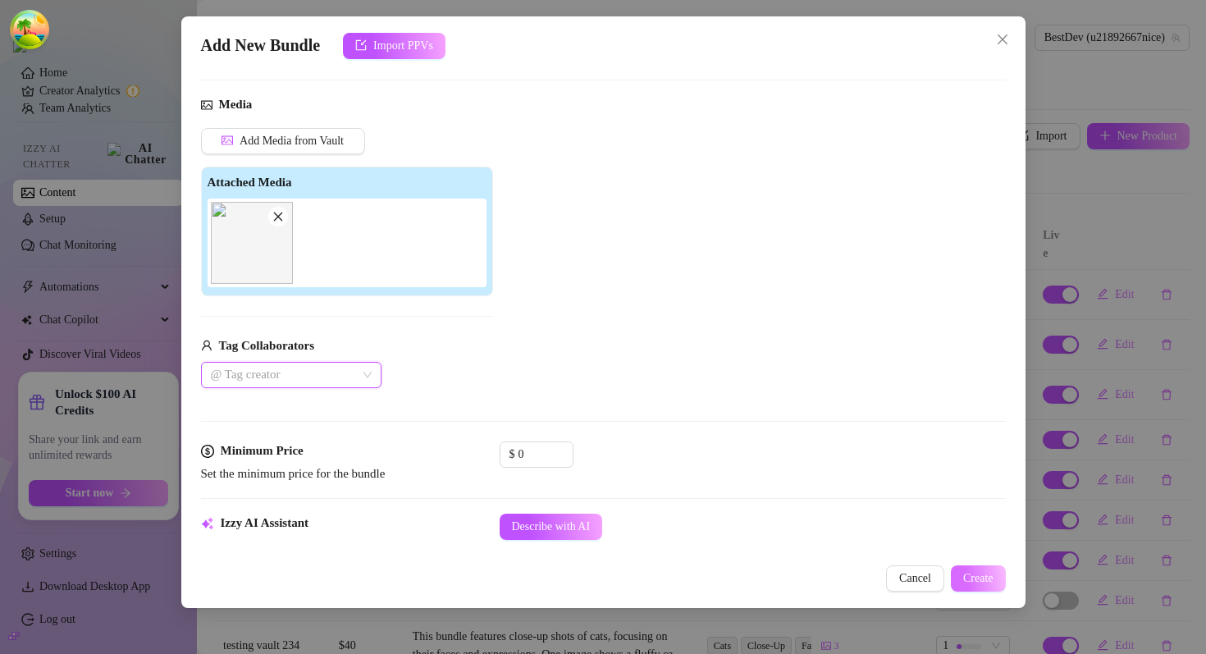
click at [974, 579] on span "Create" at bounding box center [978, 578] width 30 height 13
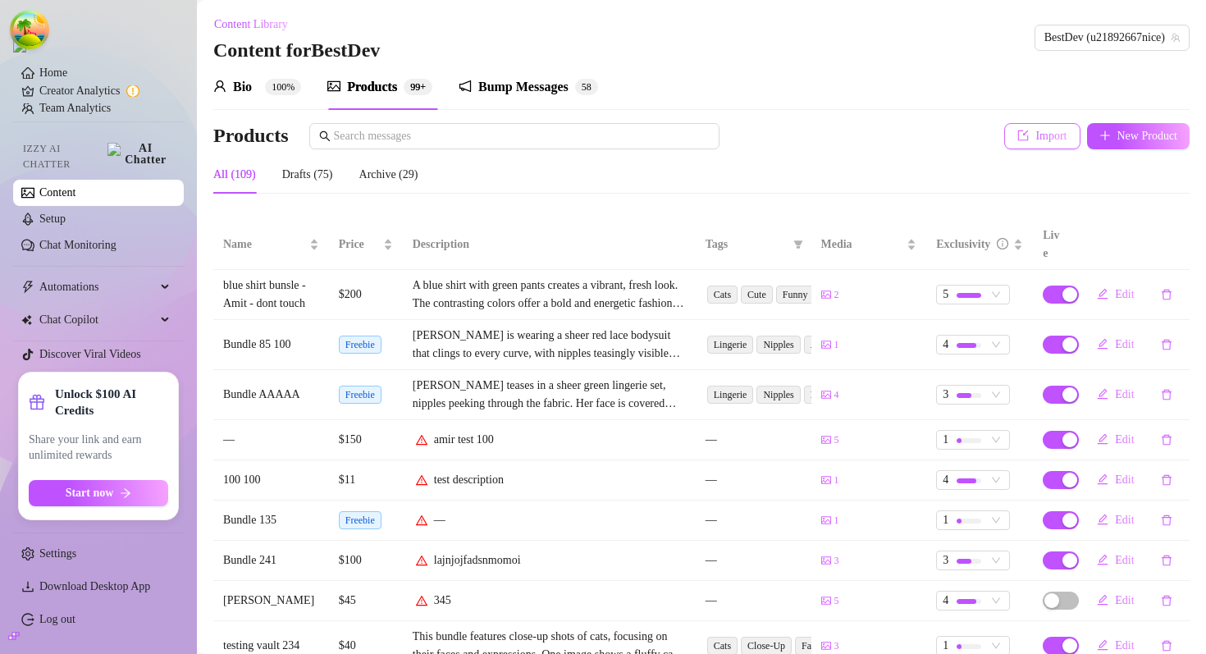
click at [1020, 133] on button "Import" at bounding box center [1041, 136] width 75 height 26
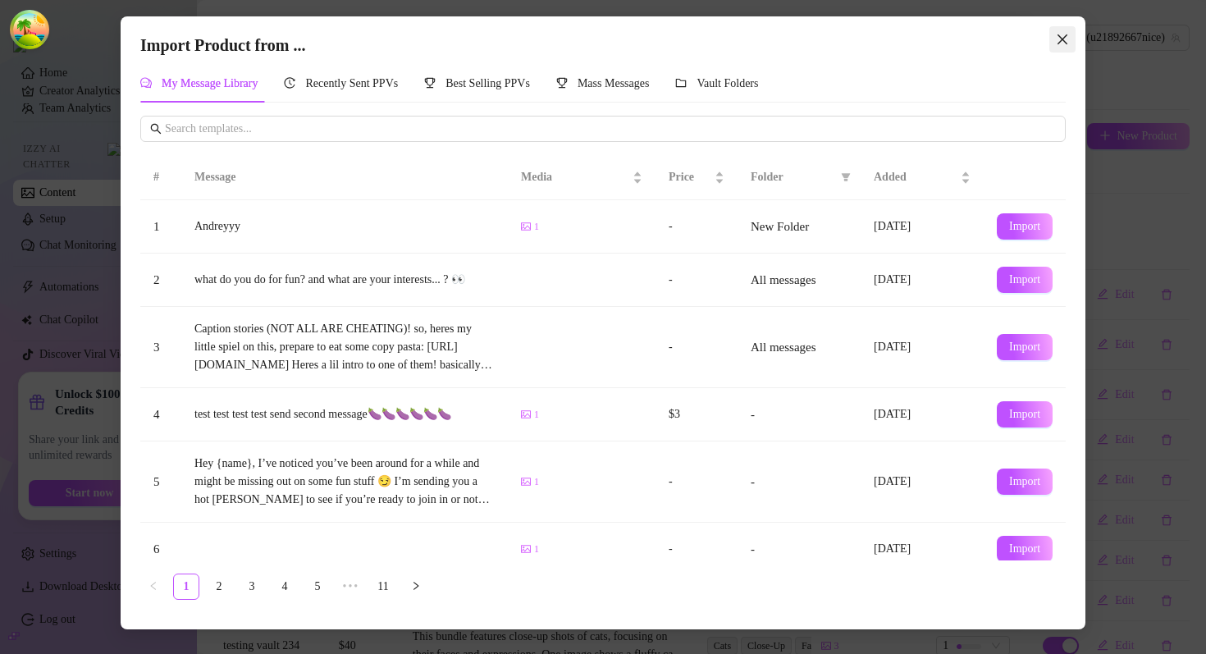
click at [1059, 40] on icon "close" at bounding box center [1062, 39] width 13 height 13
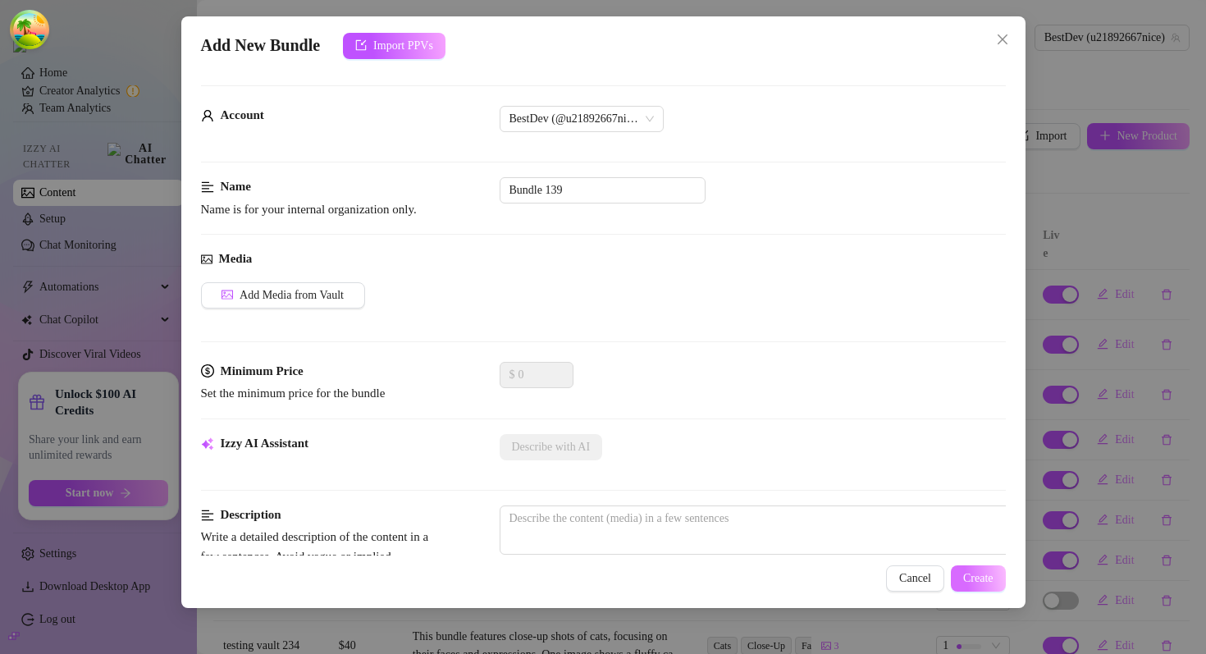
click at [957, 571] on button "Create" at bounding box center [978, 578] width 55 height 26
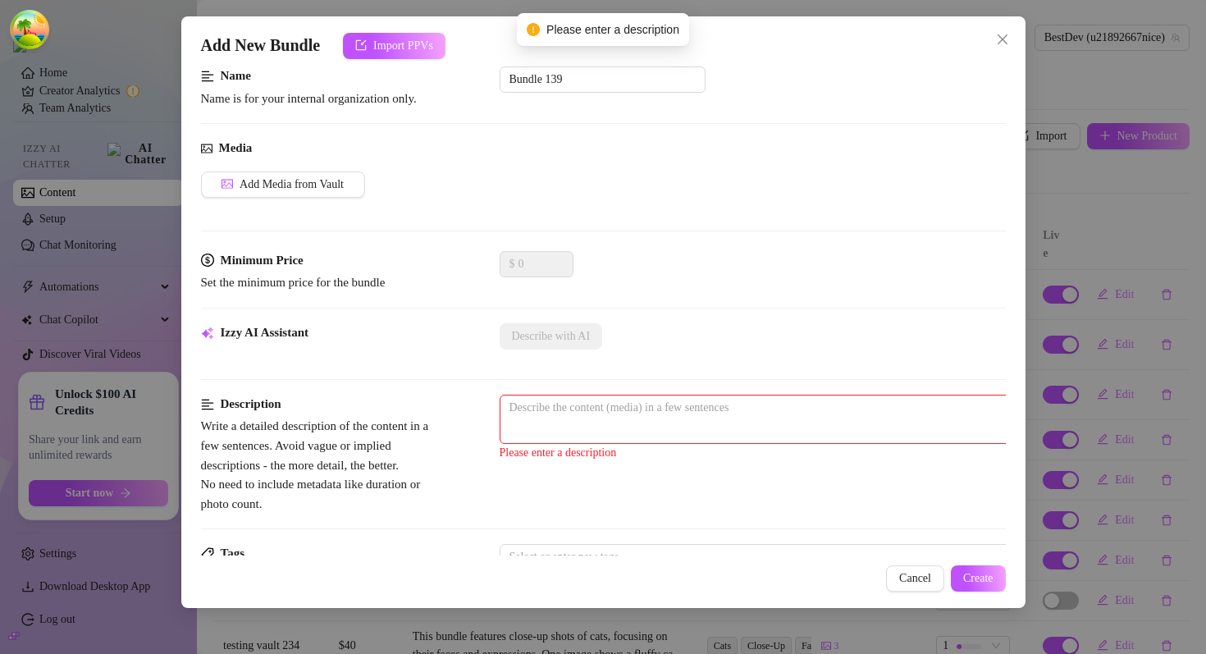
scroll to position [112, 0]
click at [604, 412] on textarea at bounding box center [786, 407] width 573 height 25
type textarea "d"
type textarea "de"
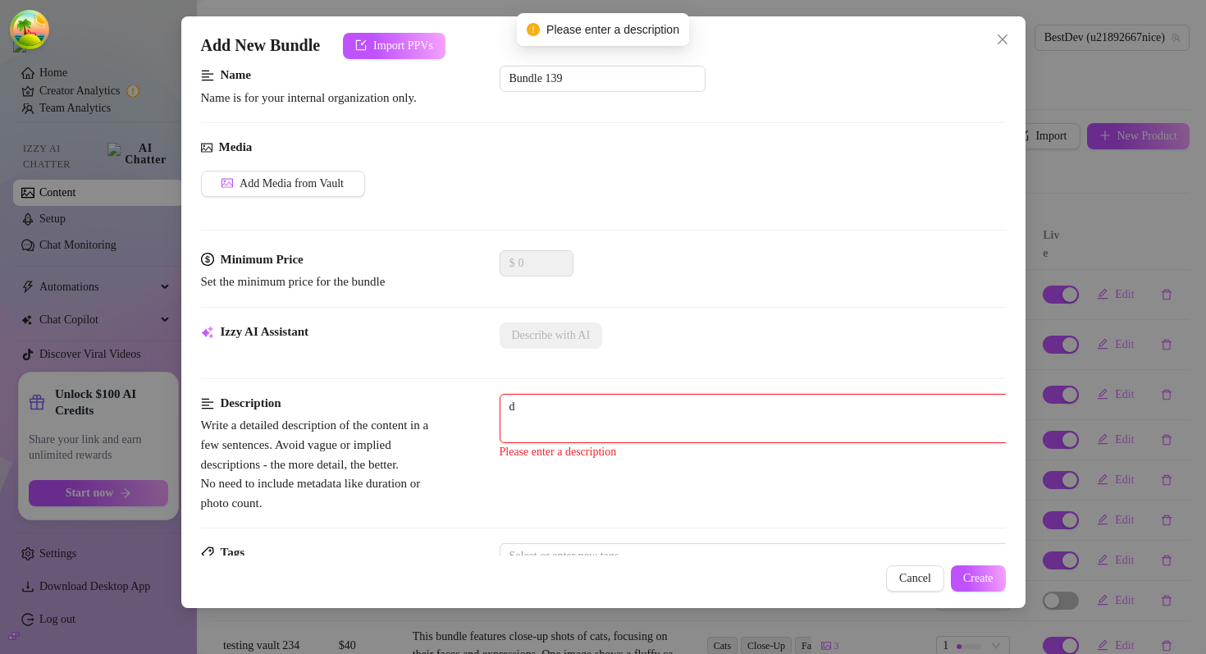
type textarea "de"
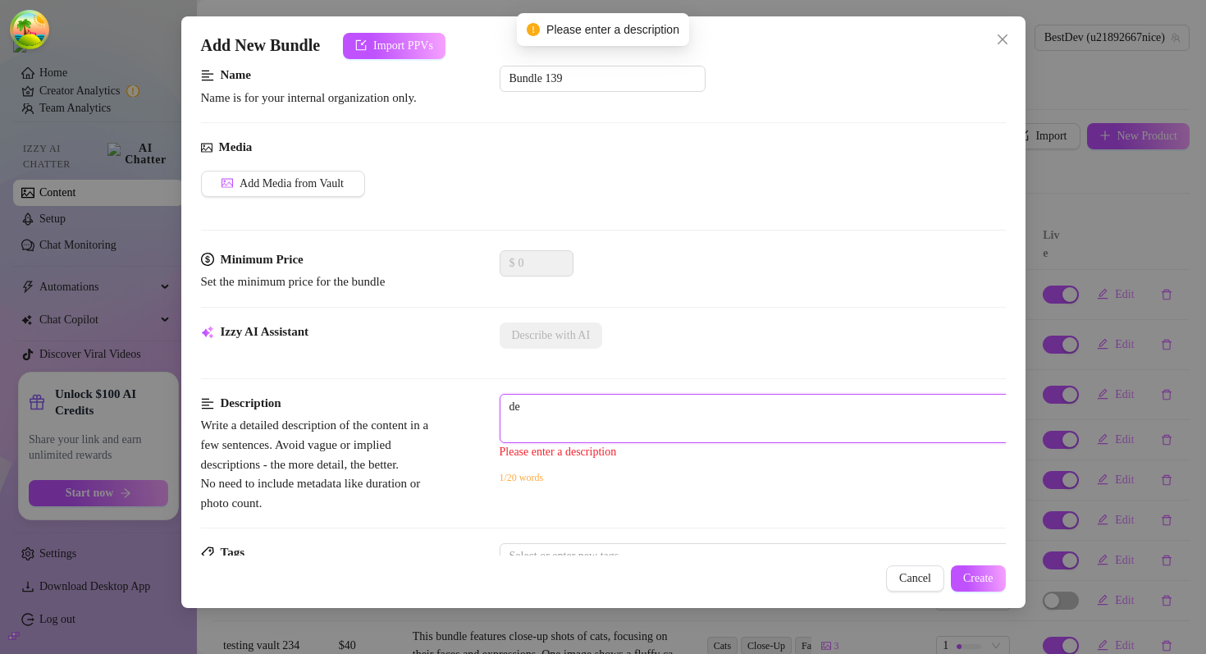
type textarea "des"
type textarea "desc"
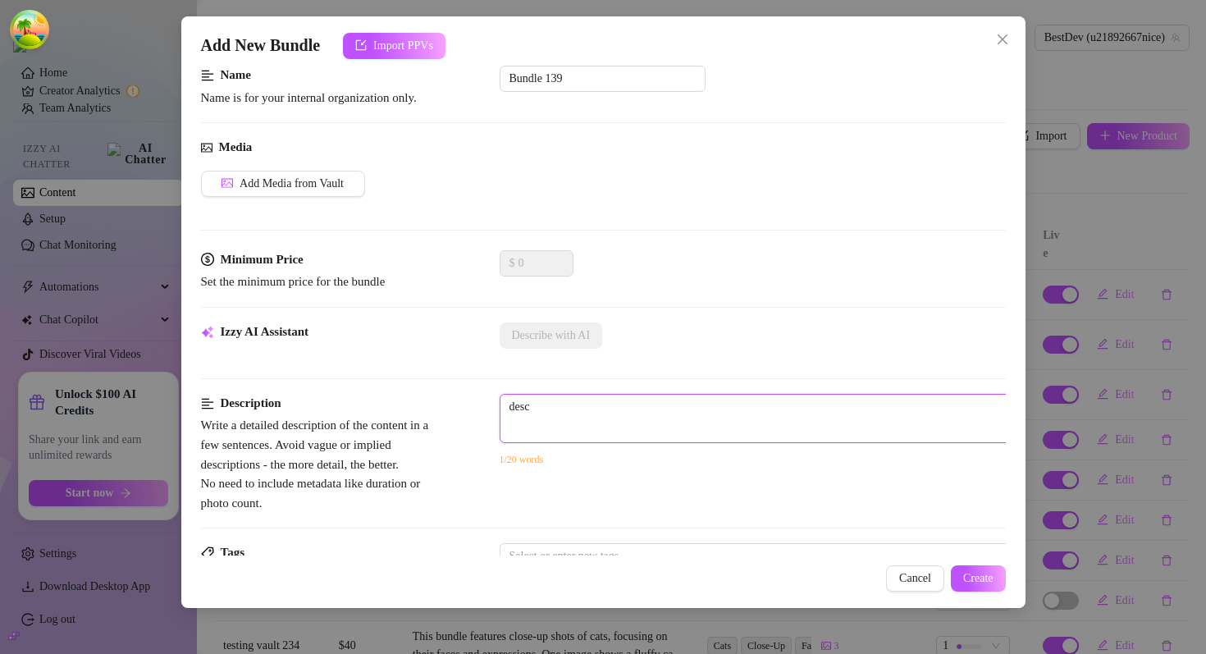
type textarea "descr"
type textarea "descri"
type textarea "descrip"
type textarea "descript"
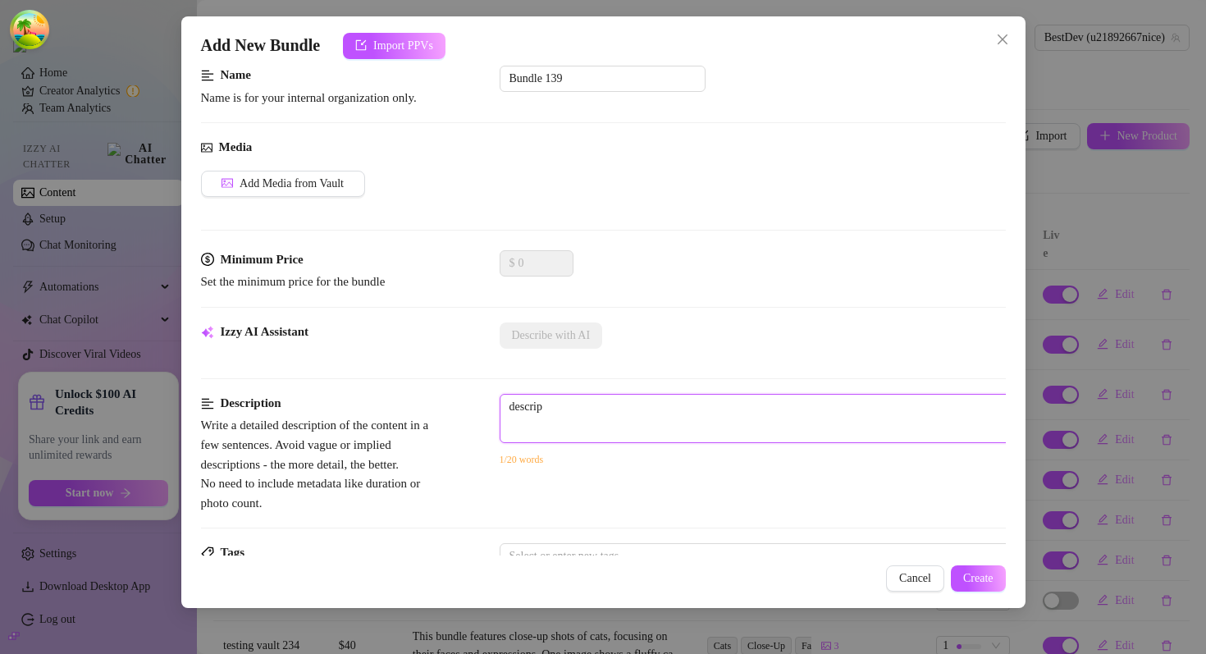
type textarea "descript"
type textarea "descripti"
type textarea "descriptio"
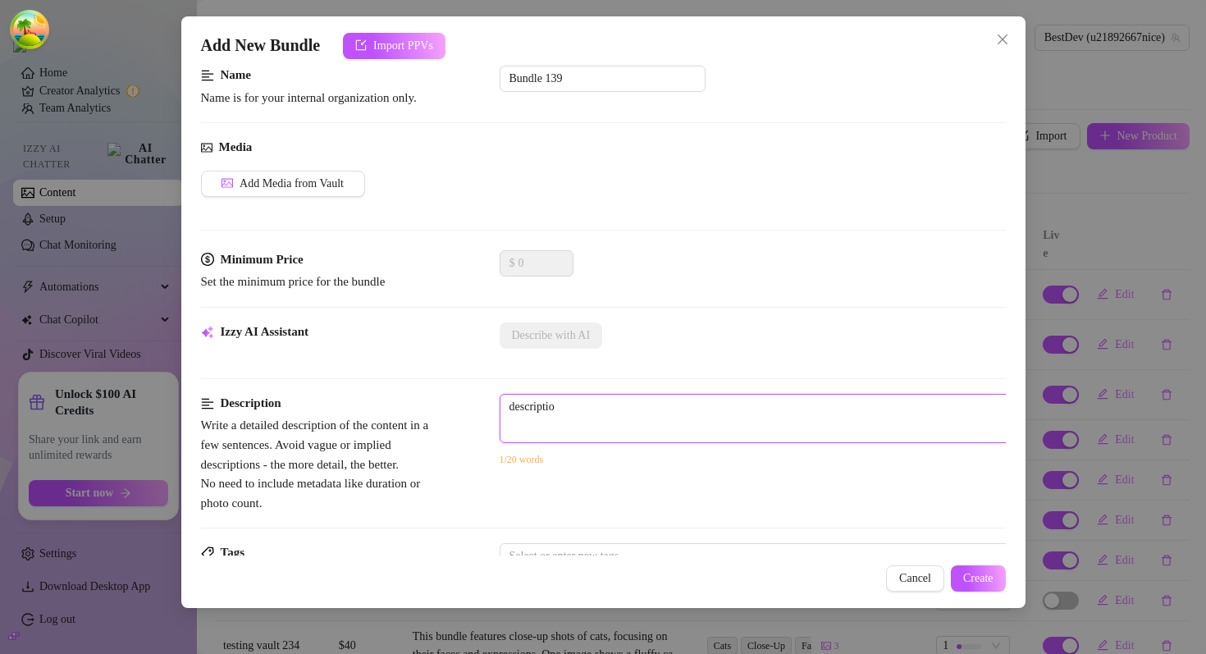
type textarea "description"
type textarea "description s"
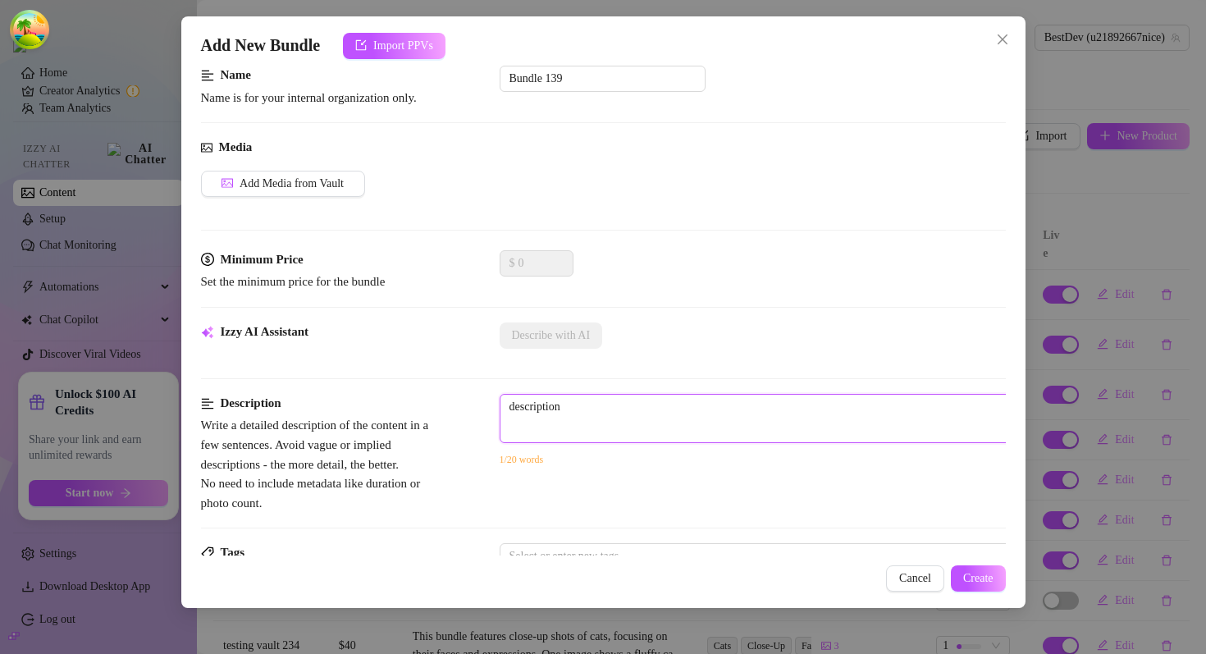
type textarea "description s"
type textarea "description sd"
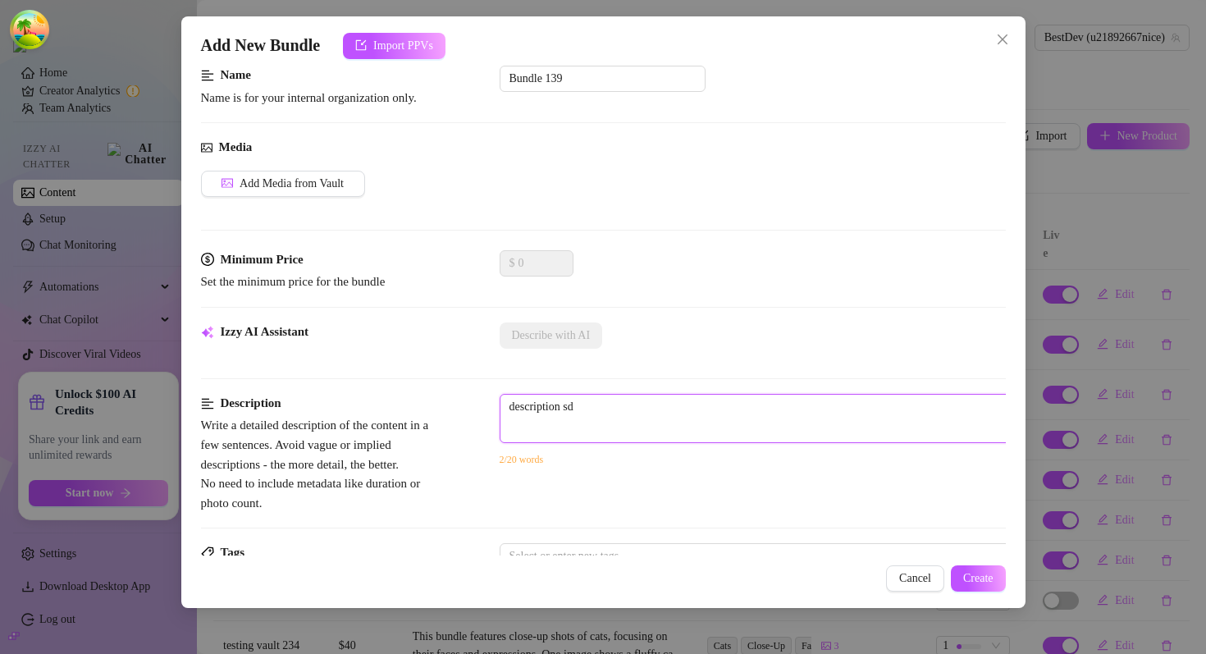
type textarea "description sd f"
type textarea "description sd fs"
type textarea "description sd fsd"
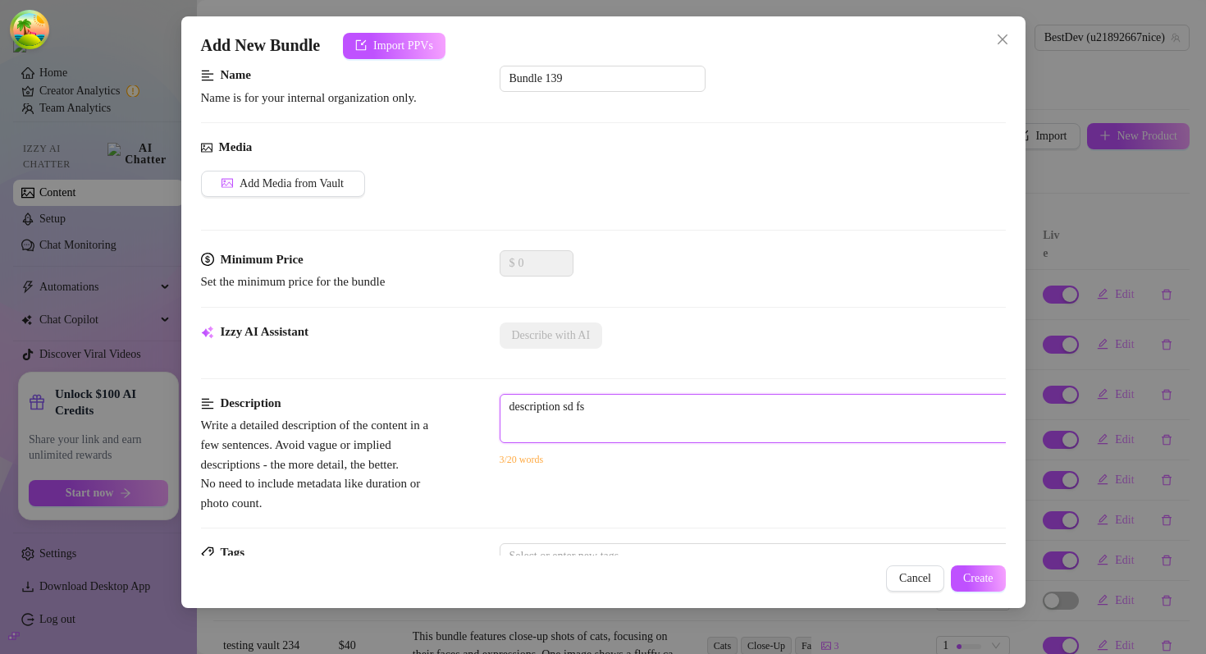
type textarea "description sd fsd"
type textarea "description sd fsd f"
type textarea "description sd fsd fa"
type textarea "description sd fsd fad"
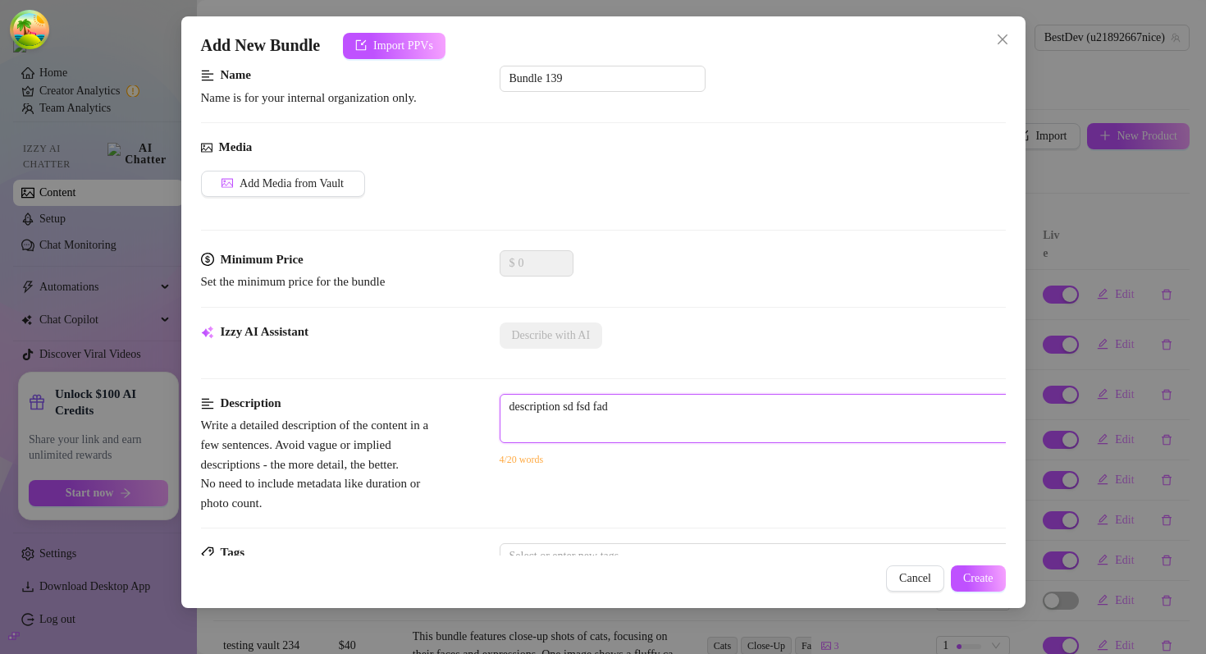
type textarea "description sd fsd fads"
type textarea "description sd fsd fadsf"
type textarea "description sd fsd fadsf a"
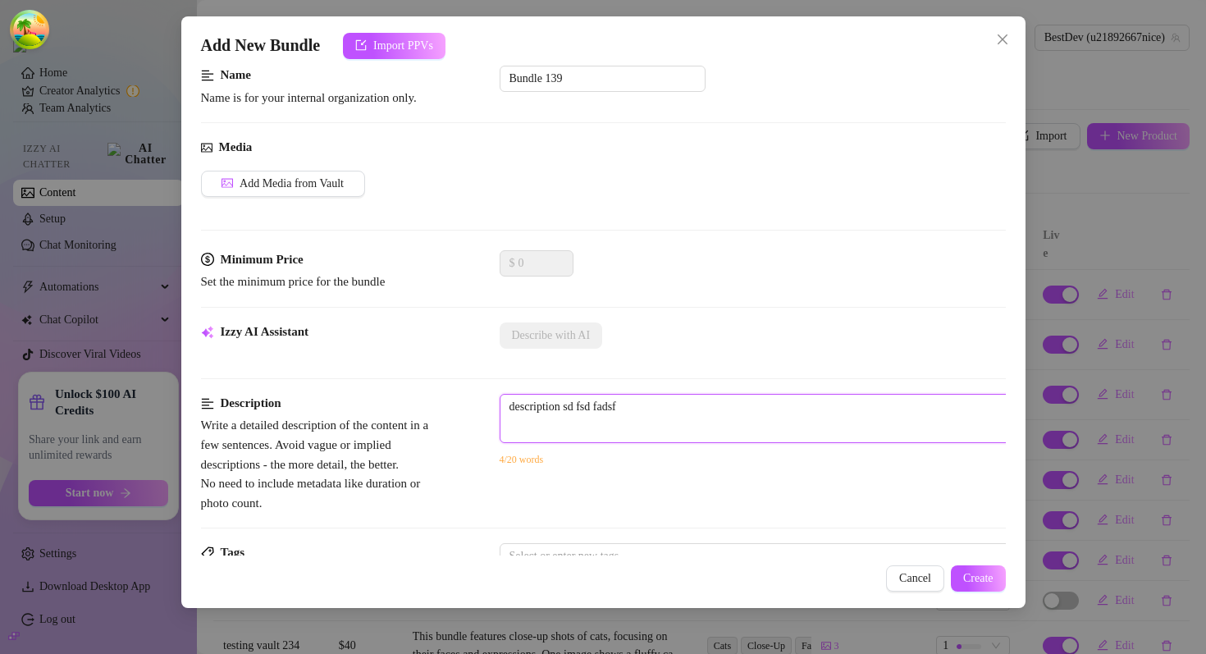
type textarea "description sd fsd fadsf a"
type textarea "description sd fsd fadsf as"
type textarea "description sd fsd fadsf asd"
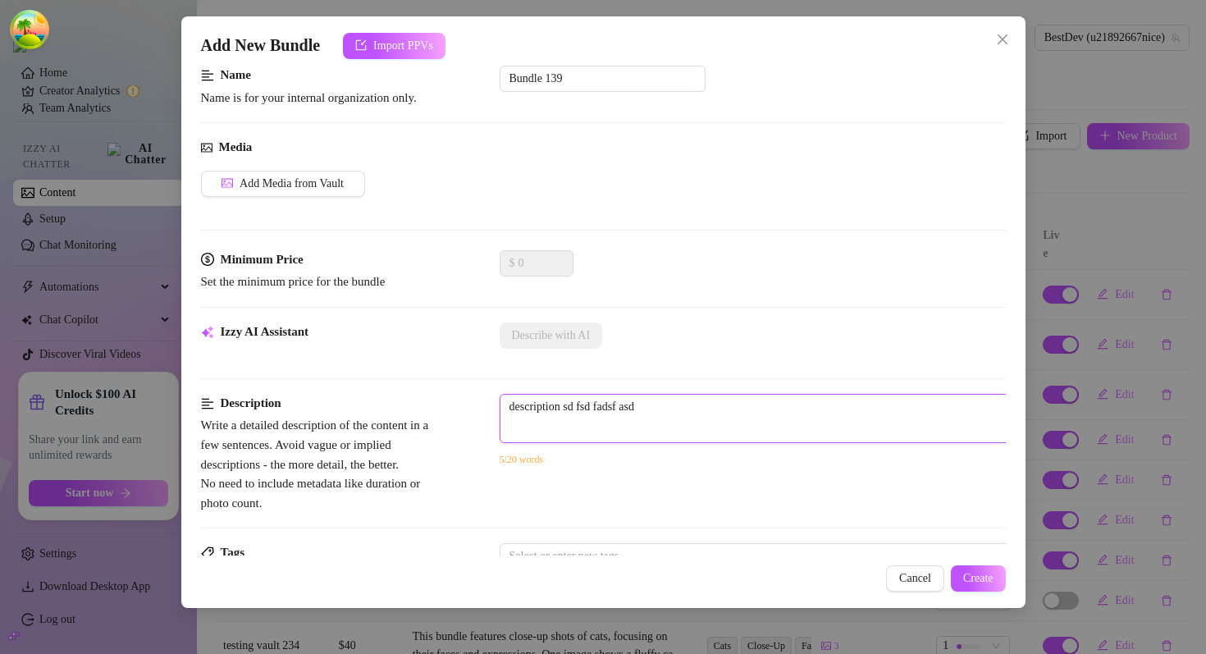
type textarea "description sd fsd fadsf asd"
type textarea "description sd fsd fadsf asd f"
type textarea "description sd fsd fadsf asd fa"
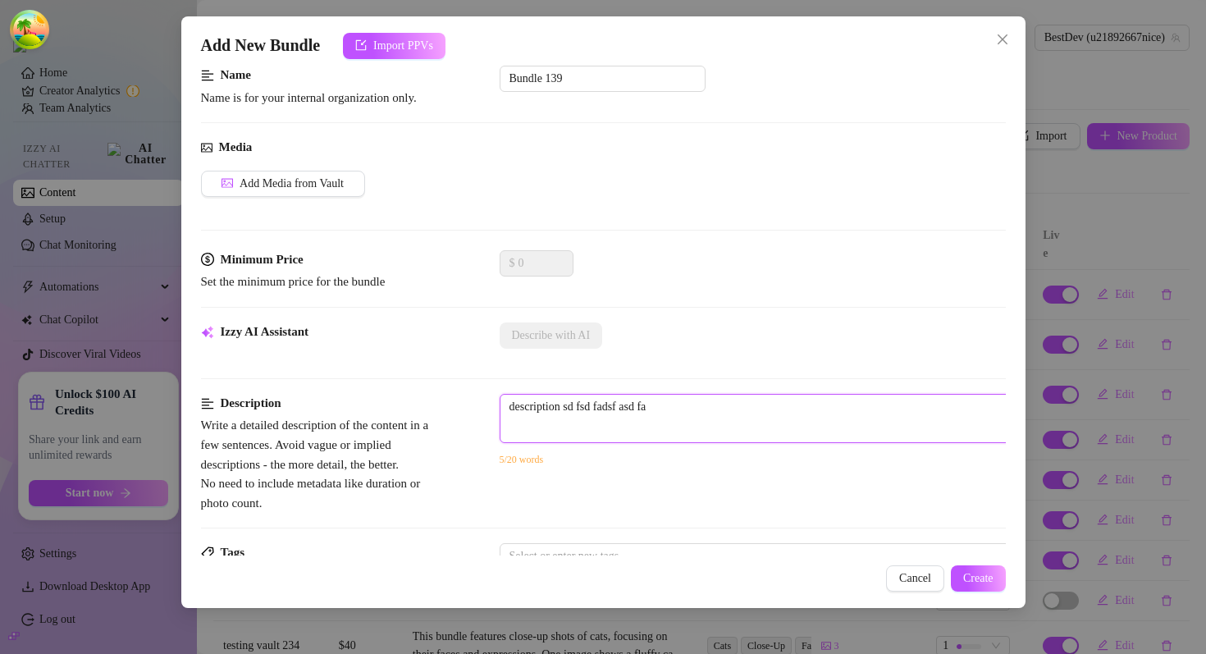
type textarea "description sd fsd fadsf asd fas"
type textarea "description sd fsd fadsf asd fas d"
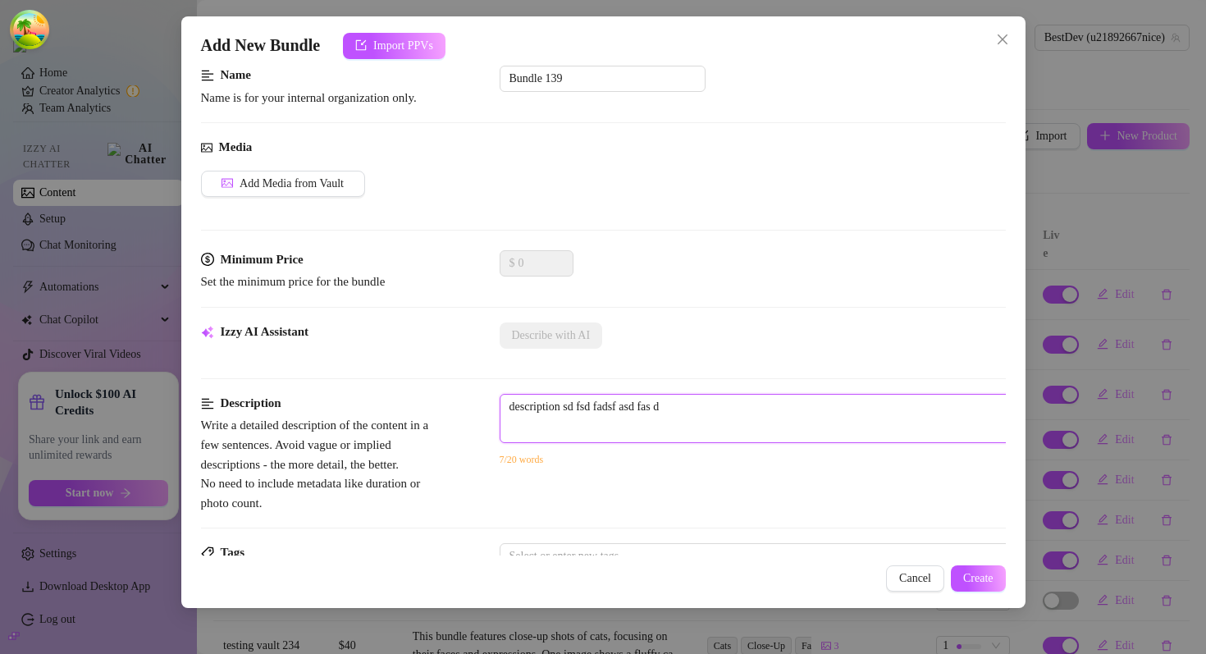
type textarea "description sd fsd fadsf asd fas df"
type textarea "description sd fsd fadsf asd fas dfa"
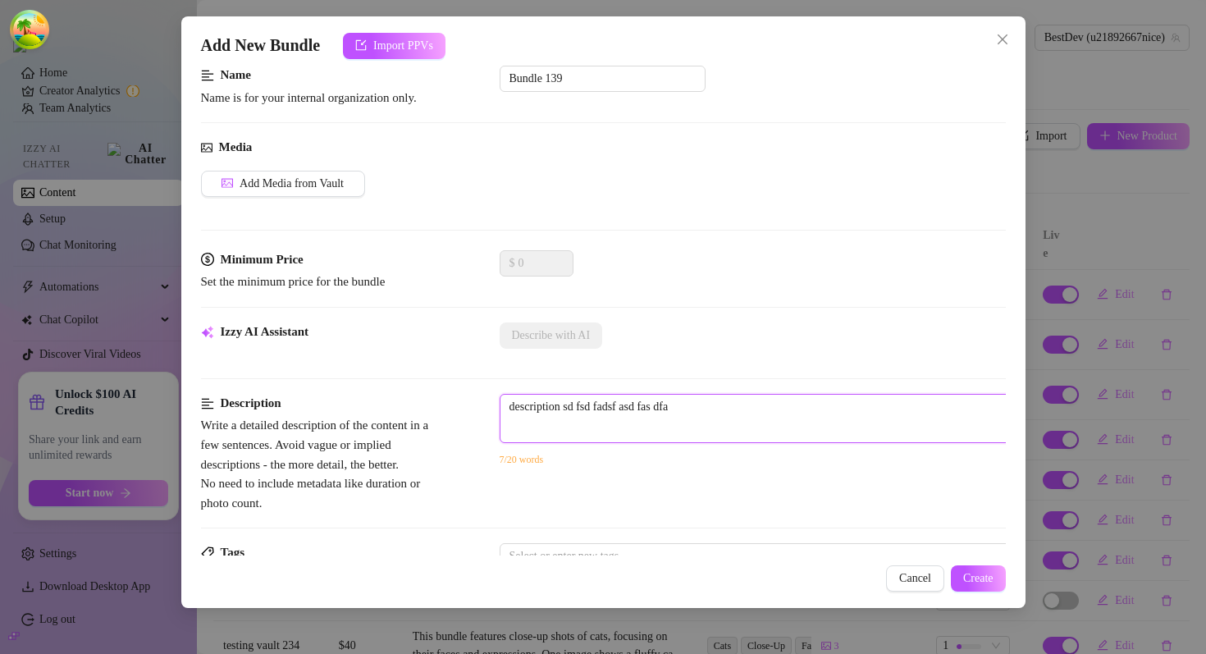
type textarea "description sd fsd fadsf asd fas dfa"
type textarea "description sd fsd fadsf asd fas dfa s"
type textarea "description sd fsd fadsf asd fas dfa sd"
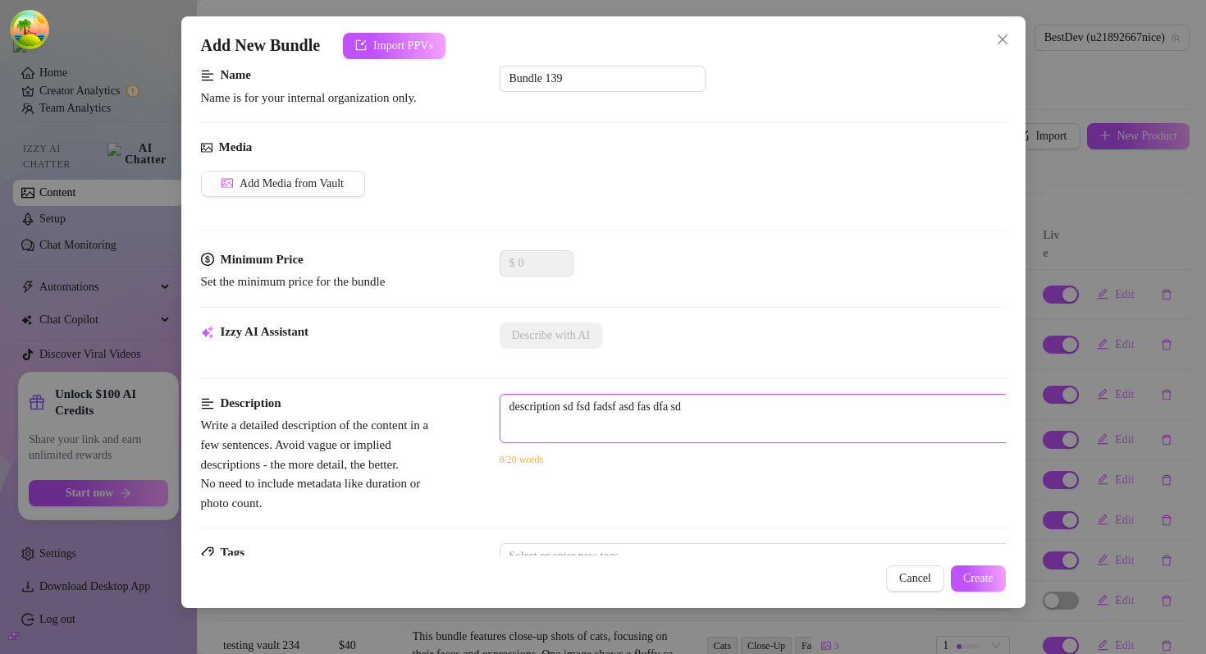
type textarea "description sd fsd fadsf asd fas dfa sdf"
type textarea "description sd fsd fadsf asd fas dfa sdfa"
type textarea "description sd fsd fadsf asd fas dfa sdfa d"
type textarea "description sd fsd fadsf asd fas dfa sdfa ds"
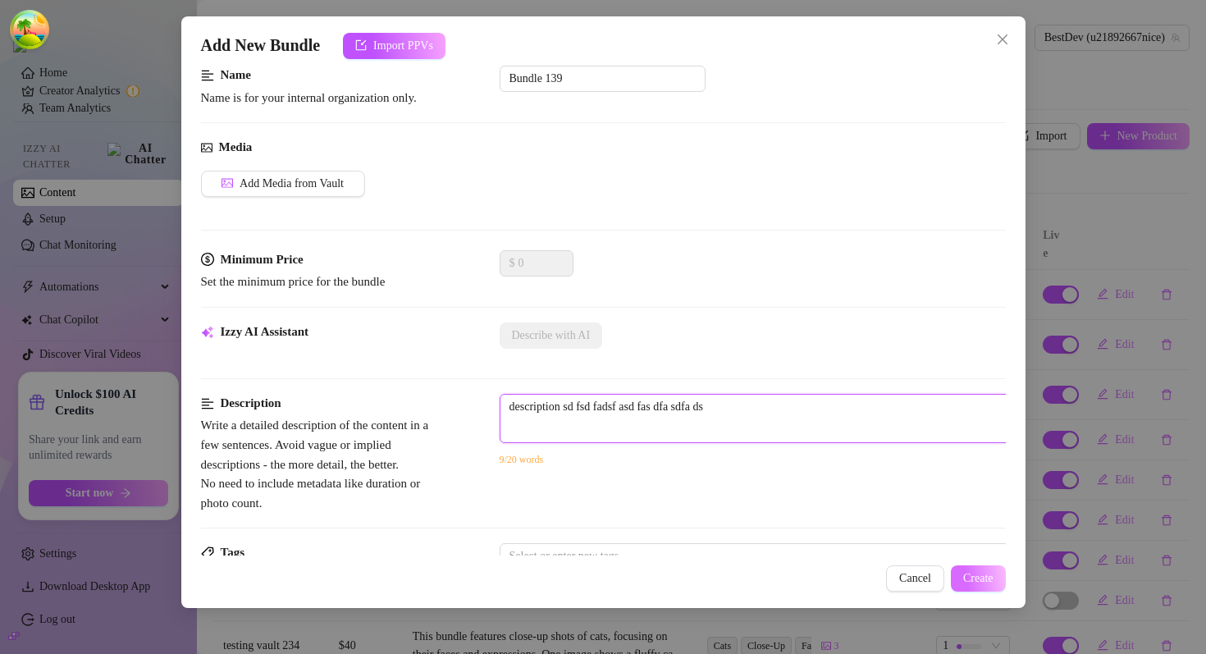
type textarea "description sd fsd fadsf asd fas dfa sdfa ds"
click at [989, 583] on span "Create" at bounding box center [978, 578] width 30 height 13
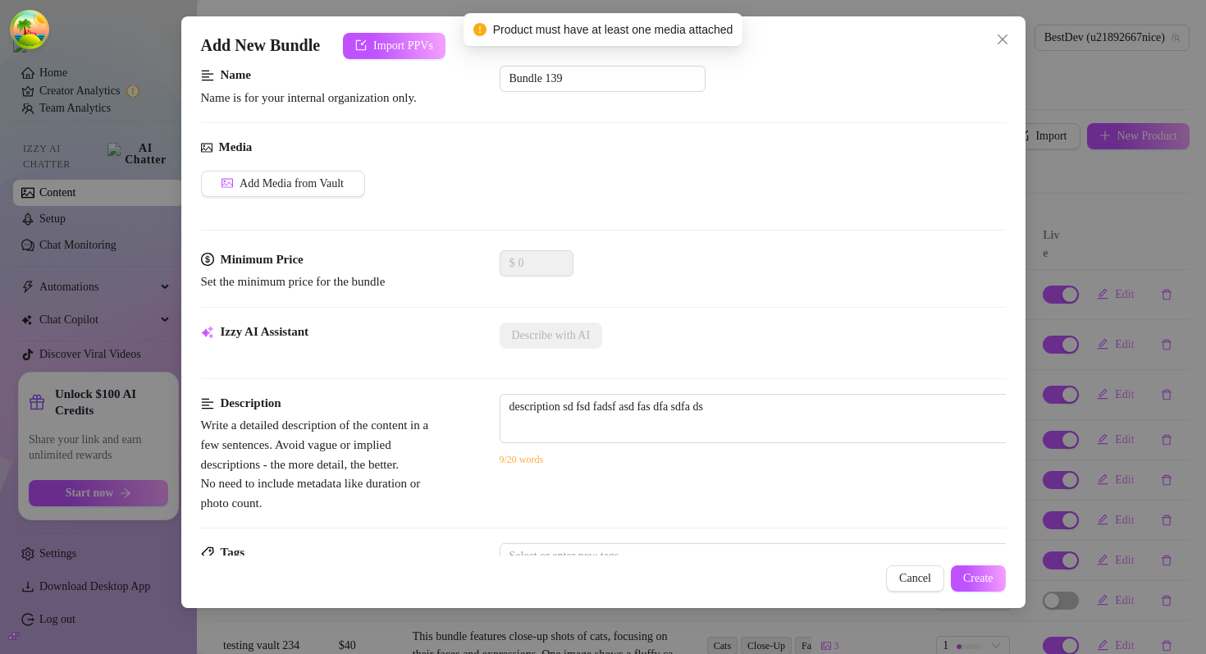
scroll to position [0, 0]
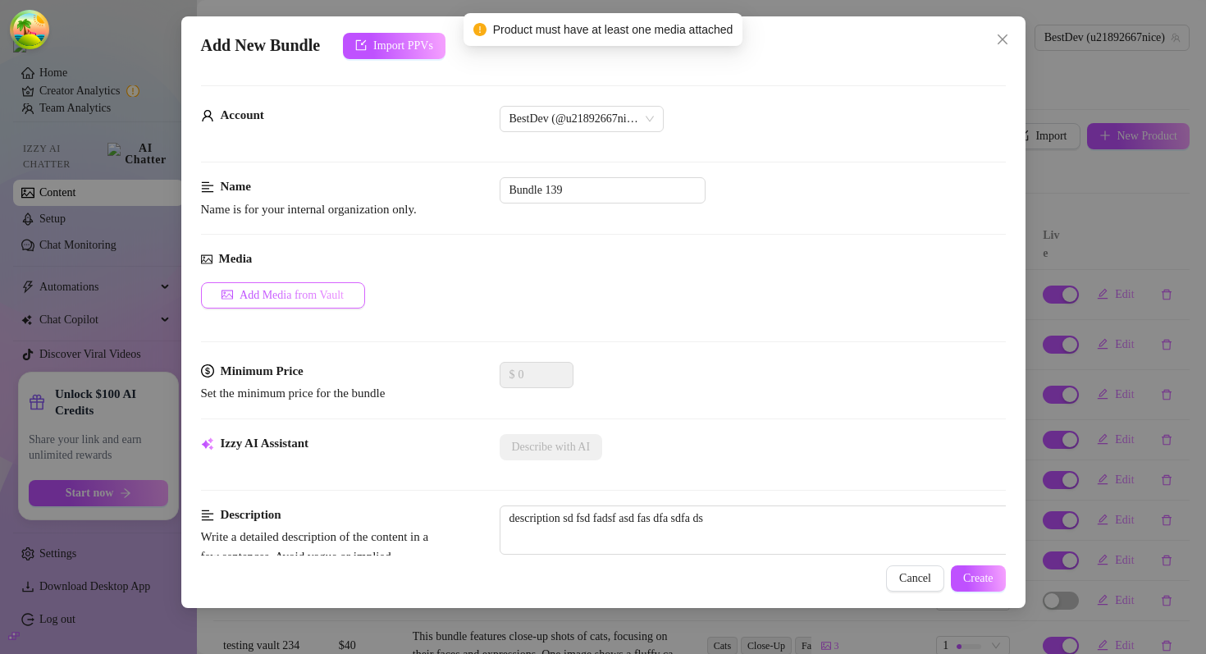
click at [280, 283] on button "Add Media from Vault" at bounding box center [283, 295] width 164 height 26
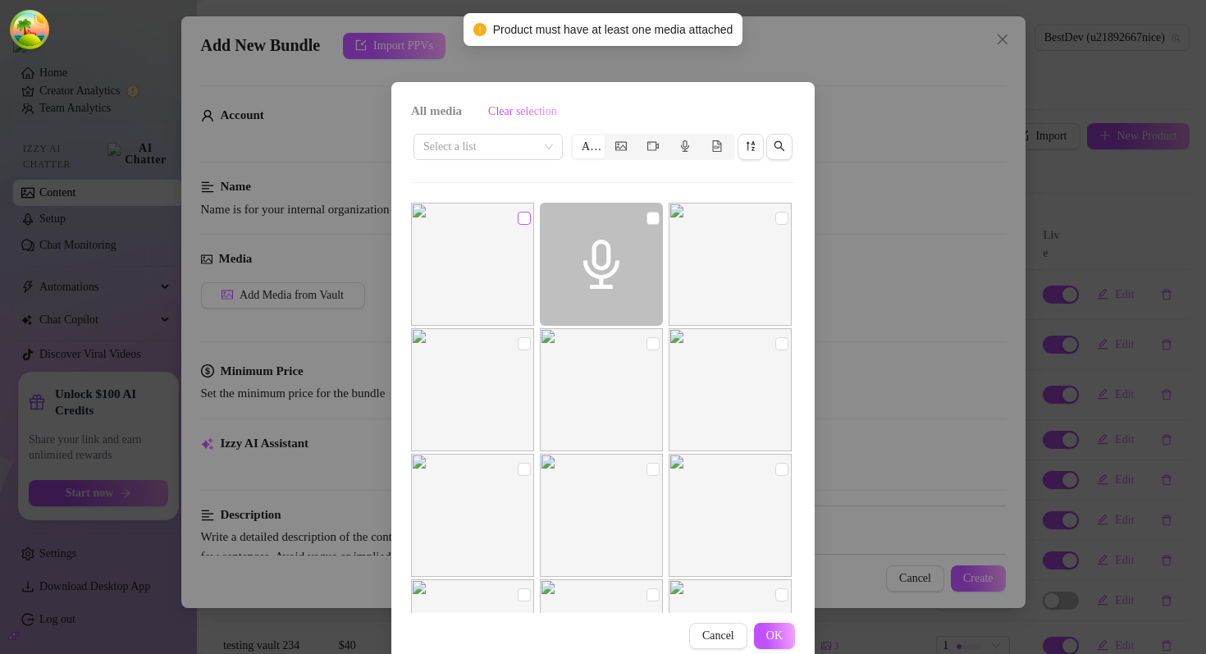
click at [522, 215] on input "checkbox" at bounding box center [524, 218] width 13 height 13
checkbox input "true"
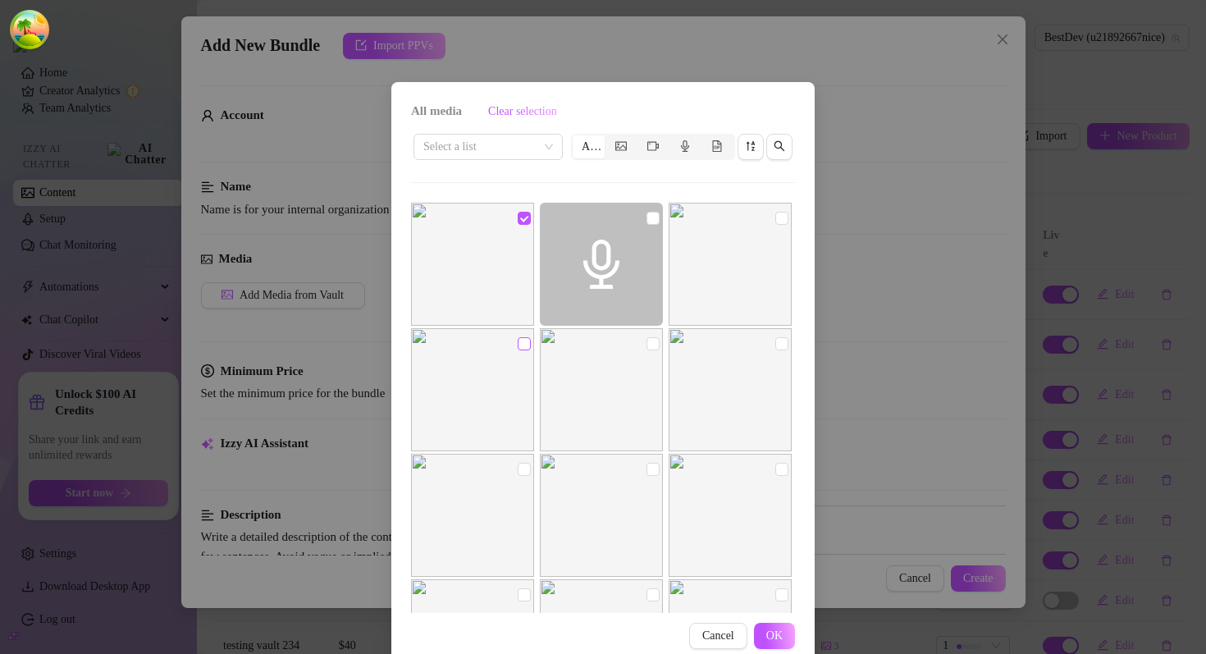
click at [526, 344] on input "checkbox" at bounding box center [524, 343] width 13 height 13
checkbox input "true"
click at [792, 636] on button "OK" at bounding box center [774, 636] width 41 height 26
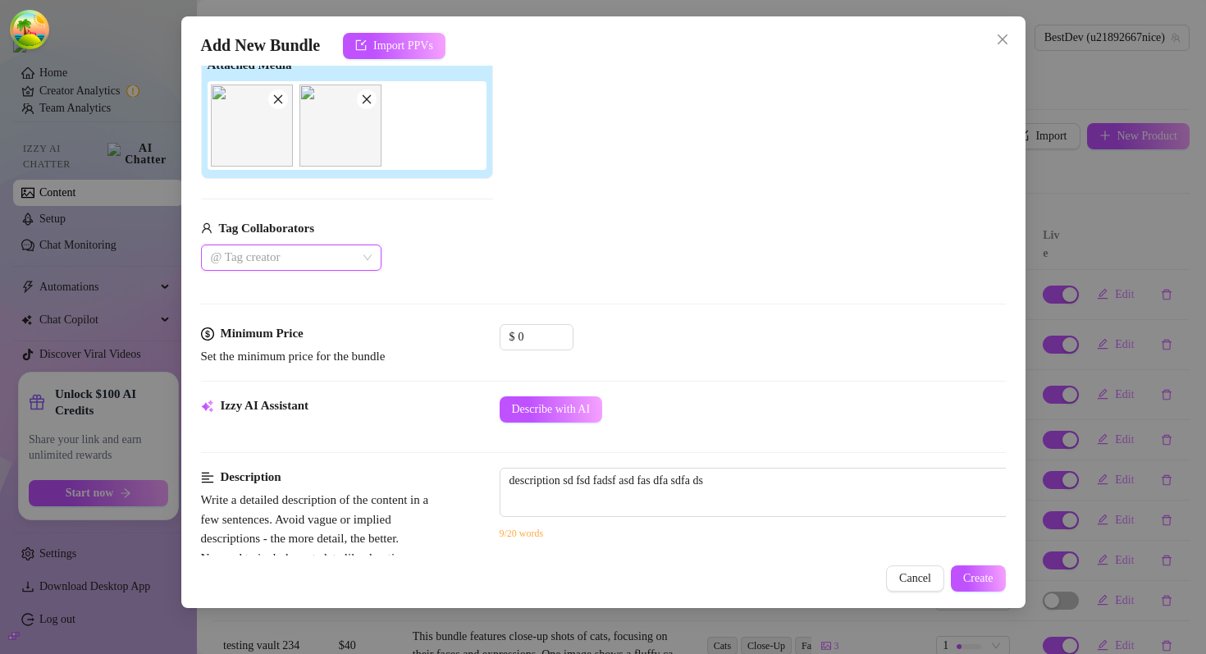
scroll to position [317, 0]
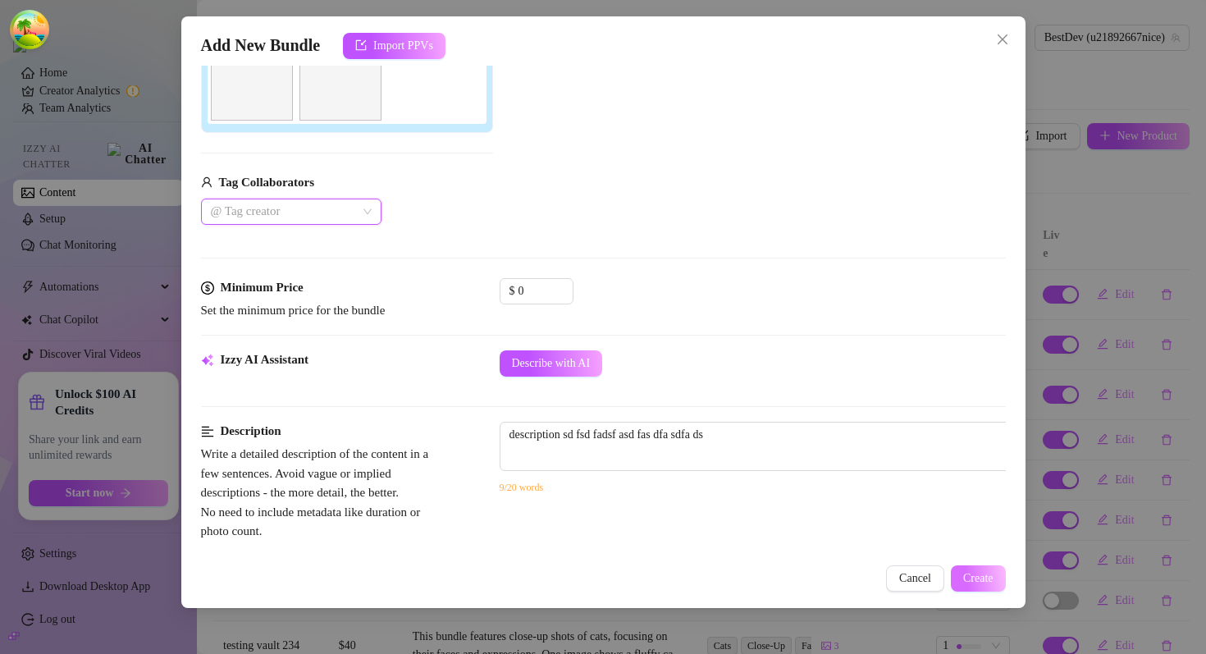
click at [972, 580] on span "Create" at bounding box center [978, 578] width 30 height 13
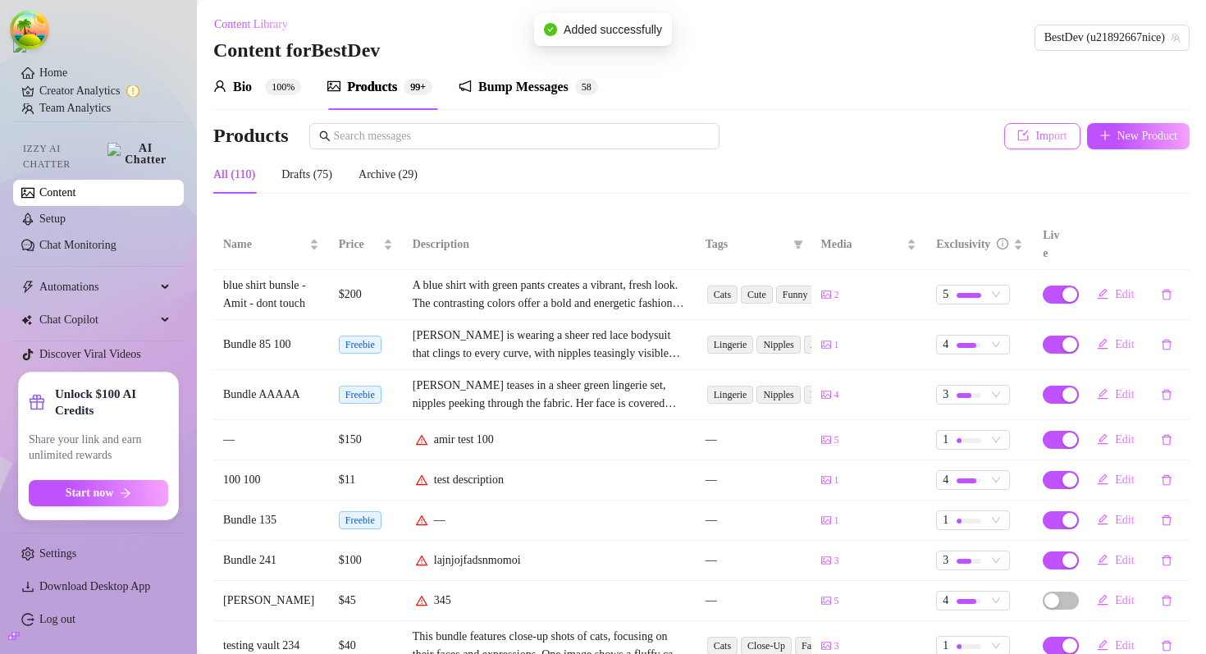
click at [1039, 139] on span "Import" at bounding box center [1050, 136] width 31 height 13
type textarea "Type your message here..."
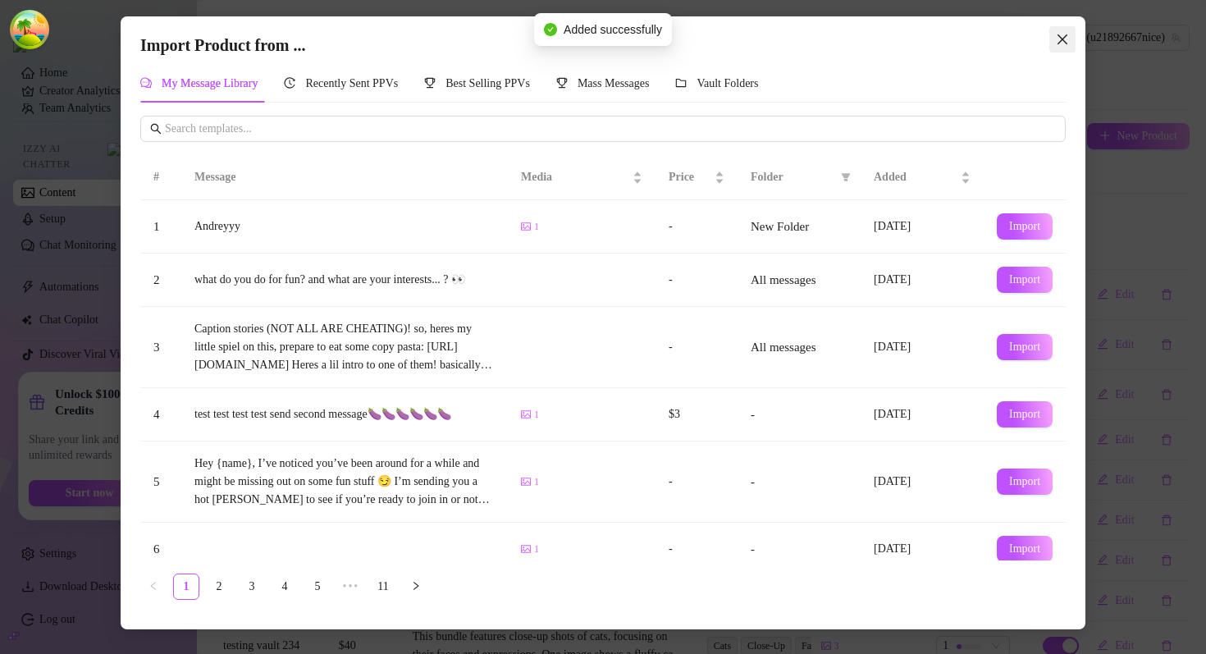
click at [1074, 35] on span "Close" at bounding box center [1062, 39] width 26 height 13
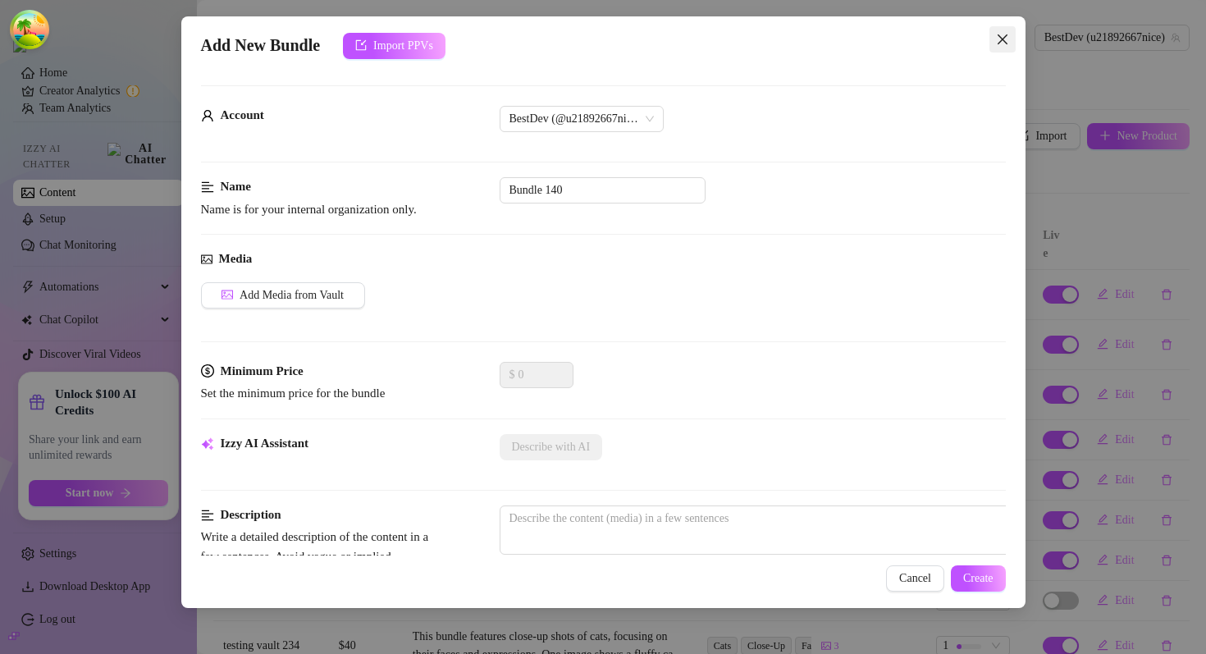
click at [1001, 44] on icon "close" at bounding box center [1002, 39] width 13 height 13
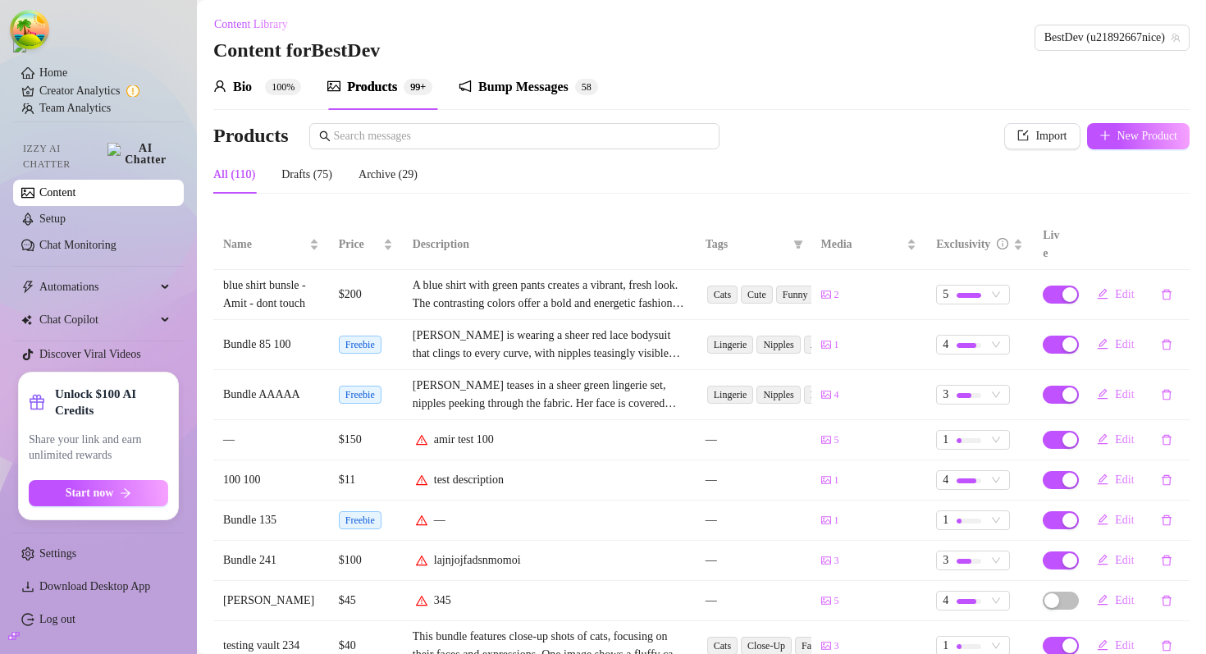
click at [507, 84] on div "Bump Messages" at bounding box center [523, 87] width 90 height 20
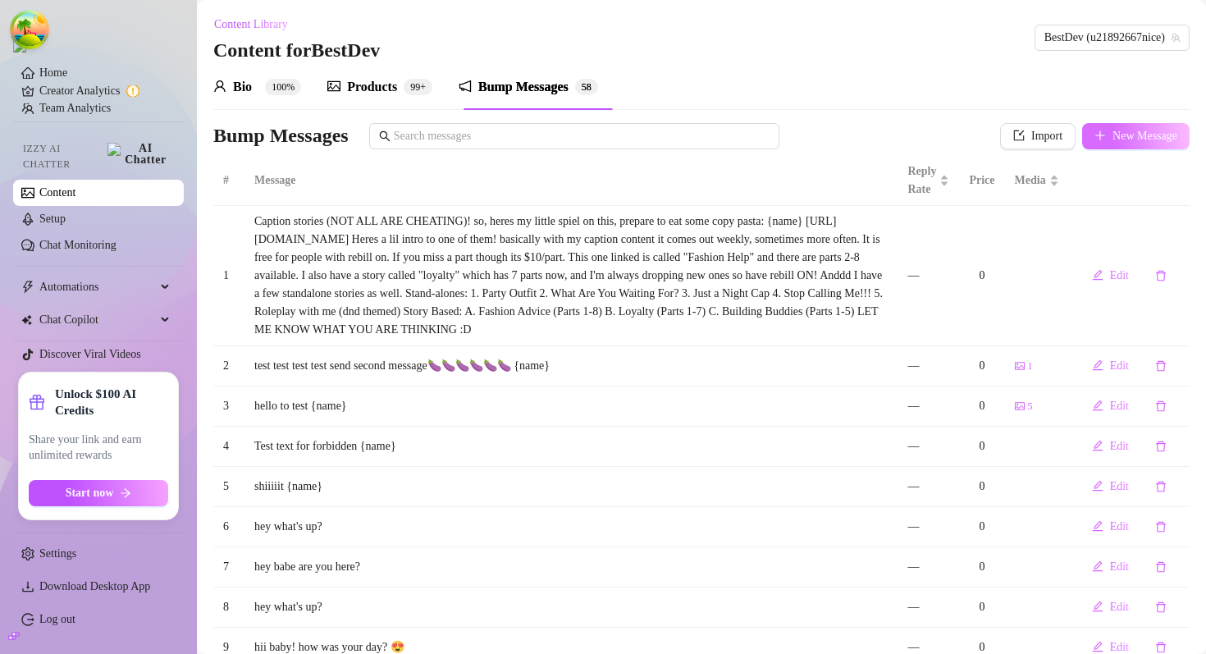
click at [1116, 139] on span "New Message" at bounding box center [1144, 136] width 65 height 13
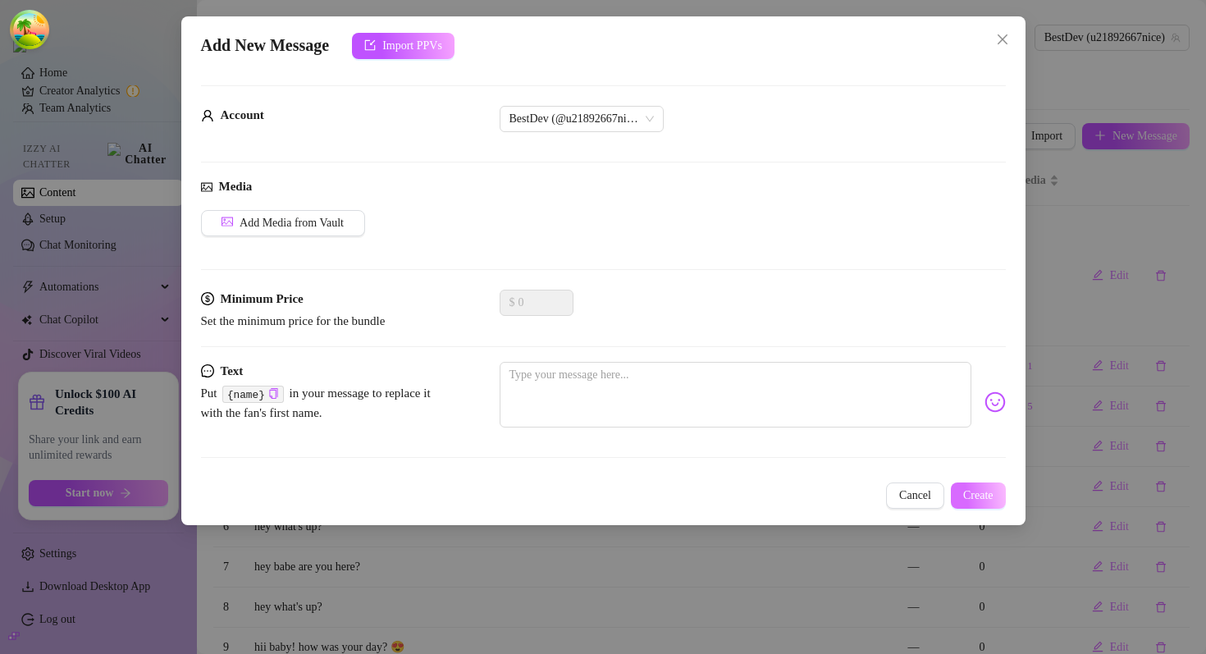
click at [976, 496] on span "Create" at bounding box center [978, 495] width 30 height 13
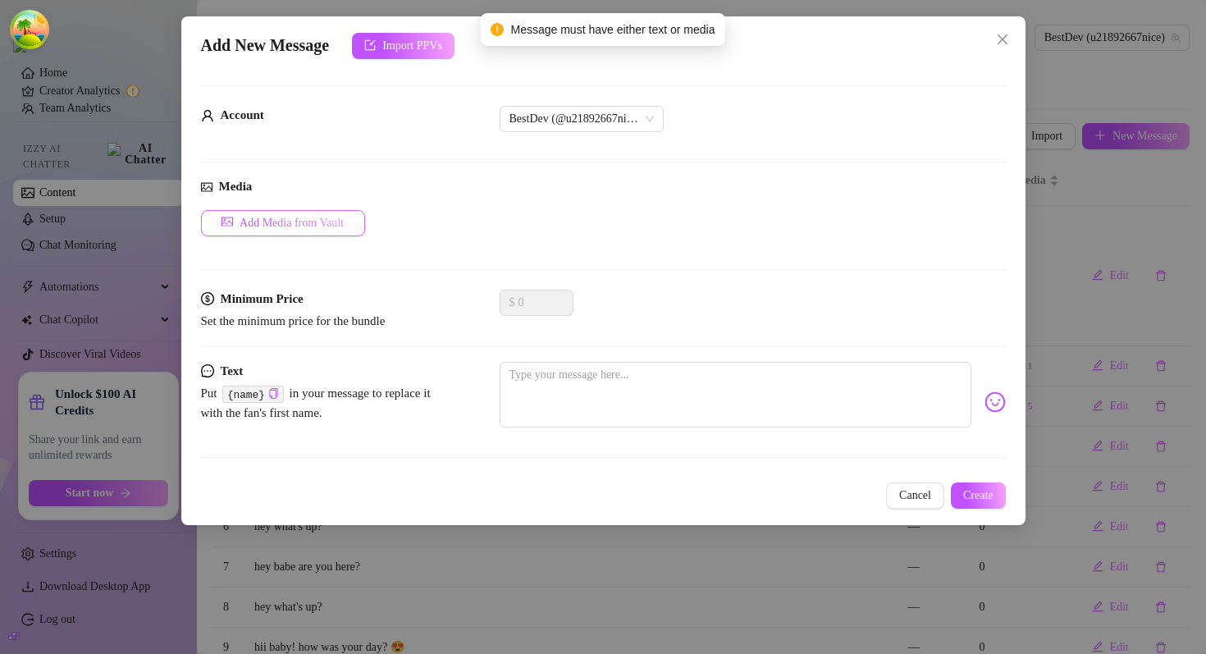
click at [337, 230] on button "Add Media from Vault" at bounding box center [283, 223] width 164 height 26
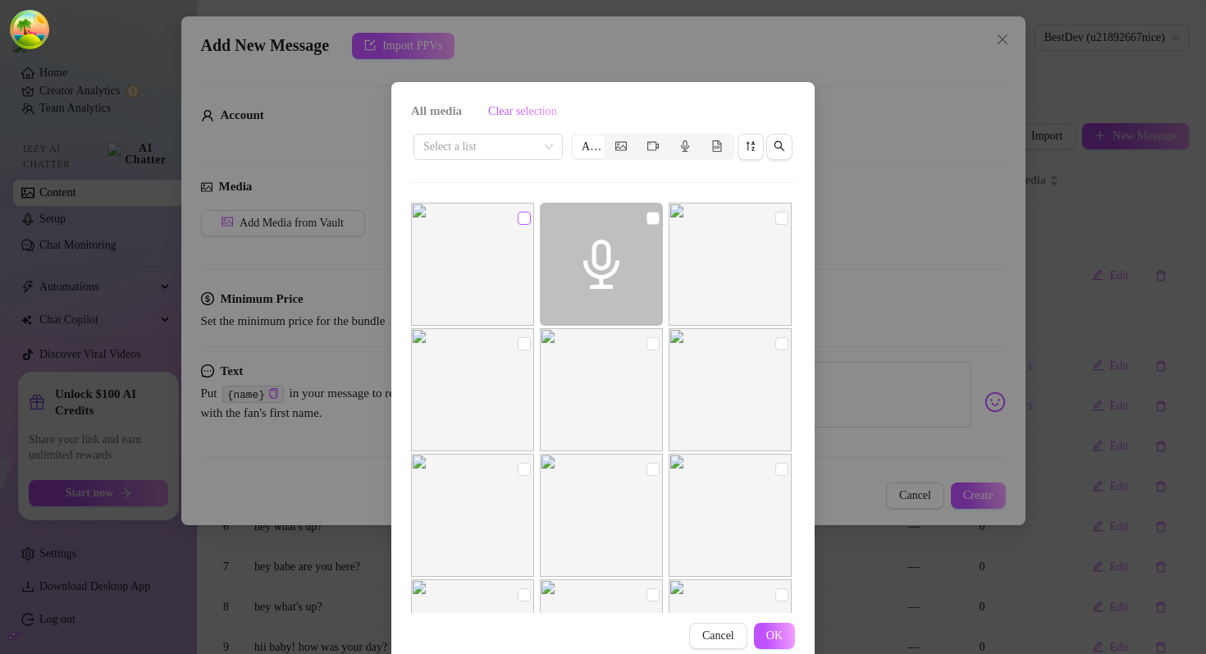
click at [520, 219] on input "checkbox" at bounding box center [524, 218] width 13 height 13
checkbox input "true"
click at [776, 635] on span "OK" at bounding box center [774, 635] width 16 height 13
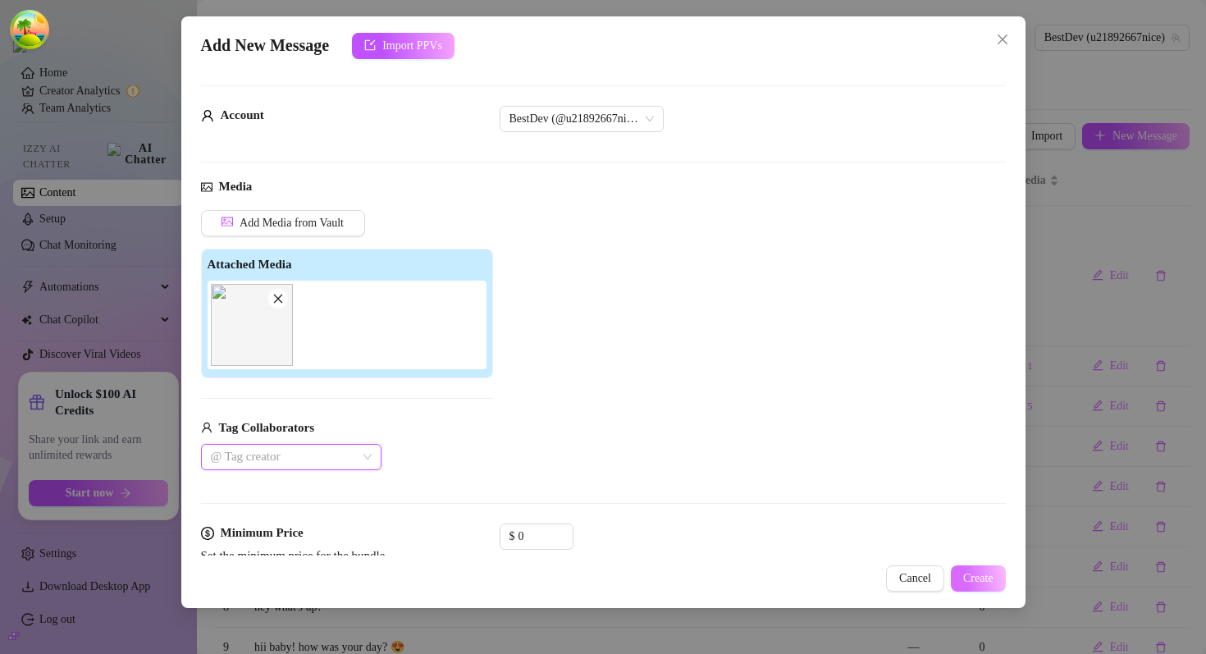
click at [979, 574] on span "Create" at bounding box center [978, 578] width 30 height 13
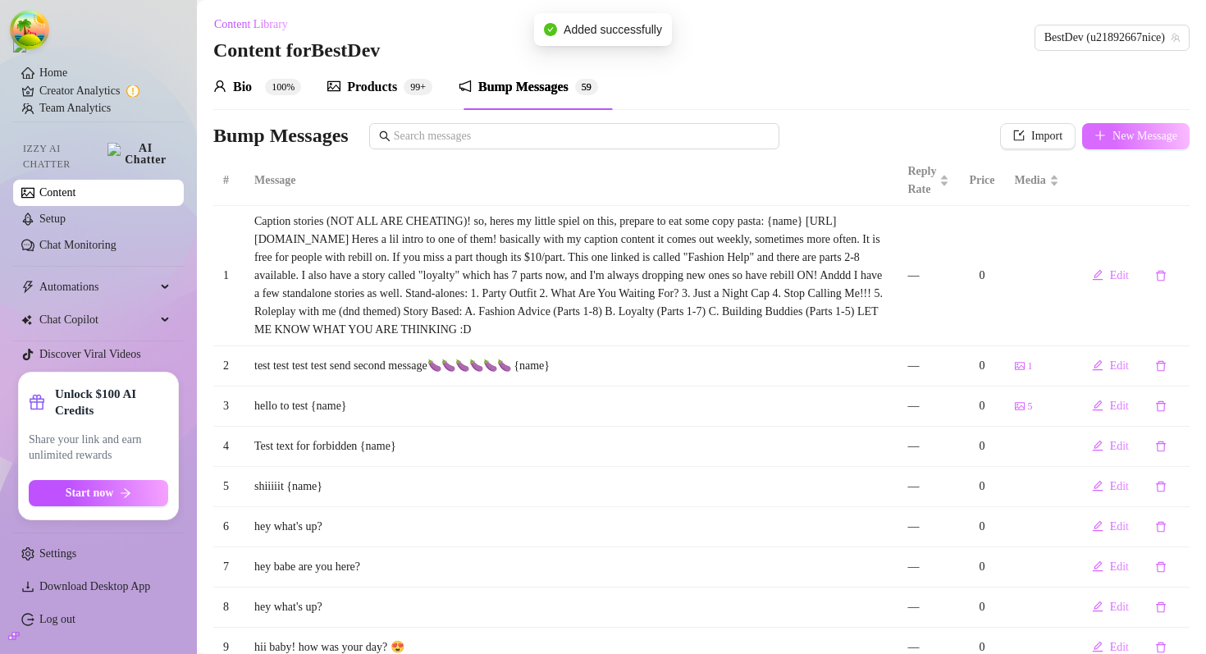
click at [1130, 139] on span "New Message" at bounding box center [1144, 136] width 65 height 13
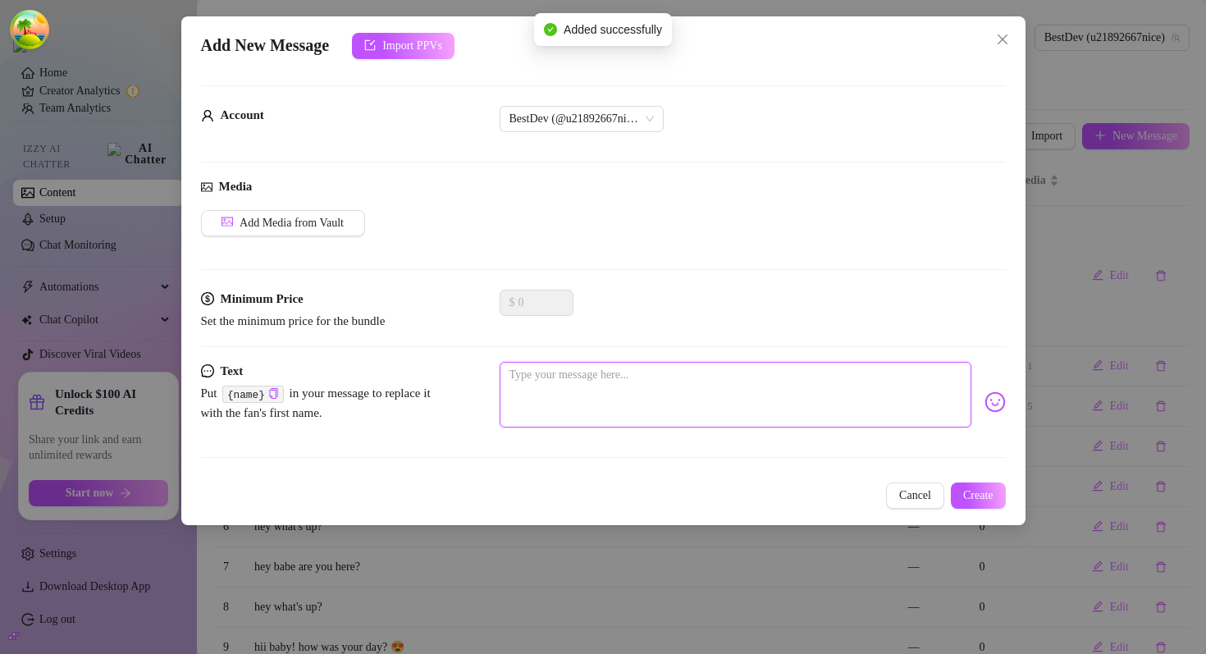
click at [600, 388] on textarea at bounding box center [736, 395] width 472 height 66
type textarea "t"
type textarea "te"
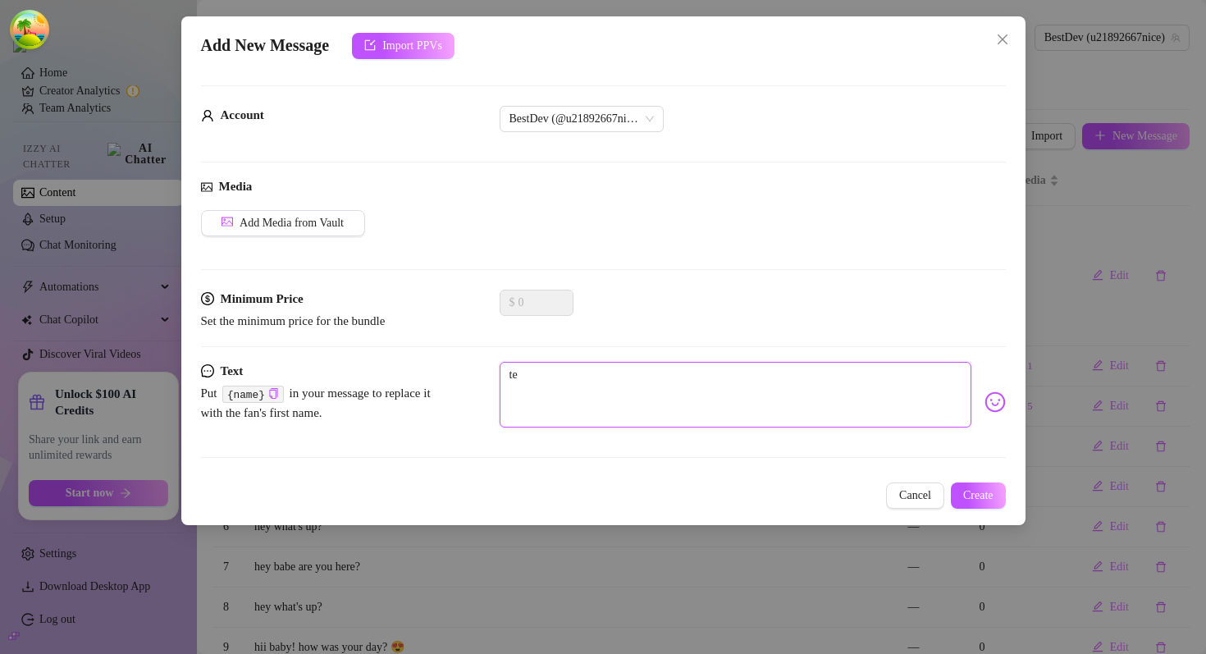
type textarea "tes"
type textarea "test"
type textarea "tests"
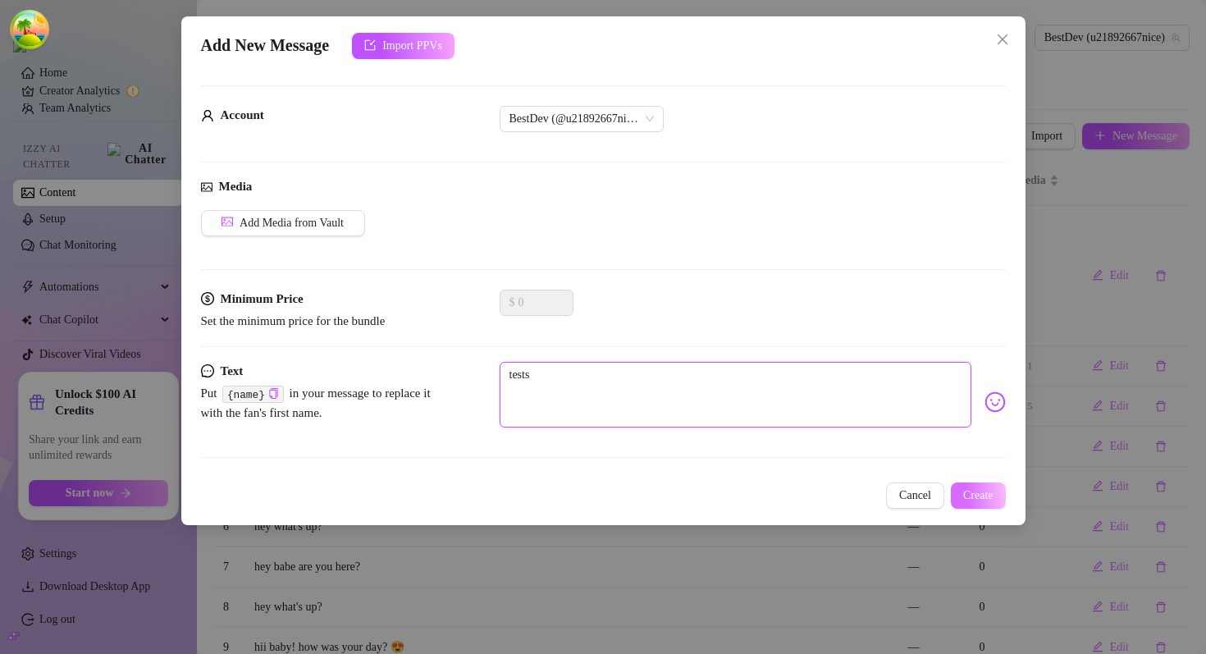
type textarea "tests"
click at [974, 495] on span "Create" at bounding box center [978, 495] width 30 height 13
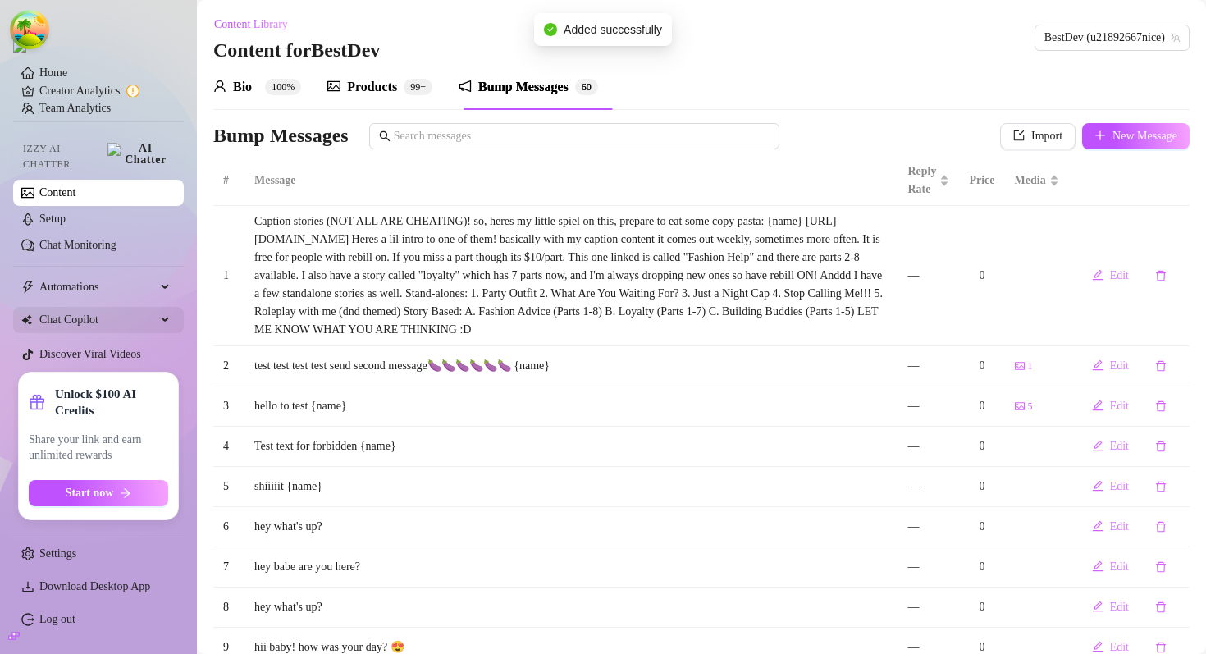
click at [144, 313] on span "Chat Copilot" at bounding box center [97, 320] width 116 height 26
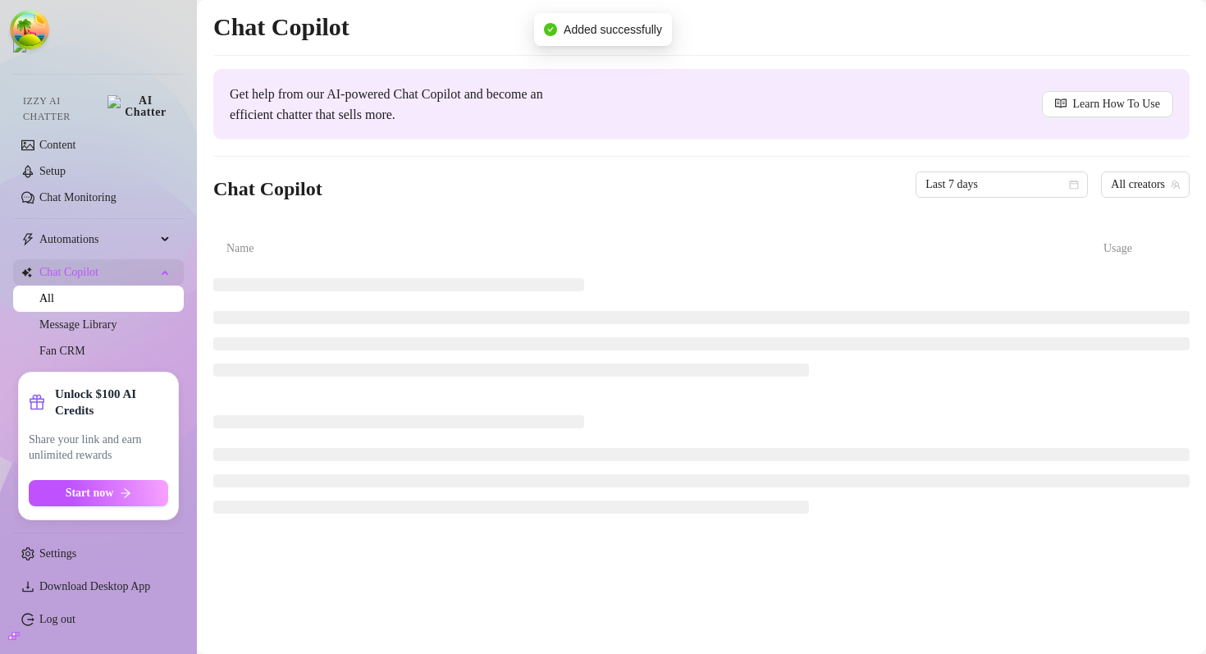
scroll to position [16, 0]
click at [116, 316] on link "Message Library" at bounding box center [77, 322] width 77 height 12
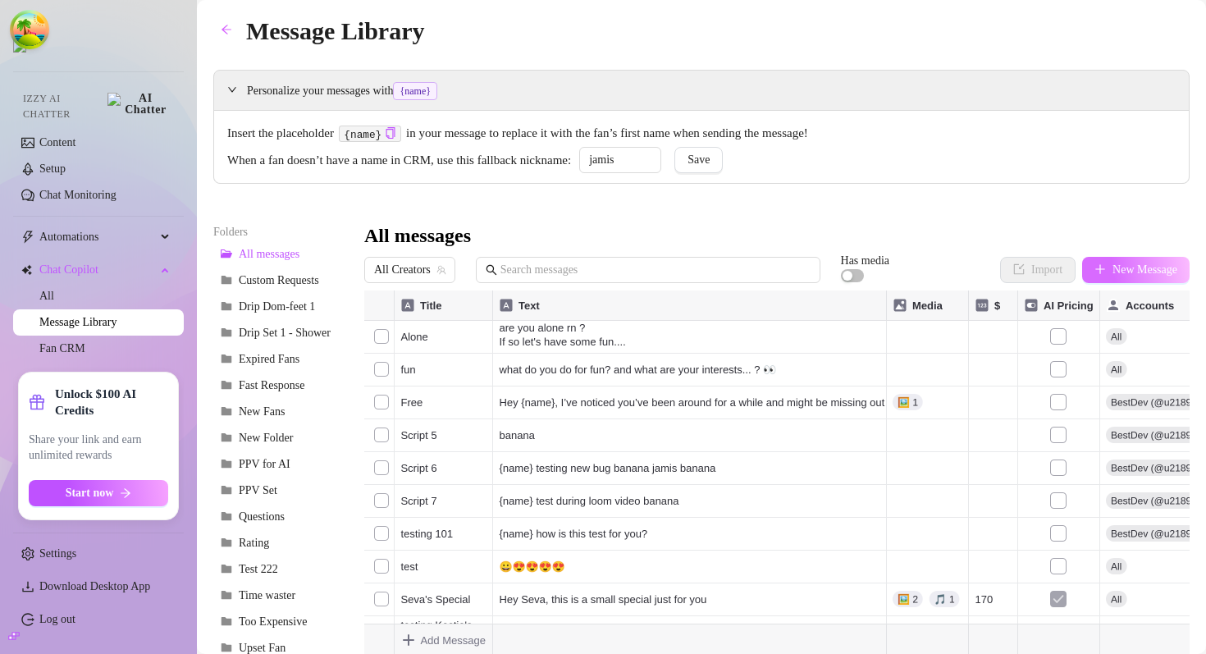
click at [1129, 272] on span "New Message" at bounding box center [1144, 269] width 65 height 13
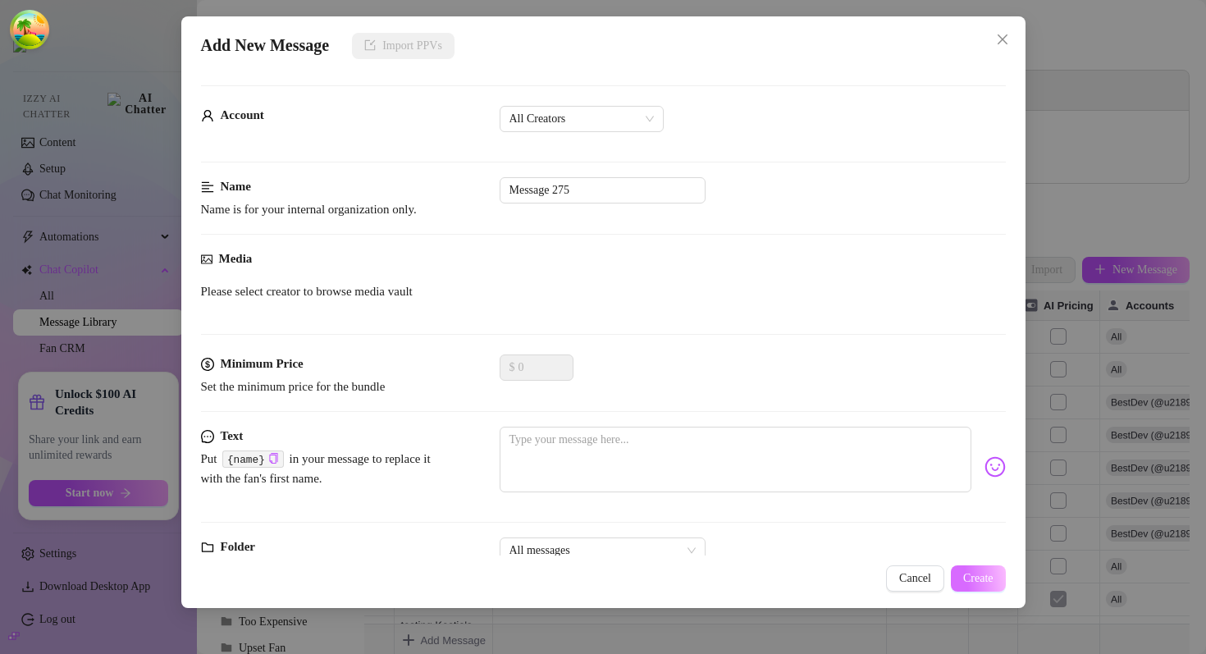
click at [987, 572] on span "Create" at bounding box center [978, 578] width 30 height 13
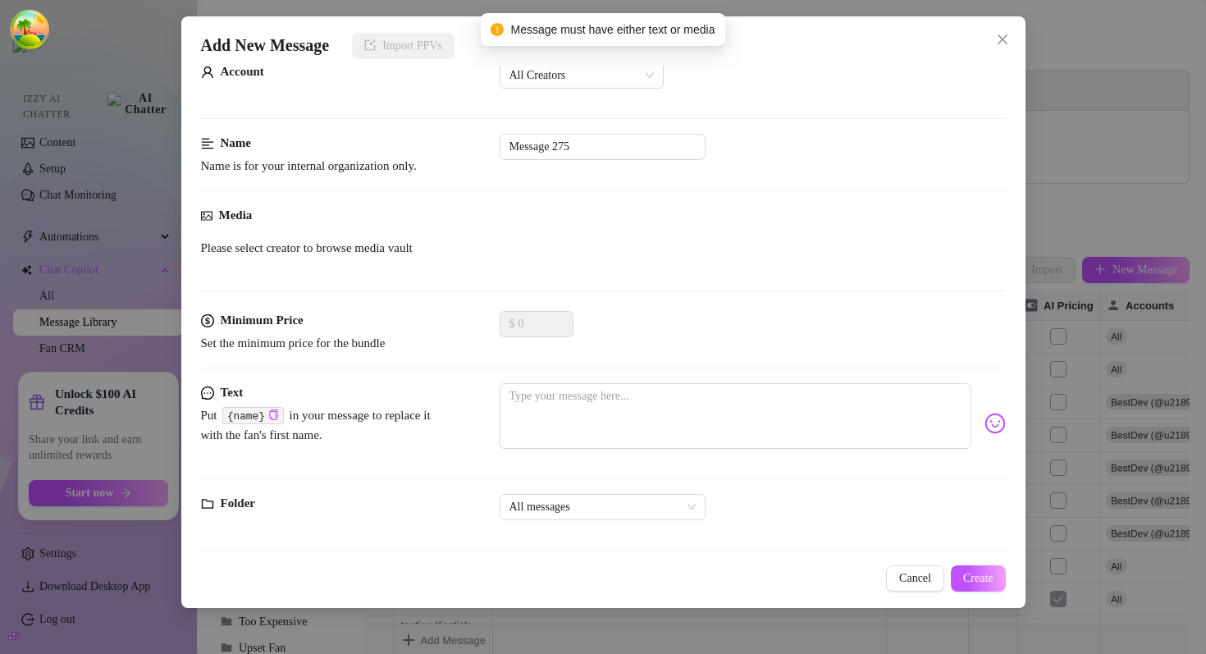
scroll to position [53, 0]
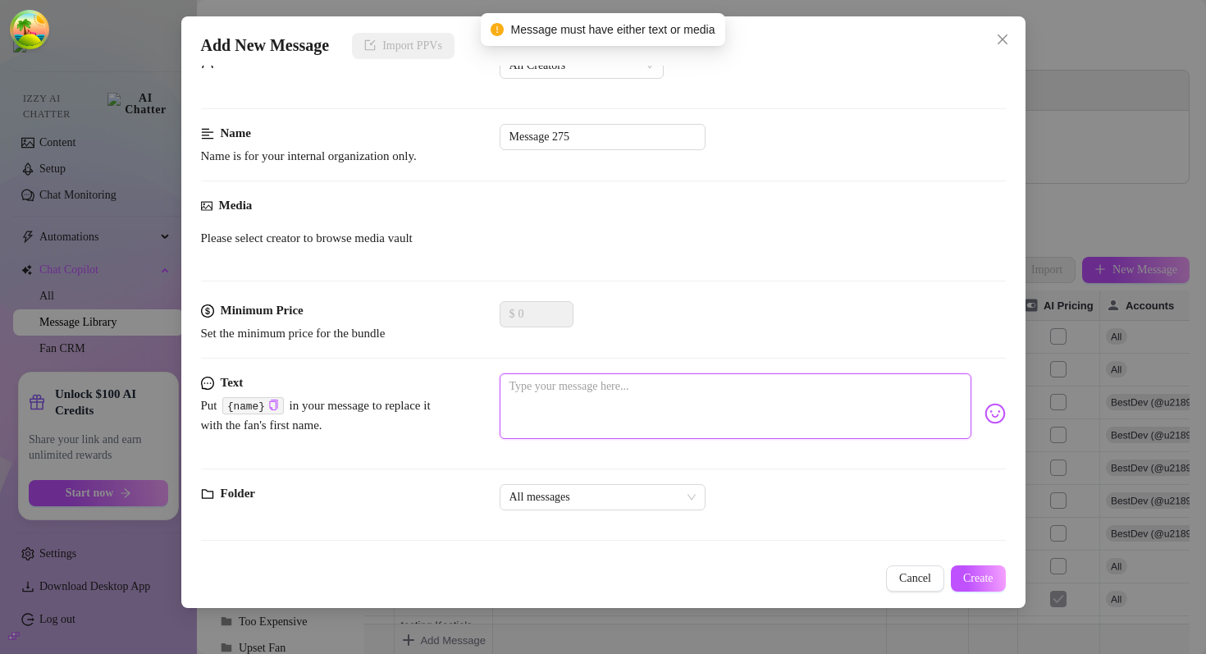
click at [627, 399] on textarea at bounding box center [736, 406] width 472 height 66
type textarea "t"
type textarea "te"
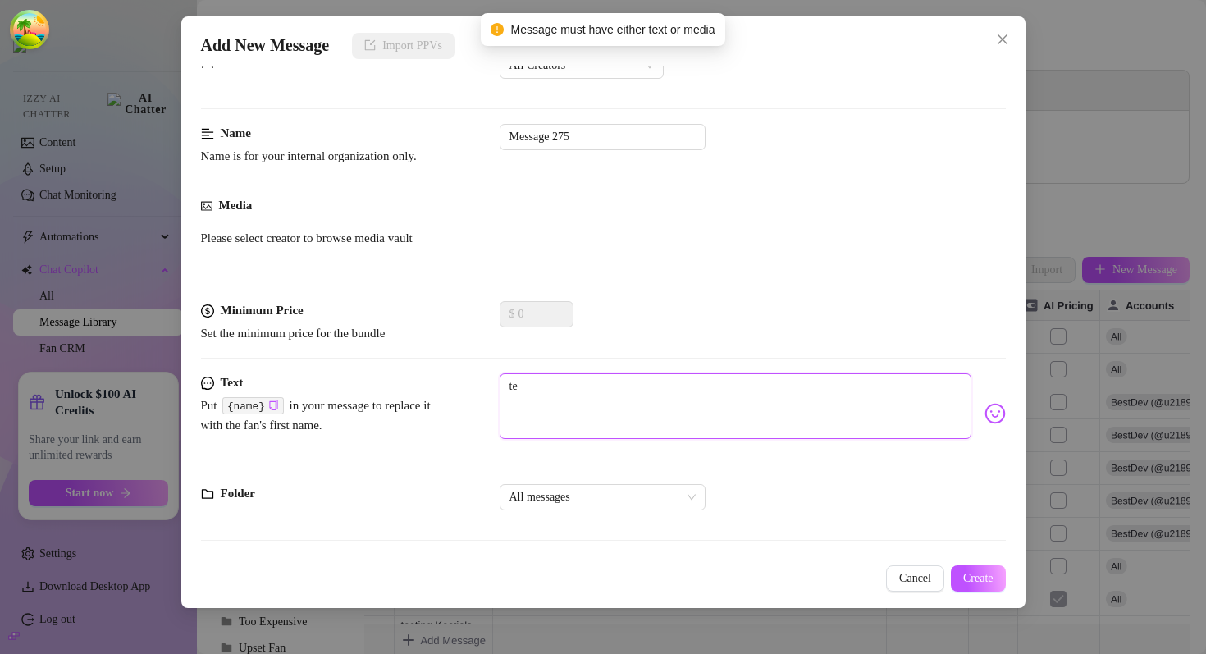
type textarea "tes"
type textarea "test"
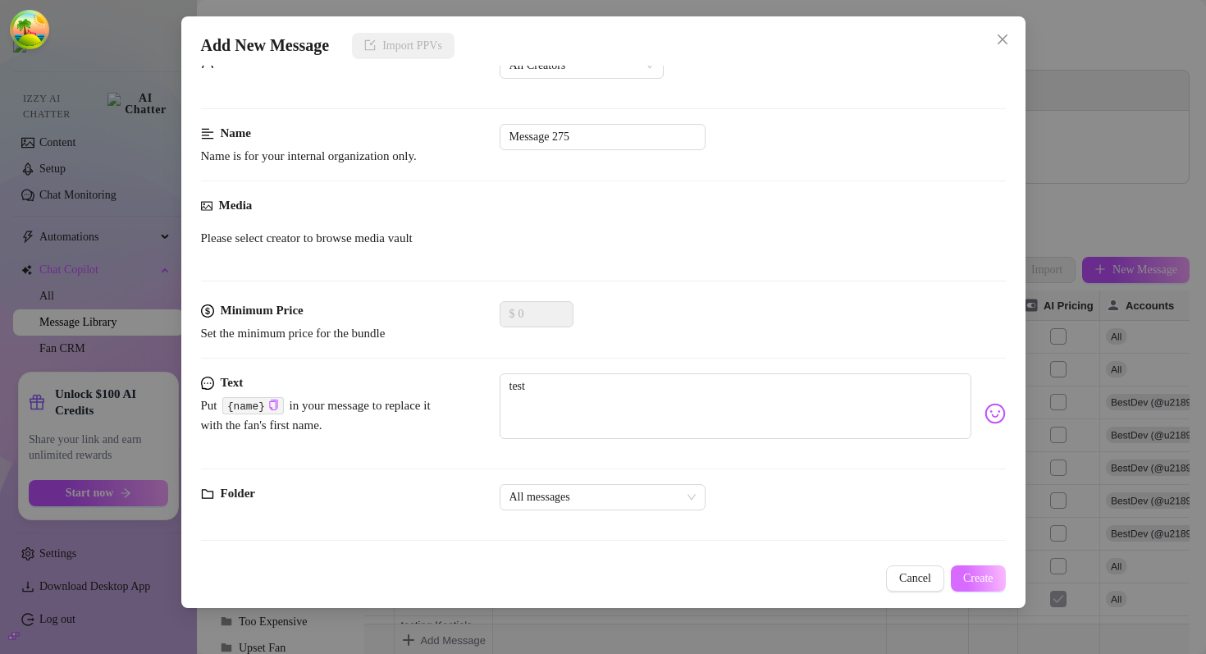
click at [965, 580] on span "Create" at bounding box center [978, 578] width 30 height 13
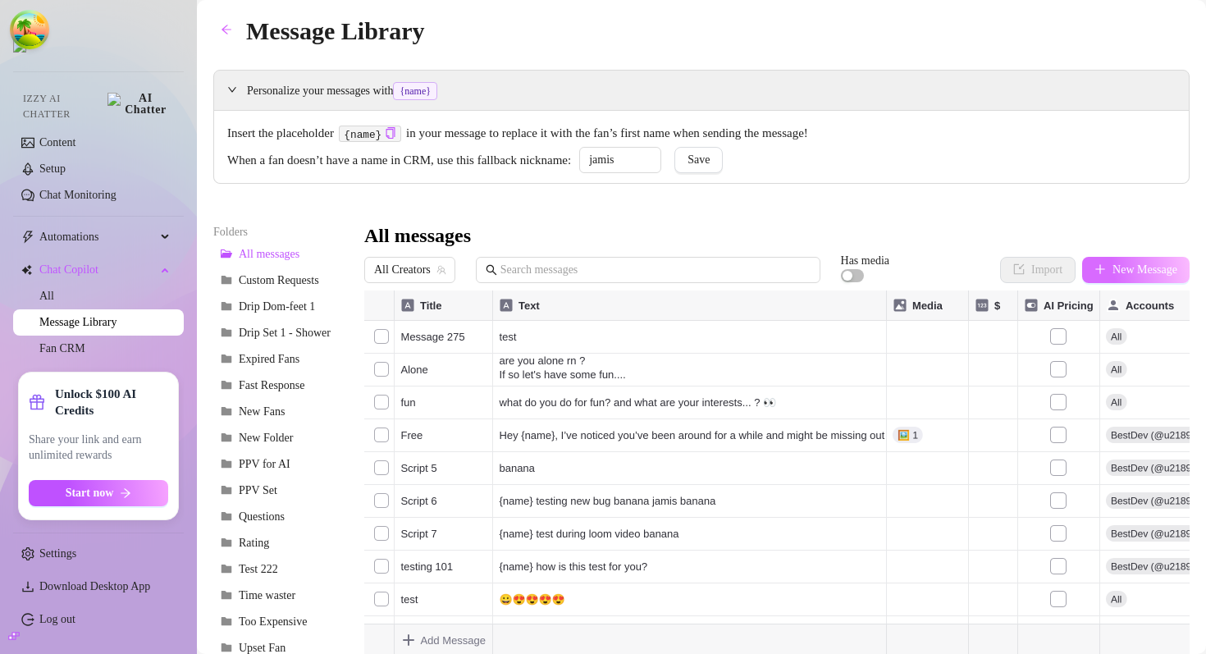
click at [1129, 272] on span "New Message" at bounding box center [1144, 269] width 65 height 13
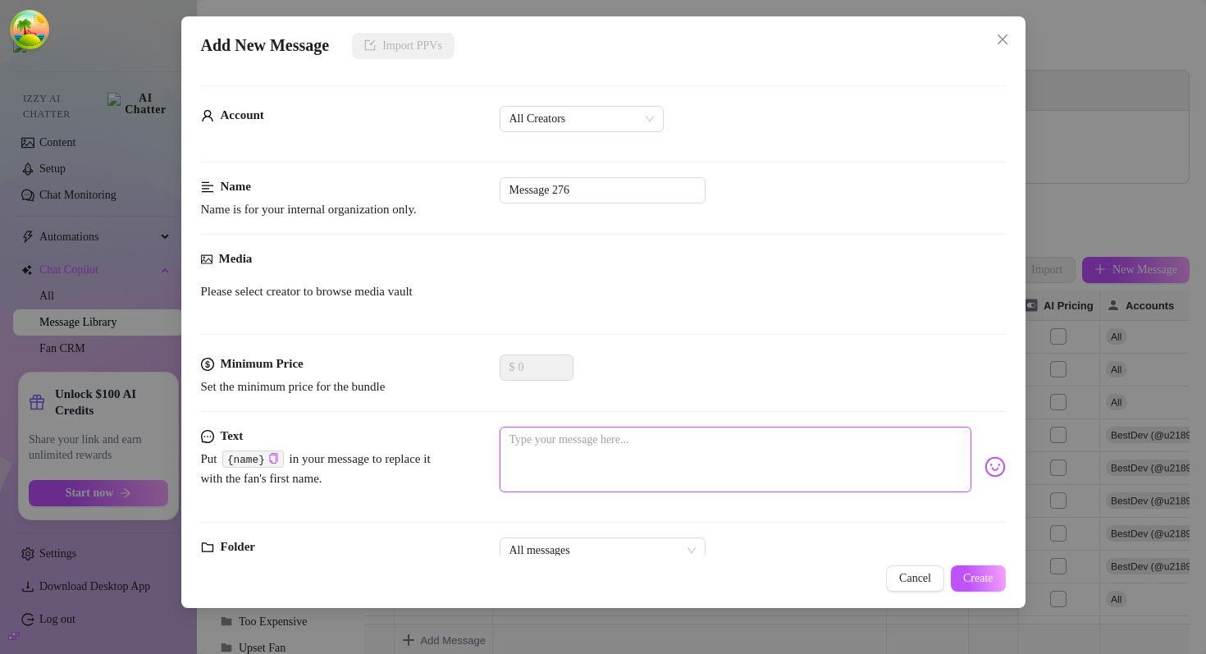
click at [653, 463] on textarea at bounding box center [736, 460] width 472 height 66
type textarea "t"
type textarea "Type your message here..."
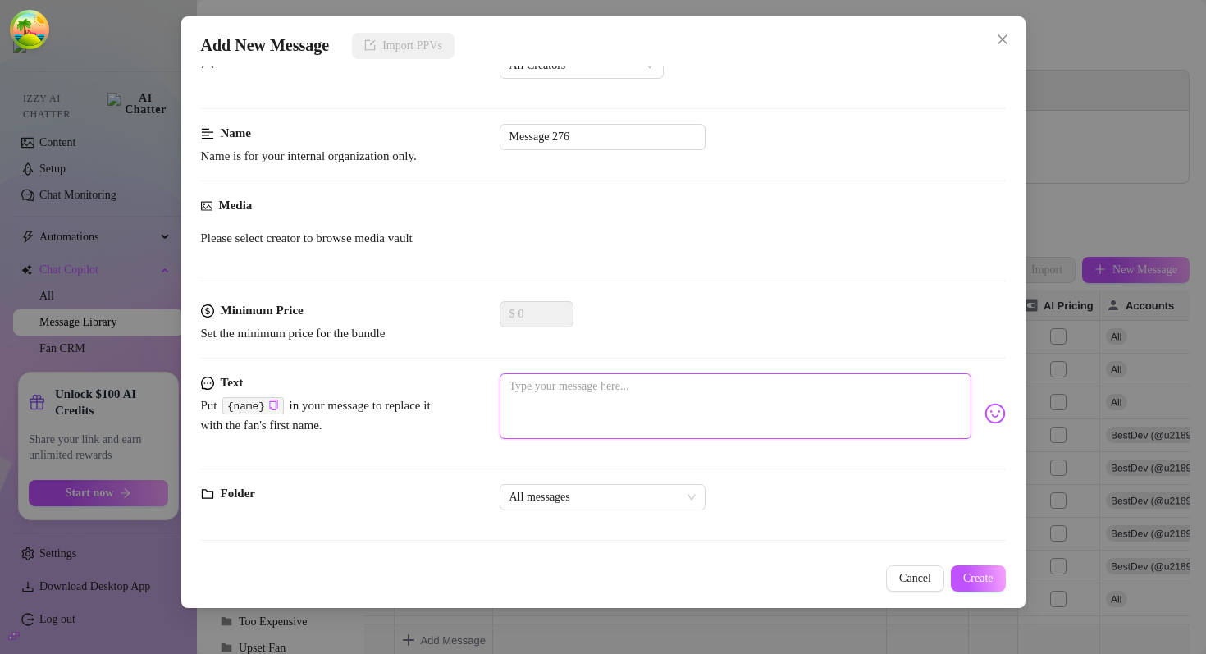
scroll to position [0, 0]
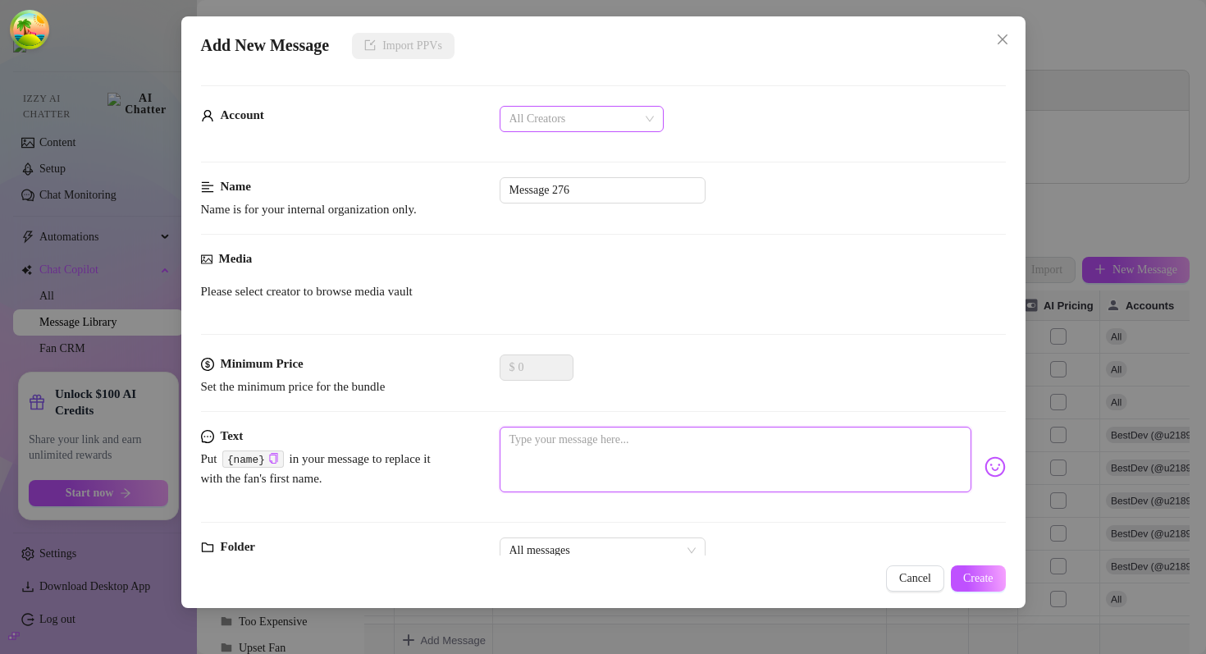
click at [575, 126] on span "All Creators" at bounding box center [581, 119] width 144 height 25
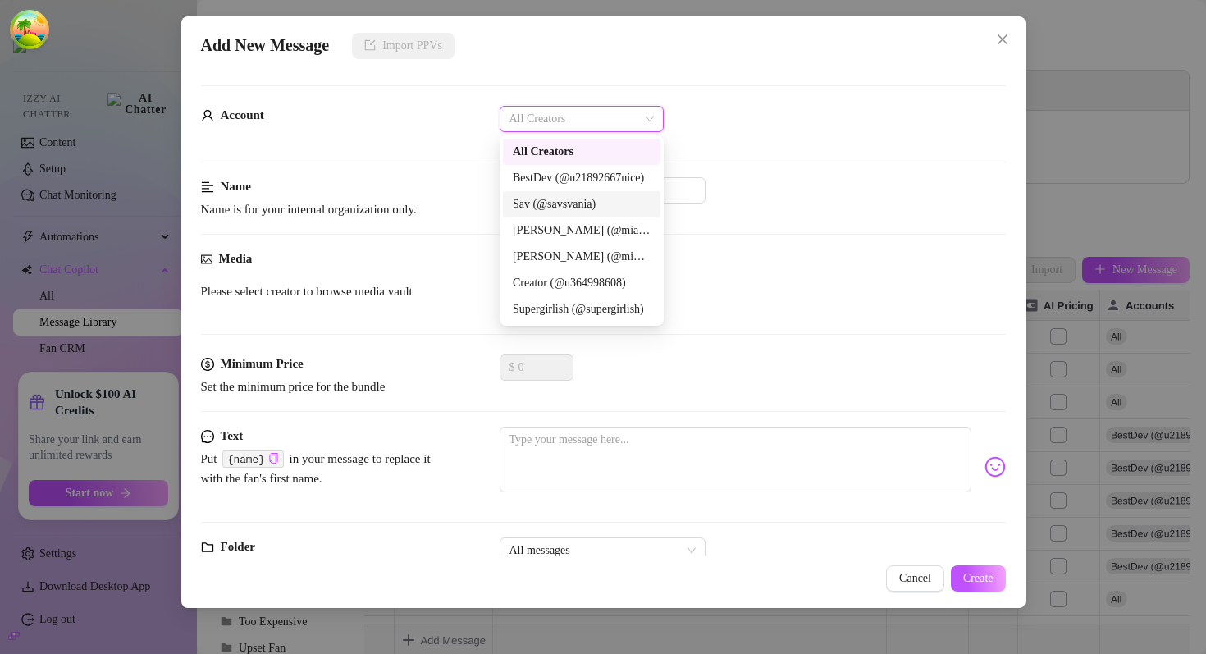
click at [556, 185] on div "BestDev (@u21892667nice)" at bounding box center [582, 178] width 138 height 18
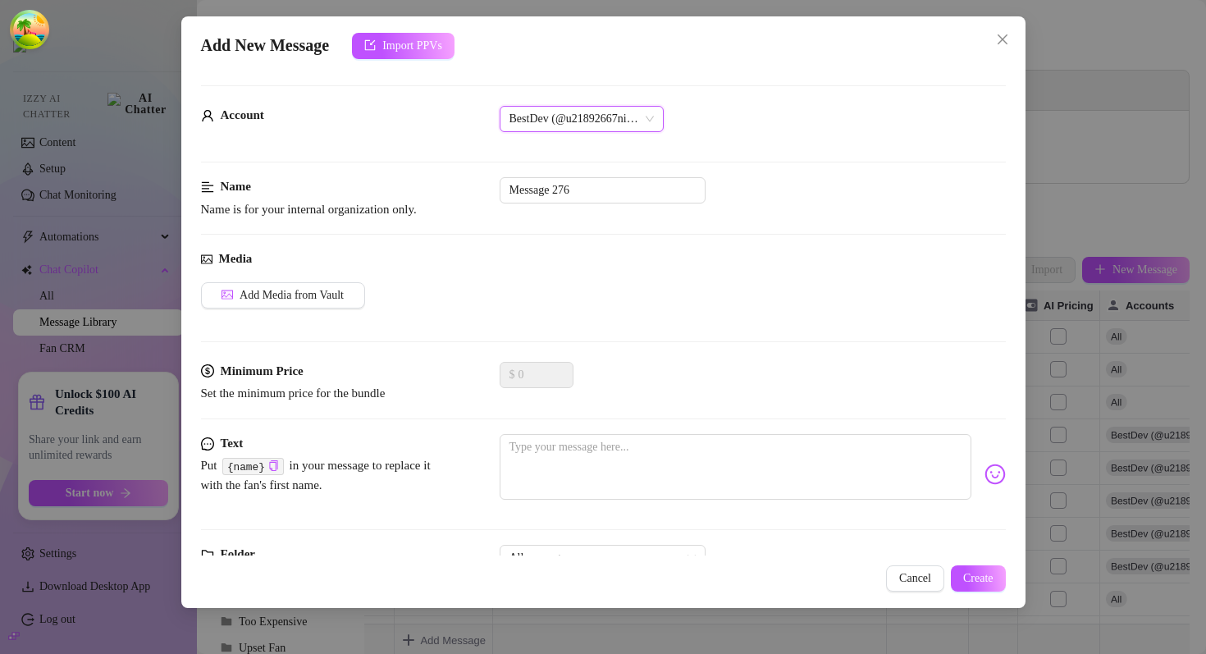
scroll to position [61, 0]
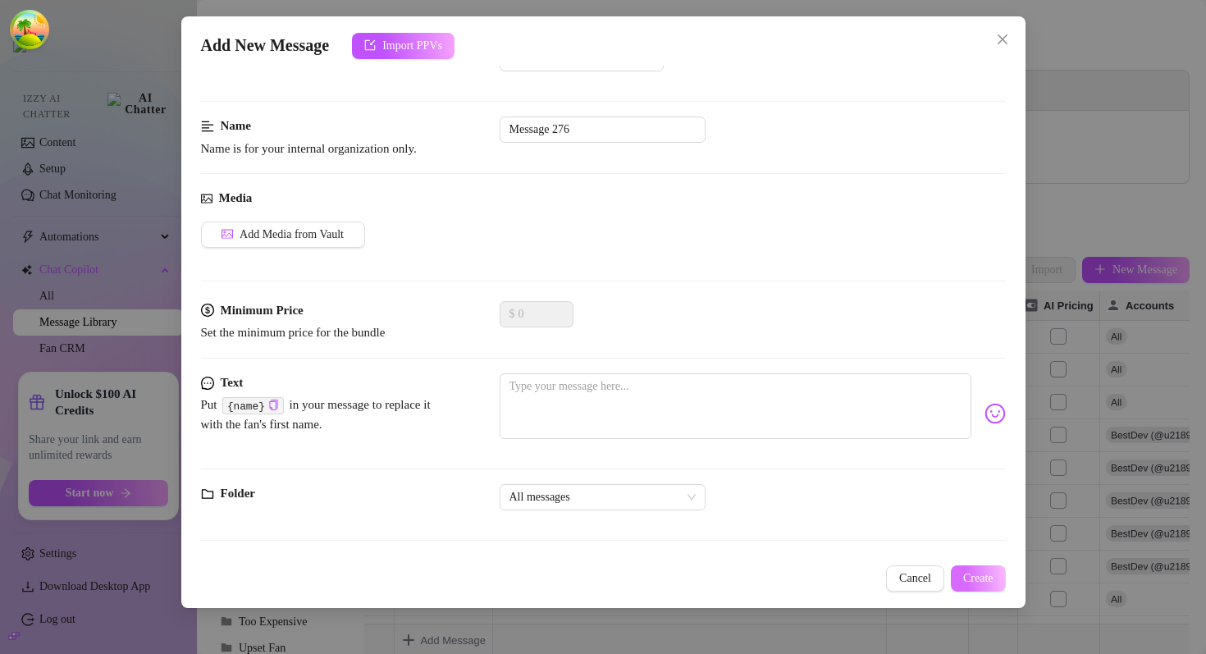
click at [966, 582] on span "Create" at bounding box center [978, 578] width 30 height 13
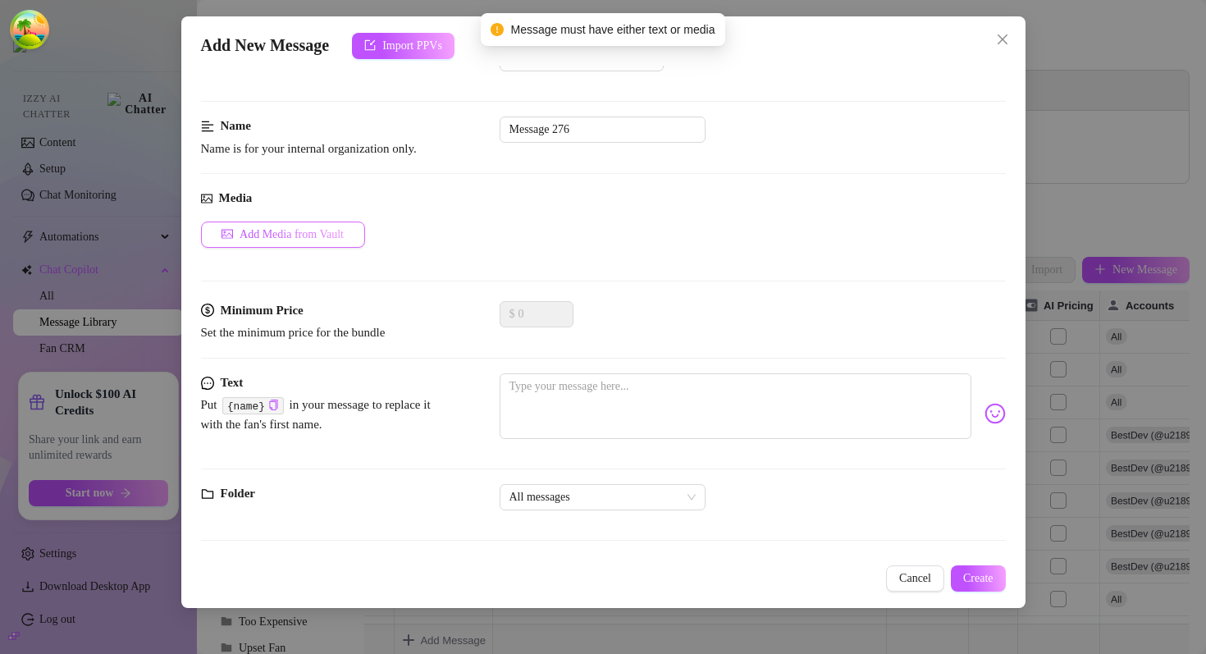
click at [335, 241] on button "Add Media from Vault" at bounding box center [283, 234] width 164 height 26
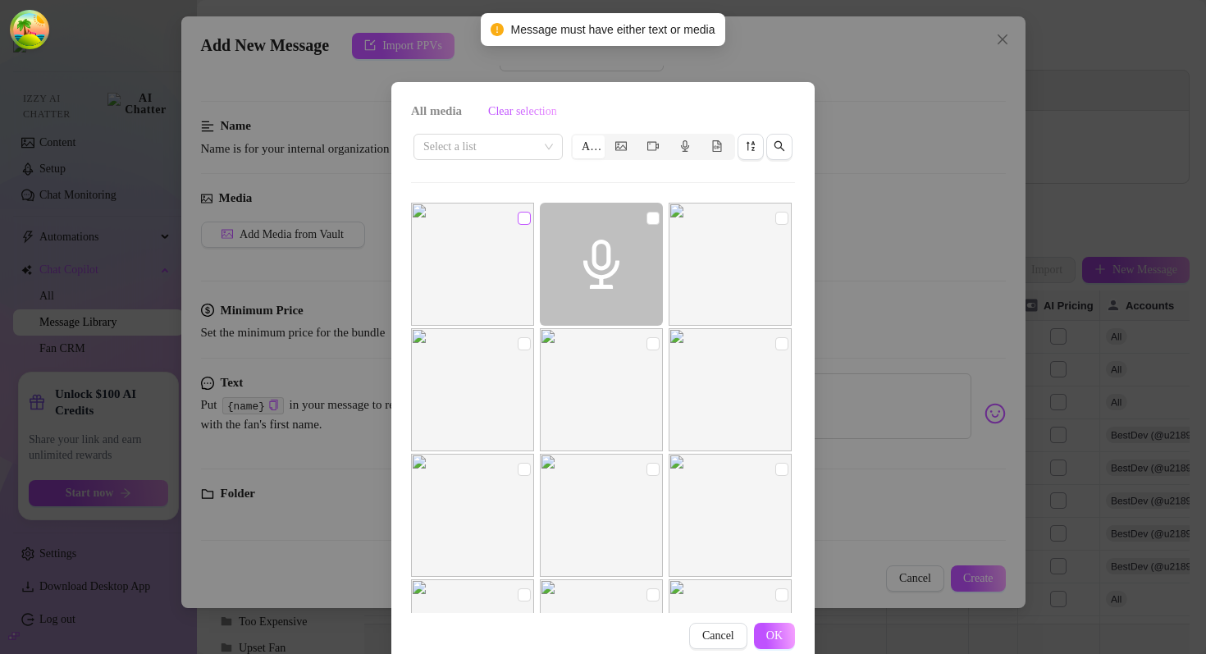
click at [522, 219] on input "checkbox" at bounding box center [524, 218] width 13 height 13
checkbox input "true"
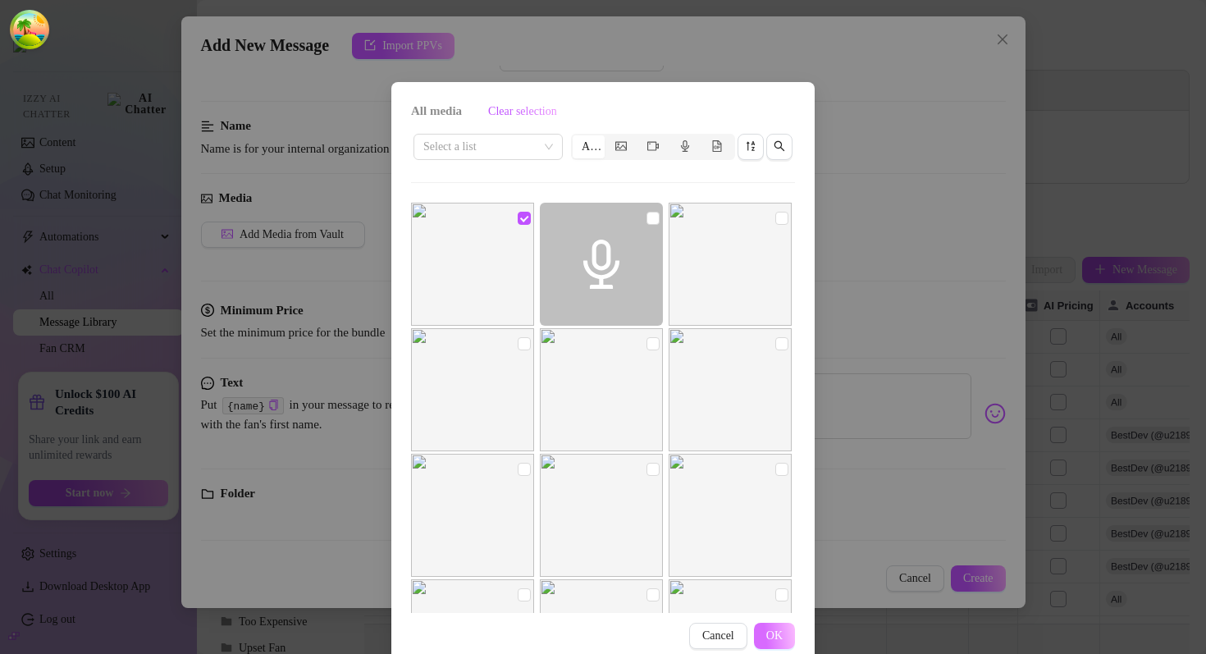
click at [769, 624] on button "OK" at bounding box center [774, 636] width 41 height 26
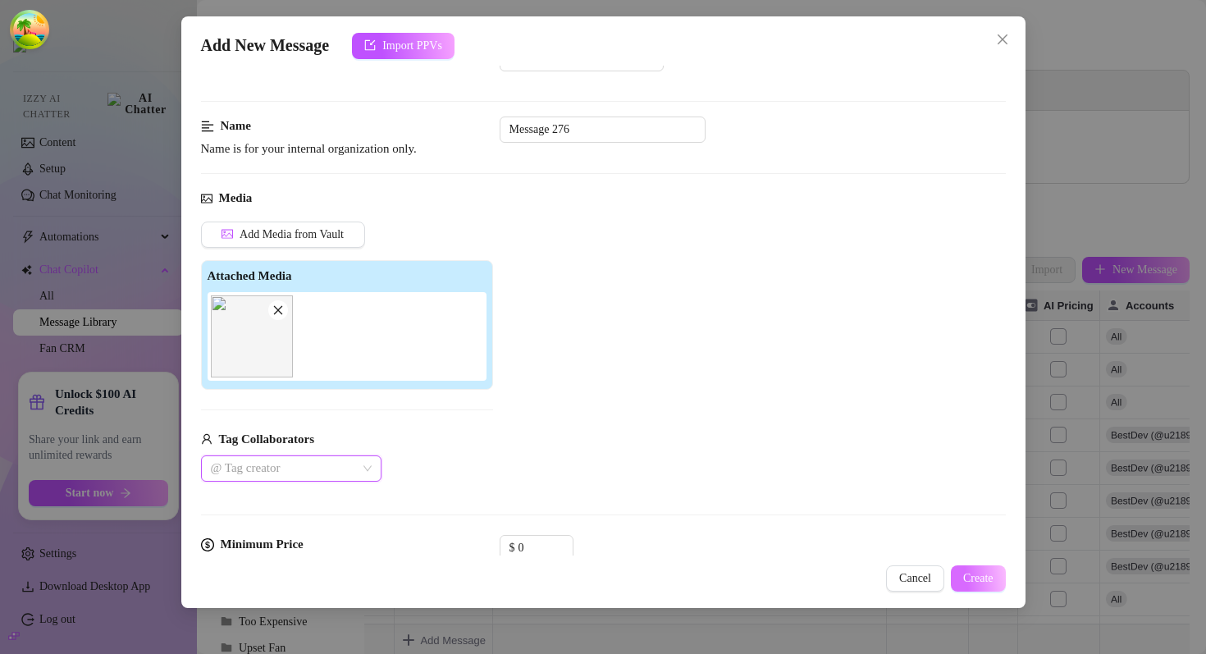
click at [983, 577] on span "Create" at bounding box center [978, 578] width 30 height 13
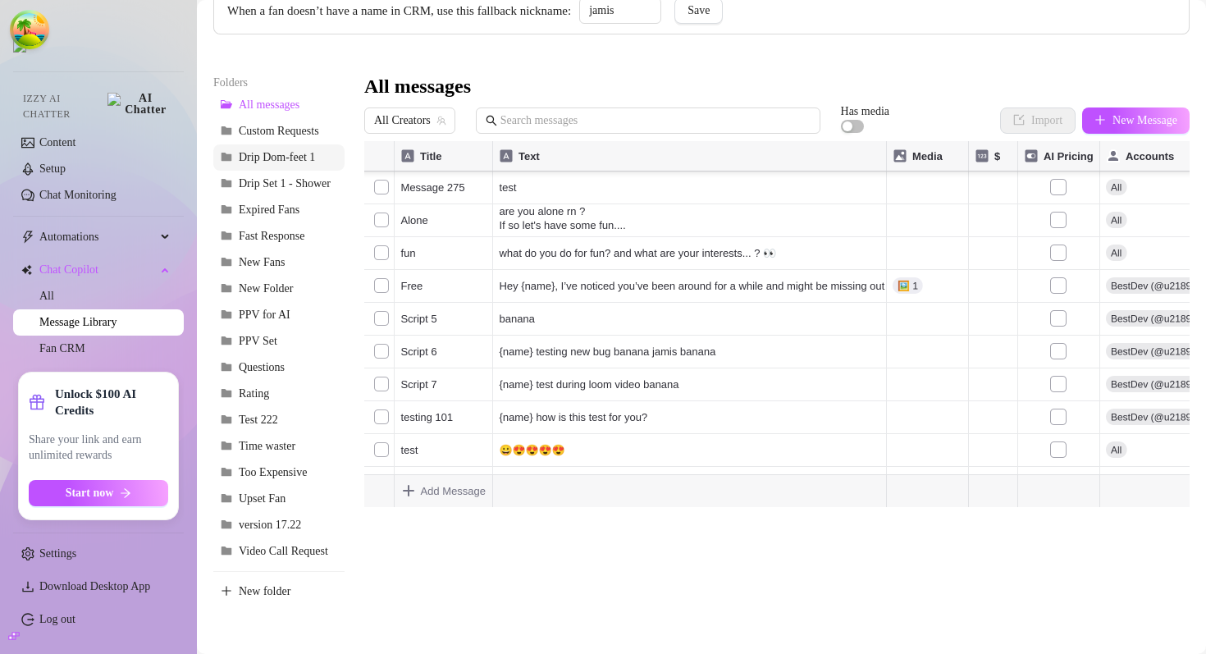
scroll to position [0, 0]
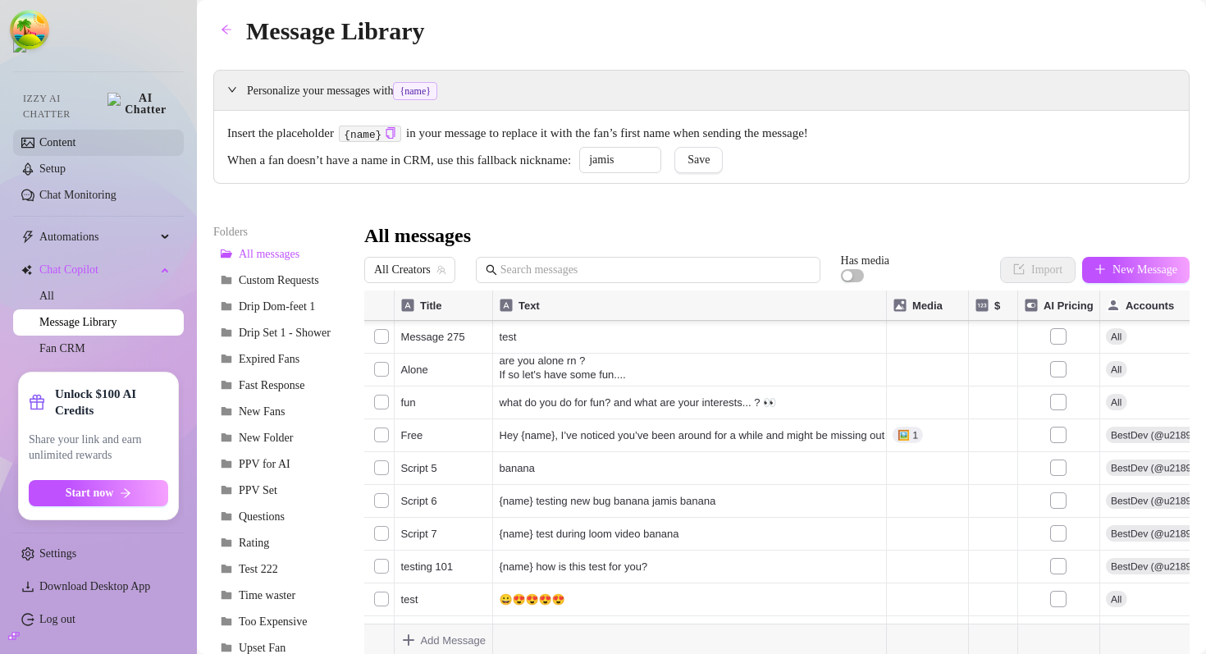
click at [75, 136] on link "Content" at bounding box center [57, 142] width 36 height 12
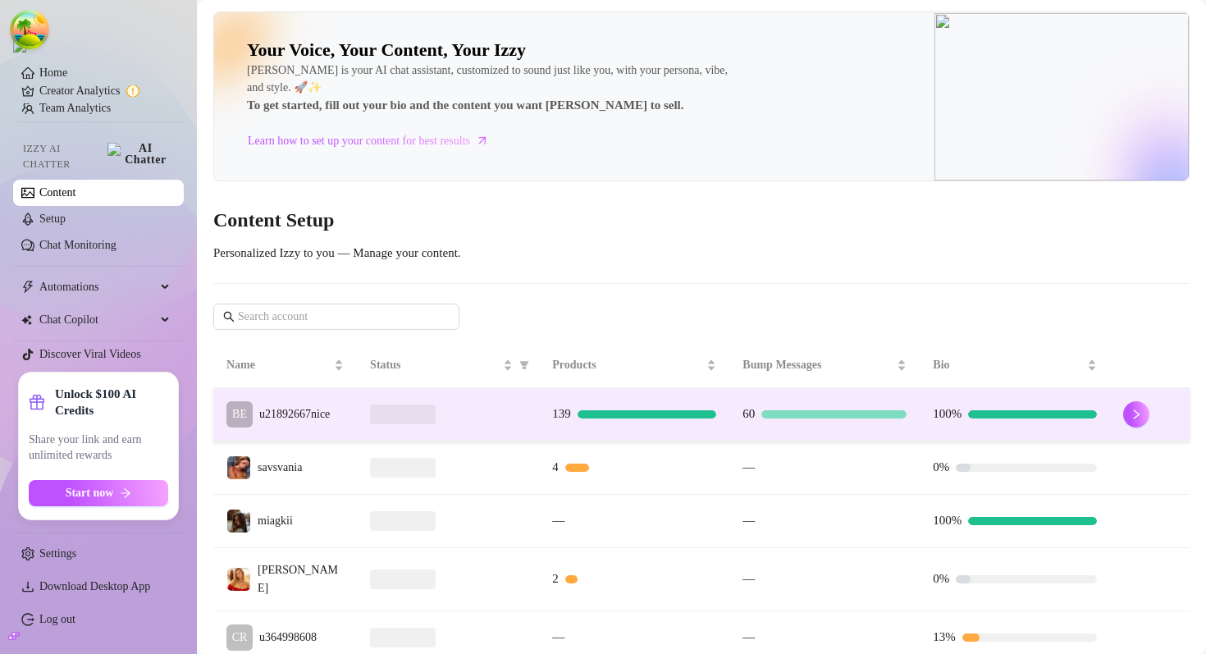
click at [519, 406] on div at bounding box center [448, 414] width 156 height 20
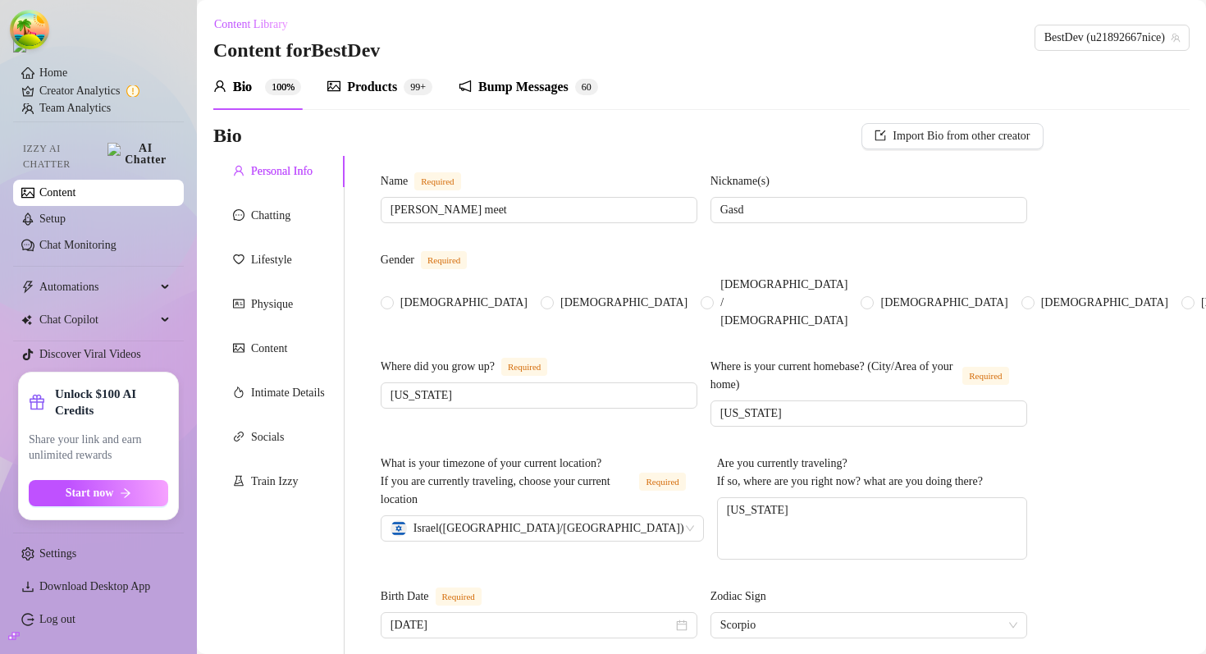
click at [393, 92] on div "Products" at bounding box center [372, 87] width 50 height 20
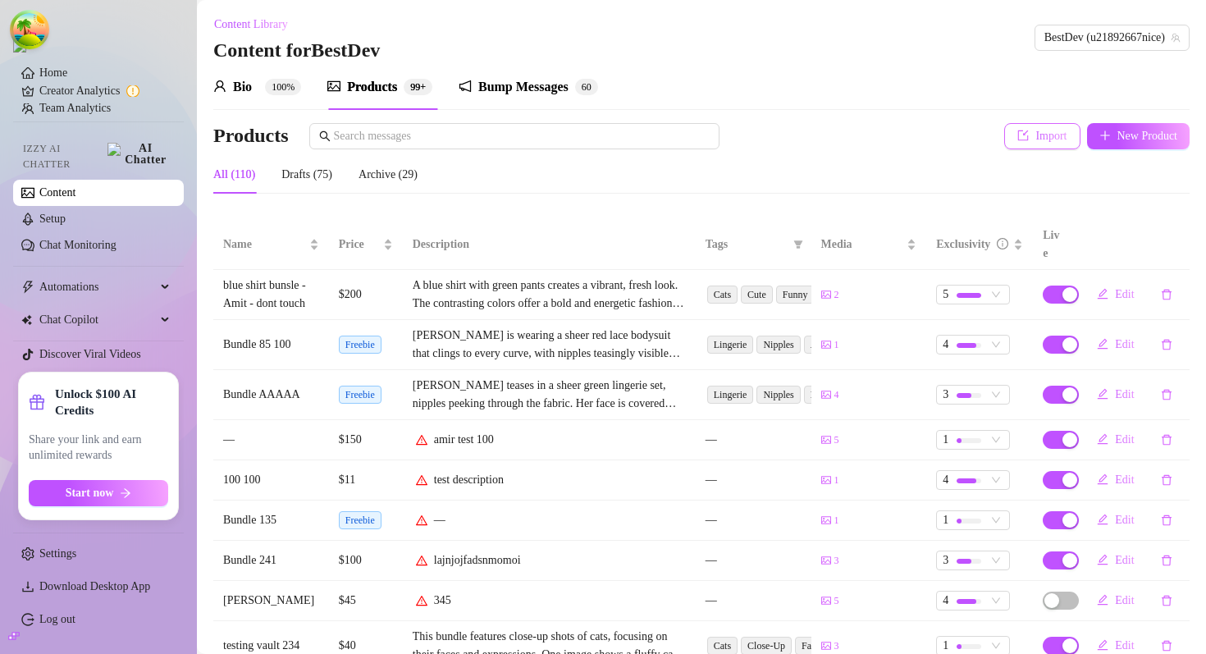
click at [1033, 123] on button "Import" at bounding box center [1041, 136] width 75 height 26
type textarea "Type your message here..."
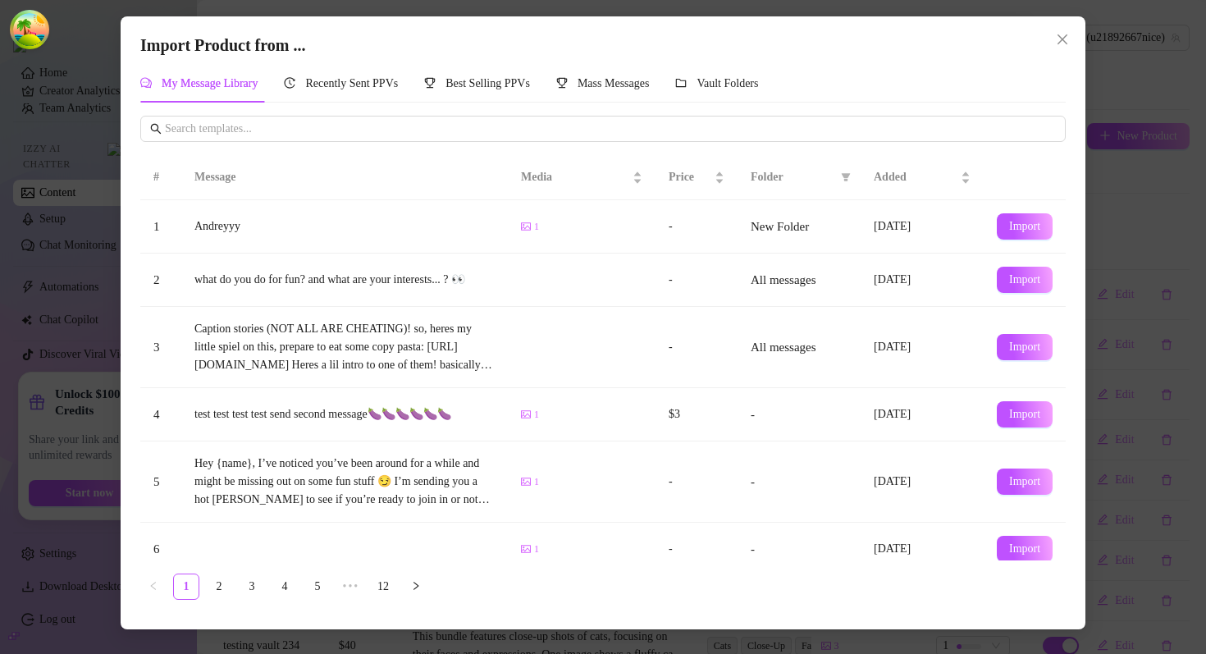
scroll to position [229, 0]
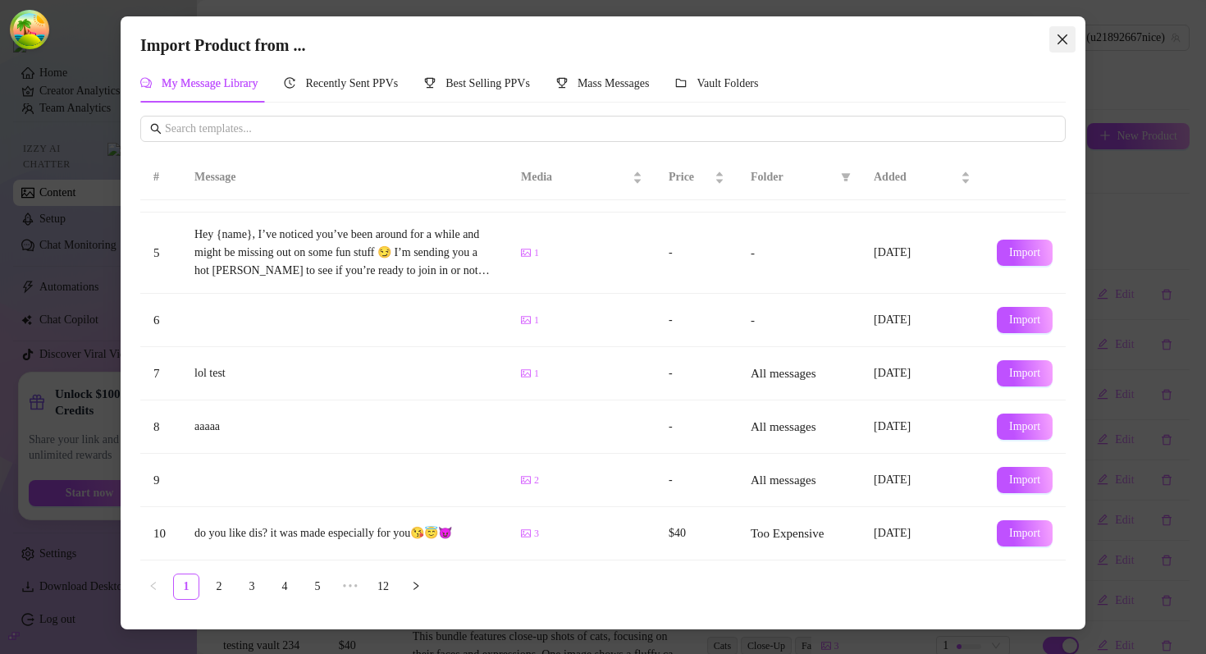
click at [1066, 43] on icon "close" at bounding box center [1062, 39] width 13 height 13
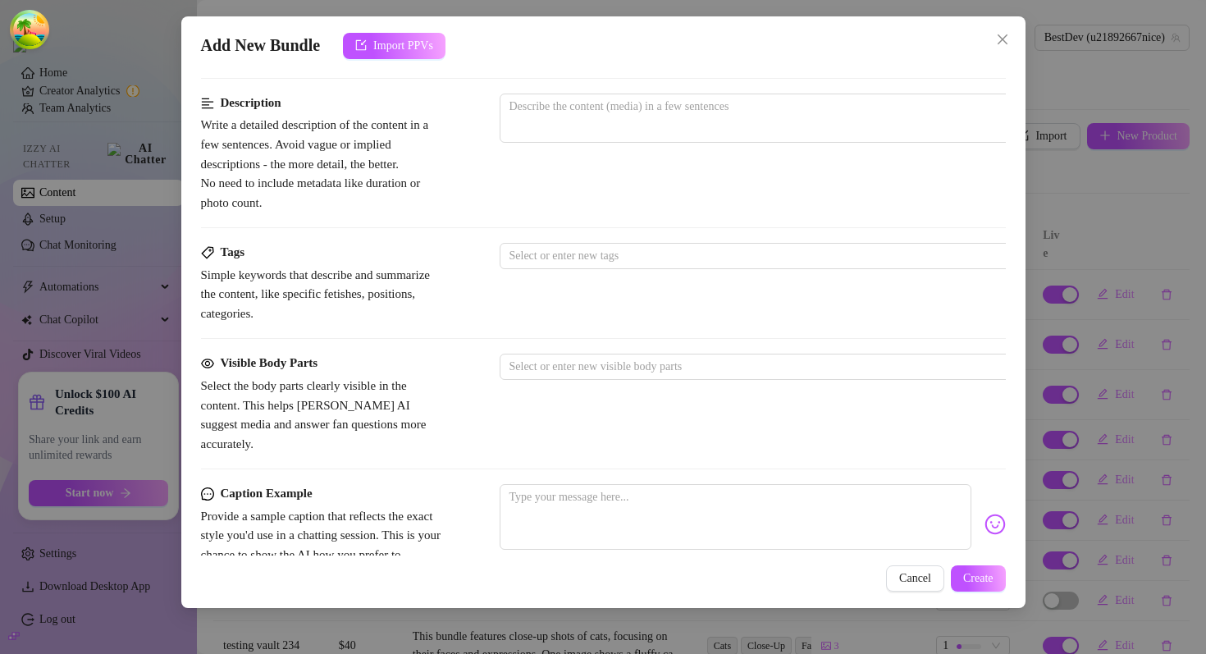
scroll to position [552, 0]
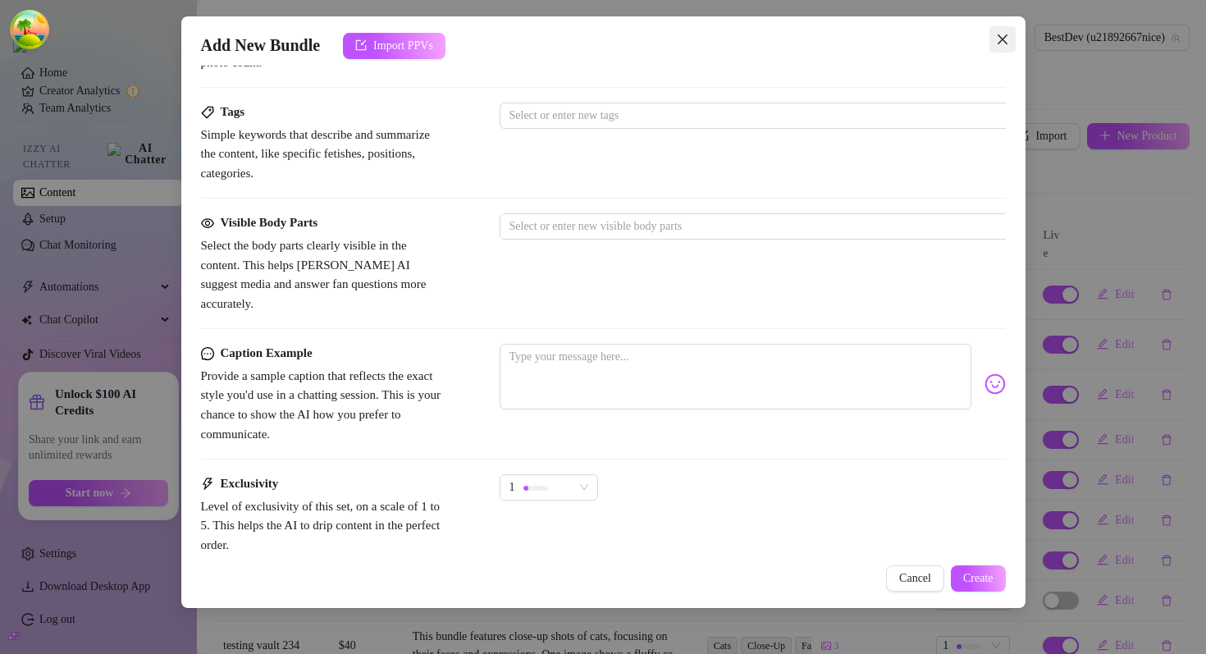
click at [1006, 30] on button "Close" at bounding box center [1002, 39] width 26 height 26
